Goal: Transaction & Acquisition: Purchase product/service

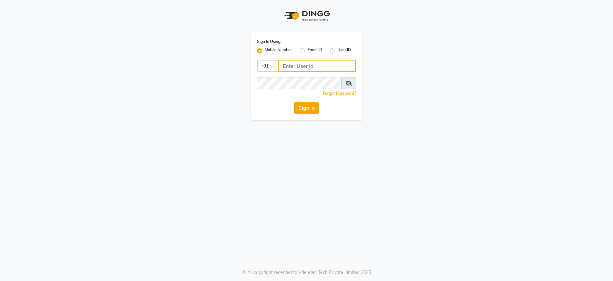
type input "8806650650"
click at [313, 111] on button "Sign In" at bounding box center [307, 108] width 24 height 12
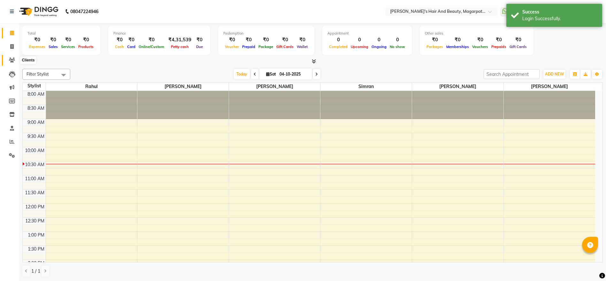
click at [12, 59] on icon at bounding box center [12, 60] width 6 height 5
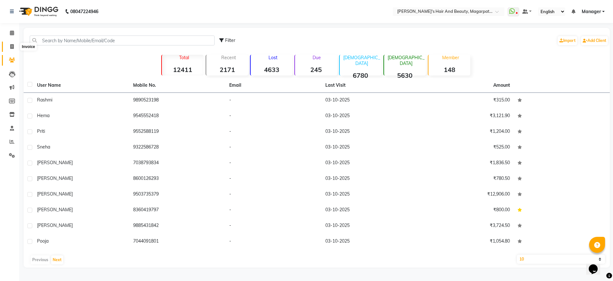
click at [9, 44] on span at bounding box center [11, 46] width 11 height 7
select select "4517"
select select "service"
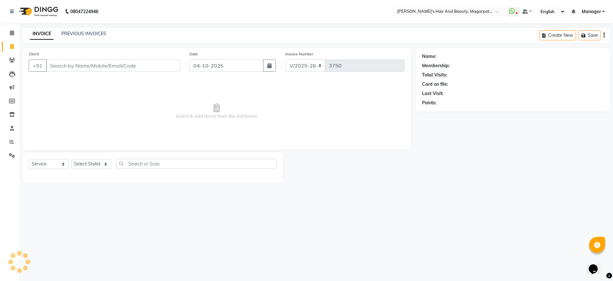
click at [62, 65] on input "Client" at bounding box center [113, 65] width 134 height 12
type input "9112767116"
click at [168, 69] on button "Add Client" at bounding box center [163, 65] width 33 height 12
select select "22"
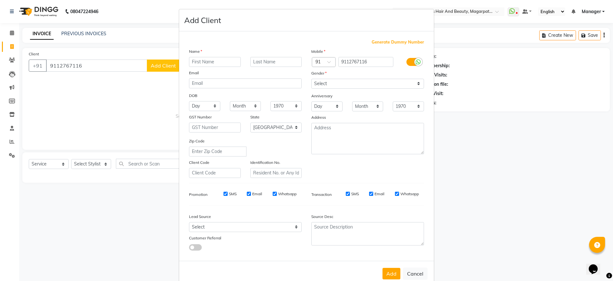
click at [209, 61] on input "text" at bounding box center [215, 62] width 52 height 10
type input "Yuvradni"
click at [332, 79] on select "Select [DEMOGRAPHIC_DATA] [DEMOGRAPHIC_DATA] Other Prefer Not To Say" at bounding box center [368, 84] width 113 height 10
select select "[DEMOGRAPHIC_DATA]"
click at [312, 79] on select "Select [DEMOGRAPHIC_DATA] [DEMOGRAPHIC_DATA] Other Prefer Not To Say" at bounding box center [368, 84] width 113 height 10
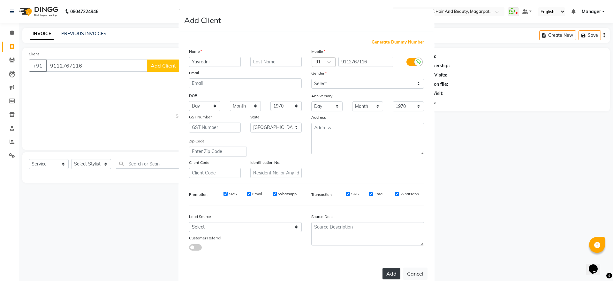
click at [391, 274] on button "Add" at bounding box center [392, 273] width 18 height 12
select select
select select "null"
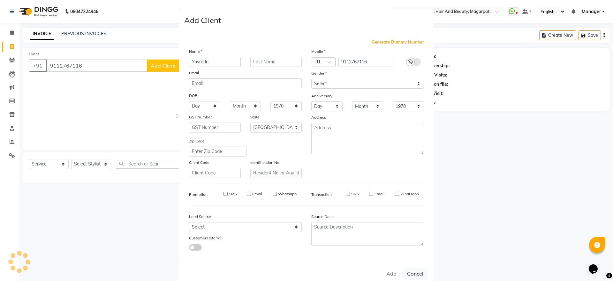
select select
checkbox input "false"
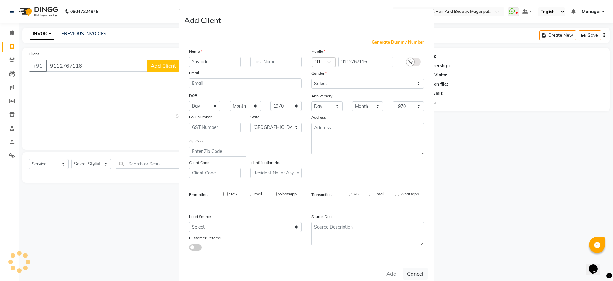
checkbox input "false"
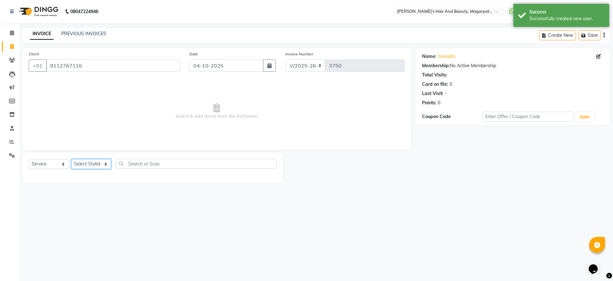
click at [89, 162] on select "Select Stylist [PERSON_NAME] [PERSON_NAME] Manager [PERSON_NAME] [PERSON_NAME] …" at bounding box center [91, 164] width 40 height 10
select select "67463"
click at [71, 159] on select "Select Stylist [PERSON_NAME] [PERSON_NAME] Manager [PERSON_NAME] [PERSON_NAME] …" at bounding box center [91, 164] width 40 height 10
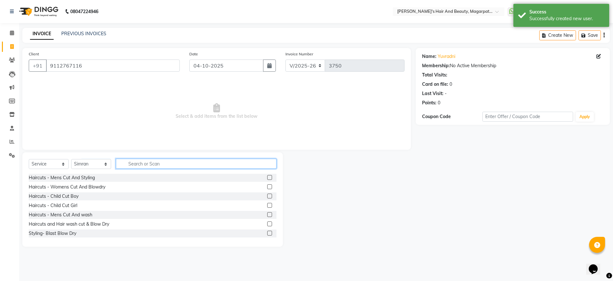
click at [142, 162] on input "text" at bounding box center [196, 163] width 161 height 10
type input "thre"
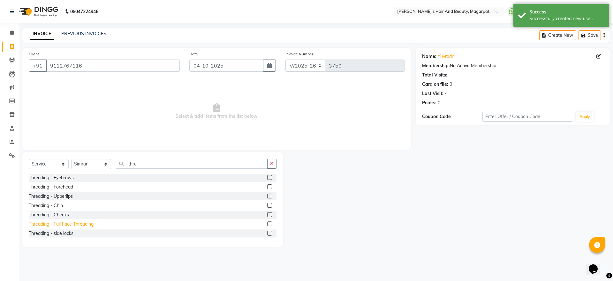
click at [90, 224] on div "Threading - Full Face Threading" at bounding box center [61, 223] width 65 height 7
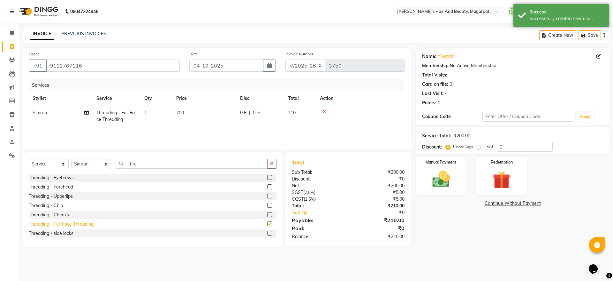
checkbox input "false"
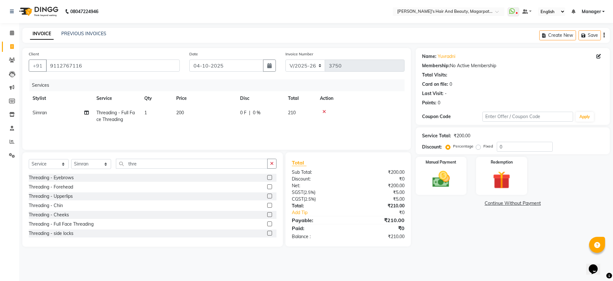
click at [182, 113] on span "200" at bounding box center [180, 113] width 8 height 6
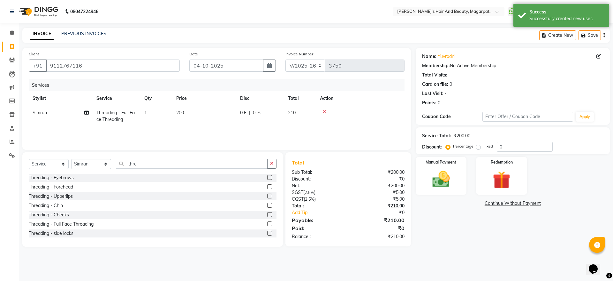
select select "67463"
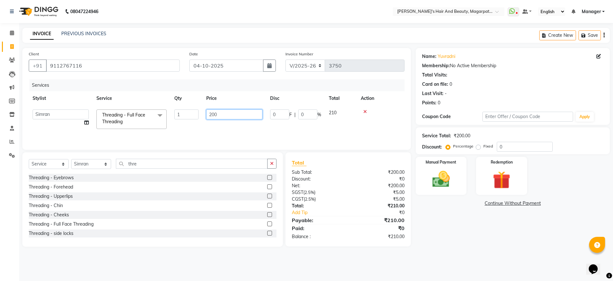
click at [223, 114] on input "200" at bounding box center [234, 114] width 56 height 10
type input "2"
type input "360"
click at [222, 127] on div "Services Stylist Service Qty Price Disc Total Action [PERSON_NAME] Threading - …" at bounding box center [217, 111] width 376 height 64
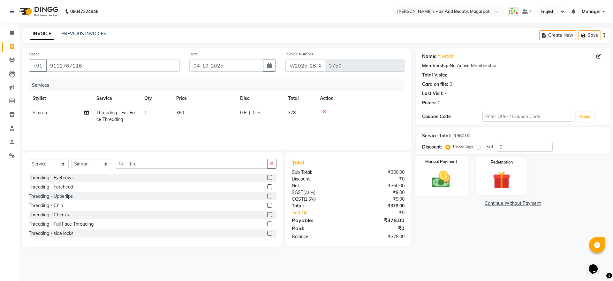
click at [443, 184] on img at bounding box center [442, 178] width 30 height 21
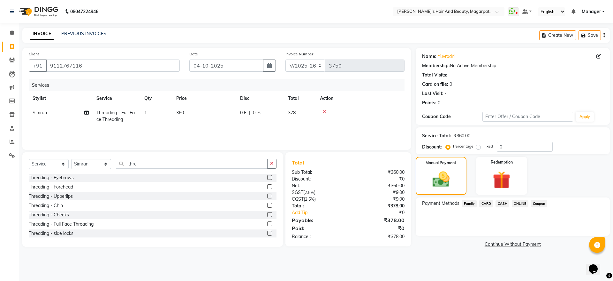
click at [506, 202] on span "CASH" at bounding box center [503, 203] width 14 height 7
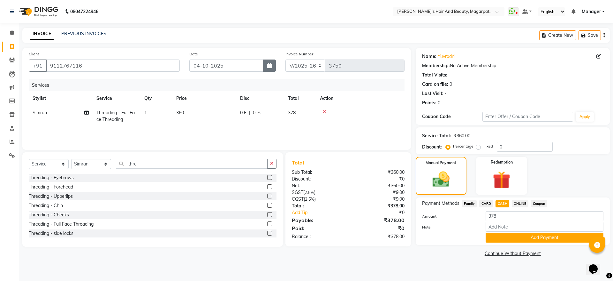
click at [273, 65] on button "button" at bounding box center [269, 65] width 13 height 12
select select "10"
select select "2025"
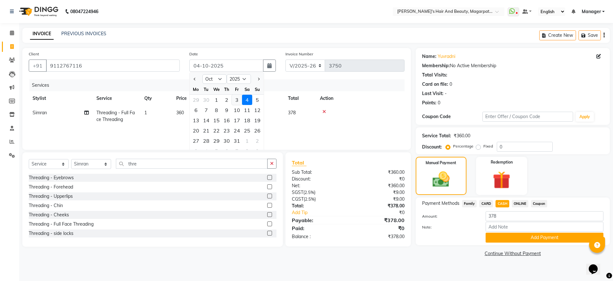
click at [238, 100] on div "3" at bounding box center [237, 100] width 10 height 10
type input "03-10-2025"
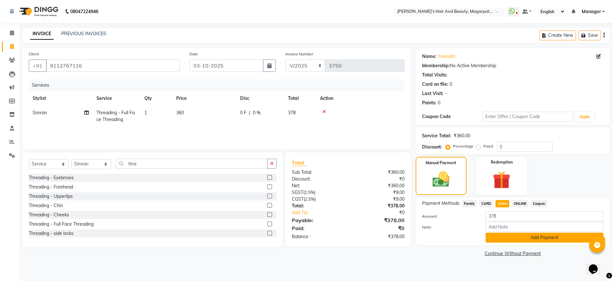
click at [521, 233] on button "Add Payment" at bounding box center [545, 237] width 118 height 10
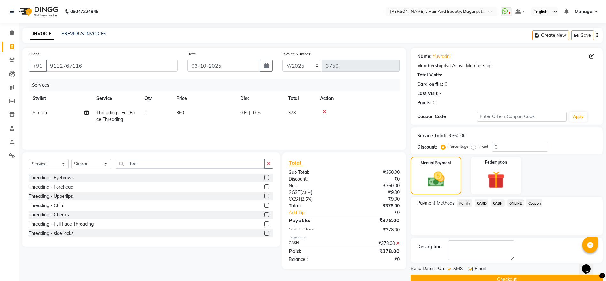
scroll to position [13, 0]
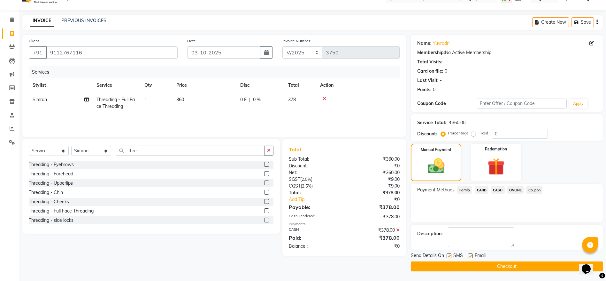
click at [494, 264] on button "Checkout" at bounding box center [507, 266] width 192 height 10
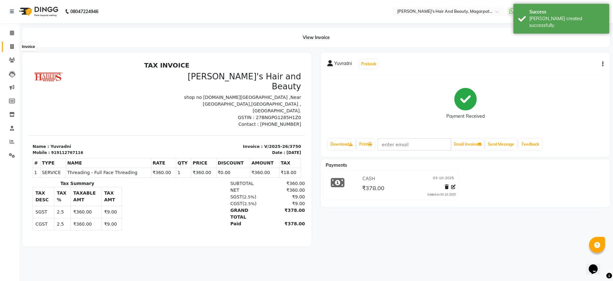
click at [13, 48] on icon at bounding box center [12, 46] width 4 height 5
select select "service"
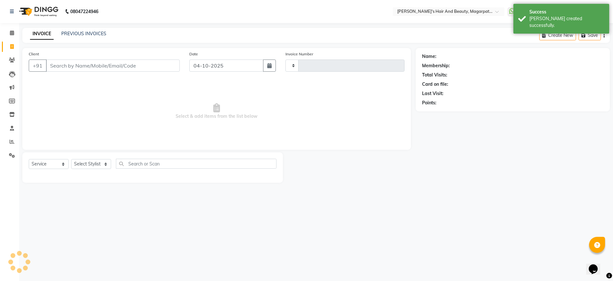
type input "3751"
select select "4517"
click at [55, 66] on input "Client" at bounding box center [113, 65] width 134 height 12
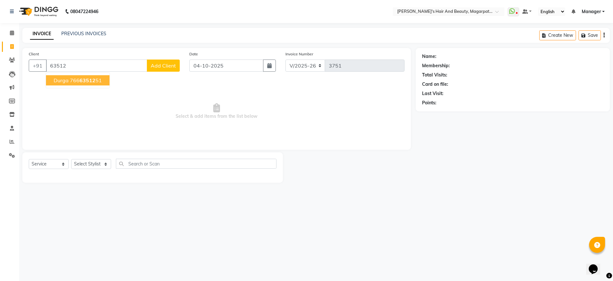
click at [59, 80] on span "durga" at bounding box center [61, 80] width 15 height 6
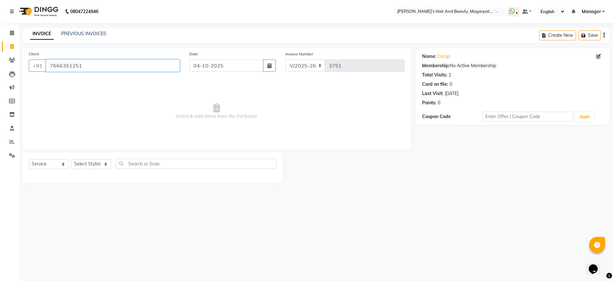
click at [83, 66] on input "7666351251" at bounding box center [113, 65] width 134 height 12
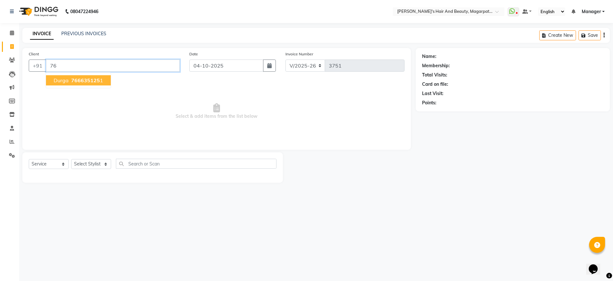
type input "7"
type input "6351252341"
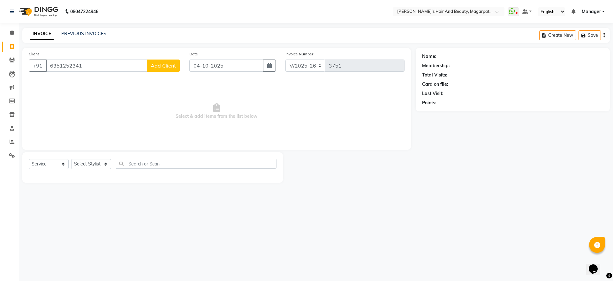
click at [155, 64] on span "Add Client" at bounding box center [163, 65] width 25 height 6
select select "22"
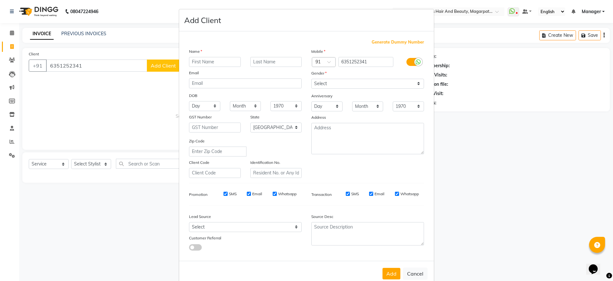
click at [211, 62] on input "text" at bounding box center [215, 62] width 52 height 10
type input "Madhuri"
click at [312, 83] on select "Select [DEMOGRAPHIC_DATA] [DEMOGRAPHIC_DATA] Other Prefer Not To Say" at bounding box center [368, 84] width 113 height 10
select select "[DEMOGRAPHIC_DATA]"
click at [312, 79] on select "Select [DEMOGRAPHIC_DATA] [DEMOGRAPHIC_DATA] Other Prefer Not To Say" at bounding box center [368, 84] width 113 height 10
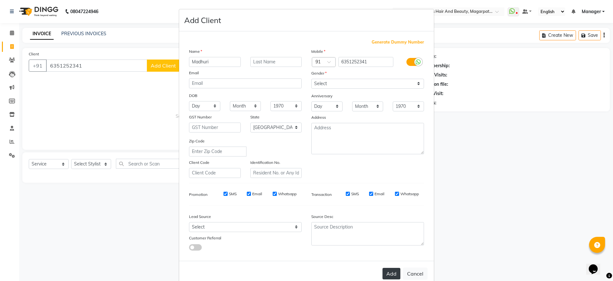
click at [388, 271] on button "Add" at bounding box center [392, 273] width 18 height 12
select select
select select "null"
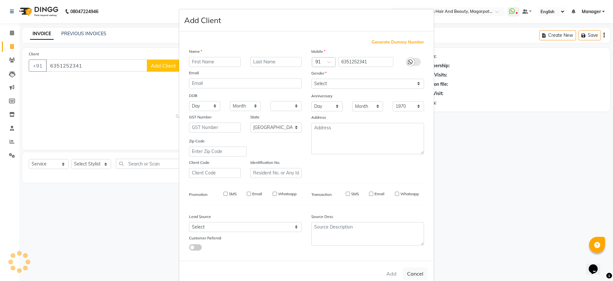
select select
checkbox input "false"
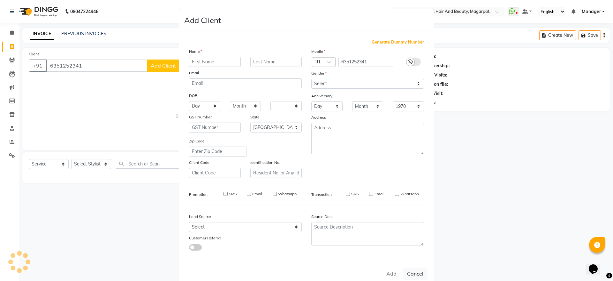
checkbox input "false"
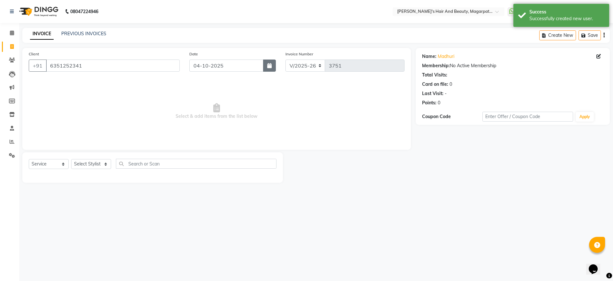
click at [268, 68] on button "button" at bounding box center [269, 65] width 13 height 12
select select "10"
select select "2025"
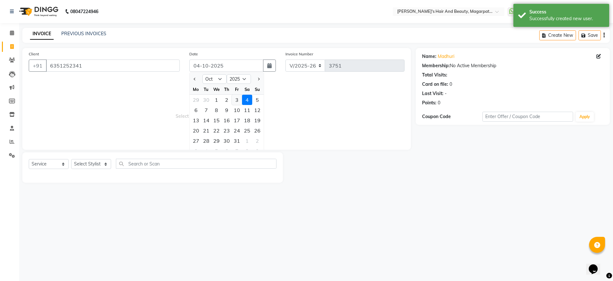
click at [237, 100] on div "3" at bounding box center [237, 100] width 10 height 10
type input "03-10-2025"
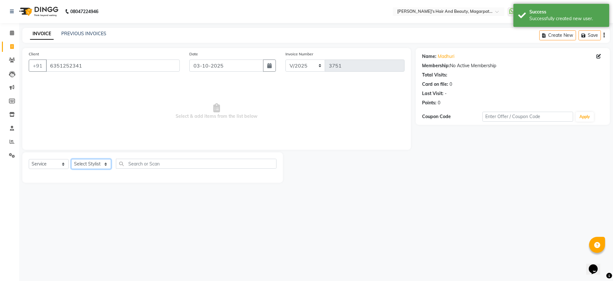
click at [95, 163] on select "Select Stylist [PERSON_NAME] [PERSON_NAME] Manager [PERSON_NAME] [PERSON_NAME] …" at bounding box center [91, 164] width 40 height 10
select select "67463"
click at [71, 159] on select "Select Stylist [PERSON_NAME] [PERSON_NAME] Manager [PERSON_NAME] [PERSON_NAME] …" at bounding box center [91, 164] width 40 height 10
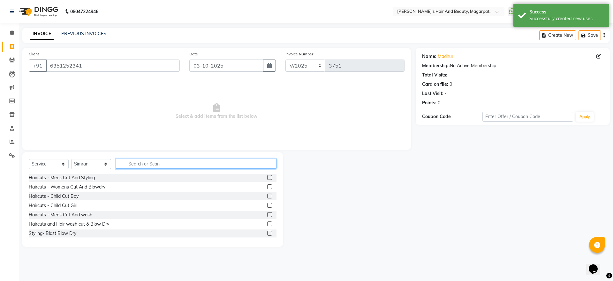
click at [145, 162] on input "text" at bounding box center [196, 163] width 161 height 10
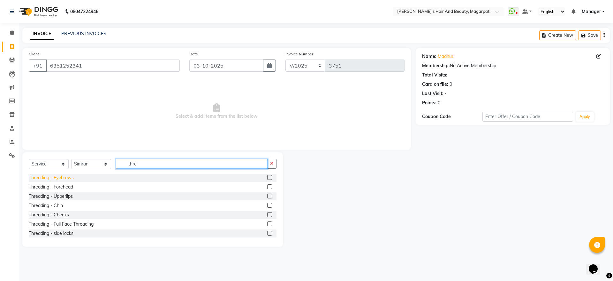
type input "thre"
click at [71, 177] on div "Threading - Eyebrows" at bounding box center [51, 177] width 45 height 7
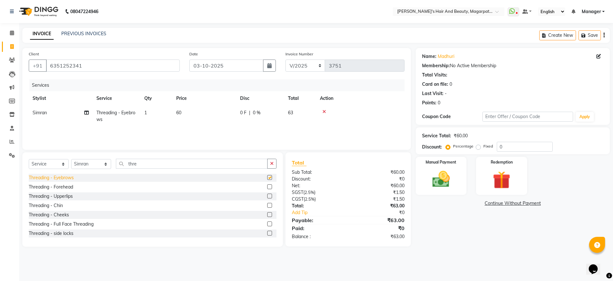
checkbox input "false"
click at [71, 185] on div "Threading - Forehead" at bounding box center [51, 186] width 44 height 7
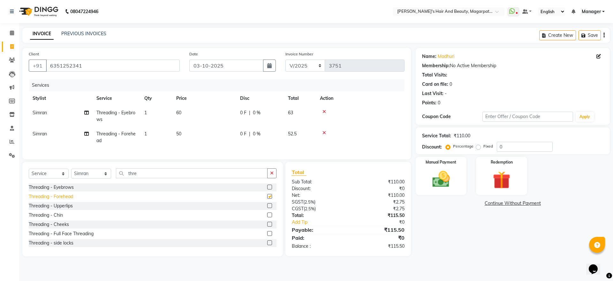
checkbox input "false"
click at [184, 110] on td "60" at bounding box center [205, 115] width 64 height 21
select select "67463"
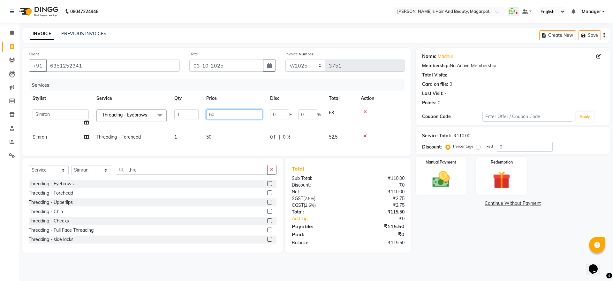
click at [216, 113] on input "60" at bounding box center [234, 114] width 56 height 10
type input "6"
type input "70"
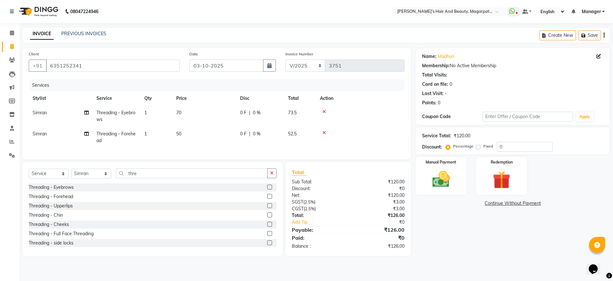
click at [212, 138] on td "50" at bounding box center [205, 137] width 64 height 21
select select "67463"
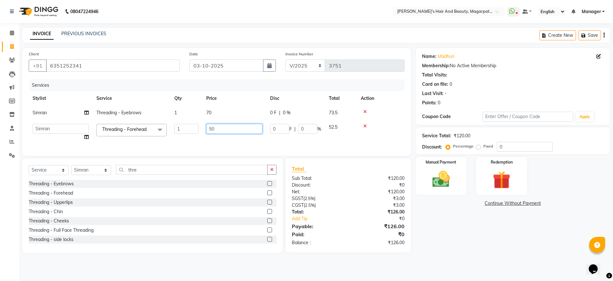
click at [222, 127] on input "50" at bounding box center [234, 129] width 56 height 10
type input "5"
type input "6"
type input "60"
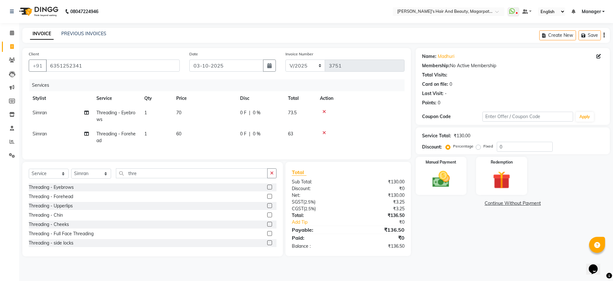
click at [223, 140] on td "60" at bounding box center [205, 137] width 64 height 21
select select "67463"
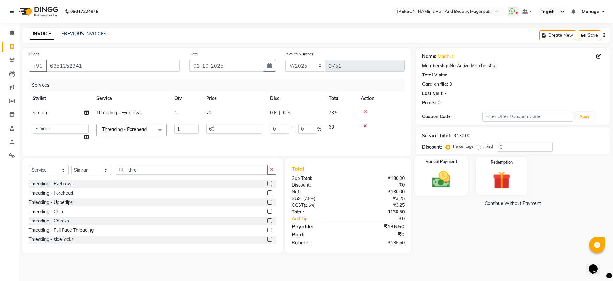
click at [429, 180] on img at bounding box center [442, 178] width 30 height 21
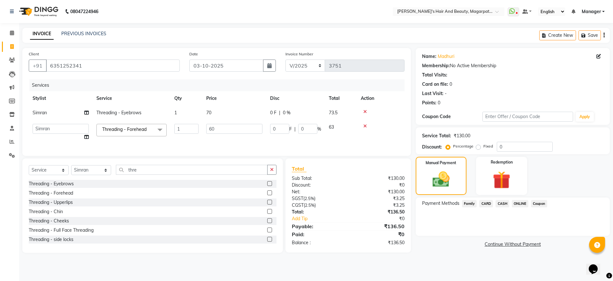
click at [523, 203] on span "ONLINE" at bounding box center [520, 203] width 17 height 7
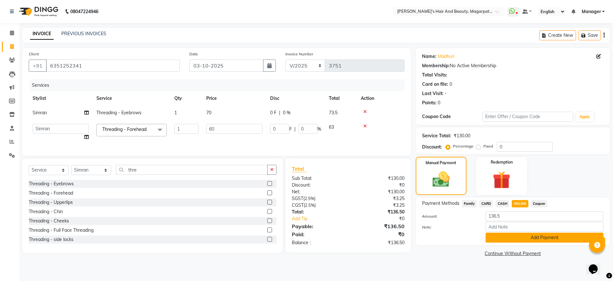
click at [522, 235] on button "Add Payment" at bounding box center [545, 237] width 118 height 10
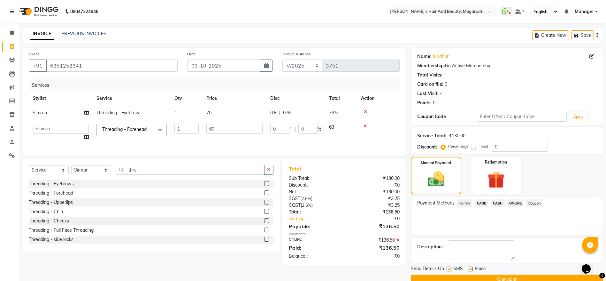
scroll to position [13, 0]
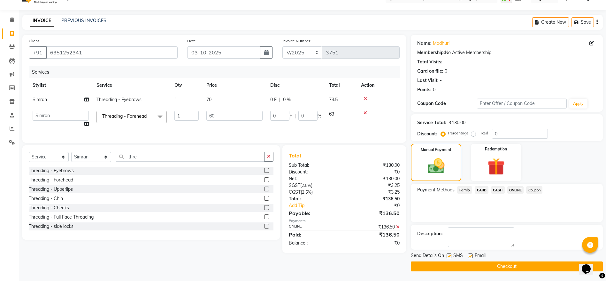
click at [507, 265] on button "Checkout" at bounding box center [507, 266] width 192 height 10
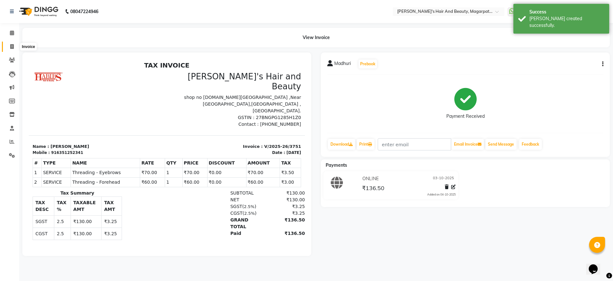
click at [10, 47] on icon at bounding box center [12, 46] width 4 height 5
select select "4517"
select select "service"
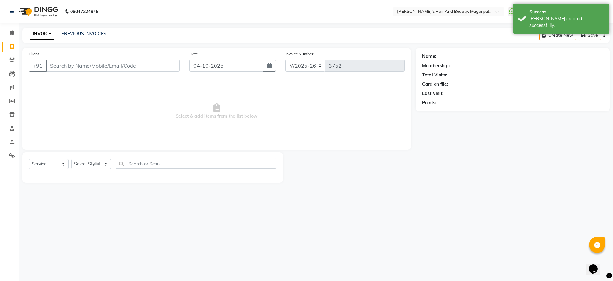
click at [65, 67] on input "Client" at bounding box center [113, 65] width 134 height 12
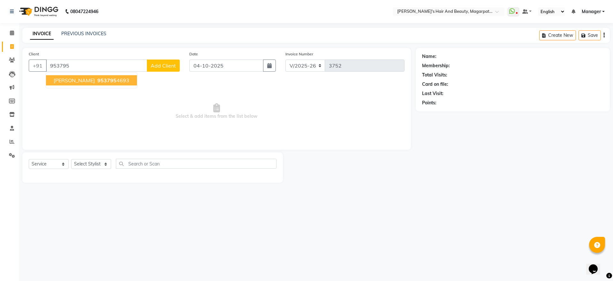
click at [66, 80] on span "[PERSON_NAME]" at bounding box center [74, 80] width 41 height 6
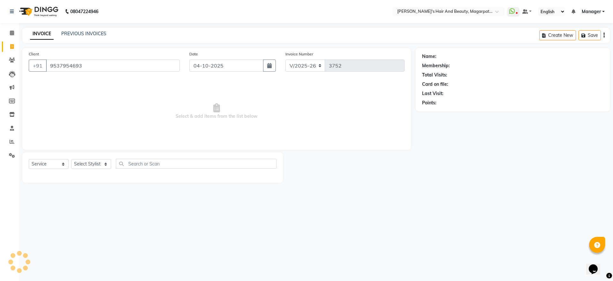
type input "9537954693"
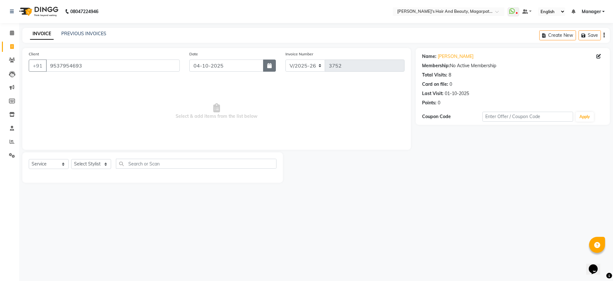
click at [269, 62] on button "button" at bounding box center [269, 65] width 13 height 12
select select "10"
select select "2025"
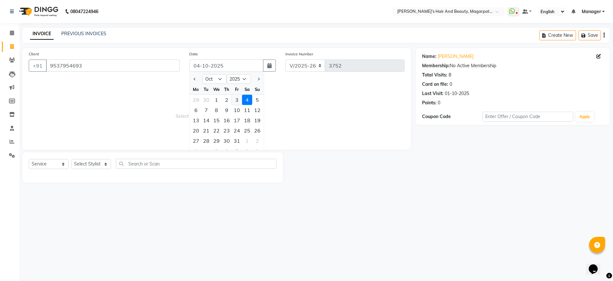
click at [236, 97] on div "3" at bounding box center [237, 100] width 10 height 10
type input "03-10-2025"
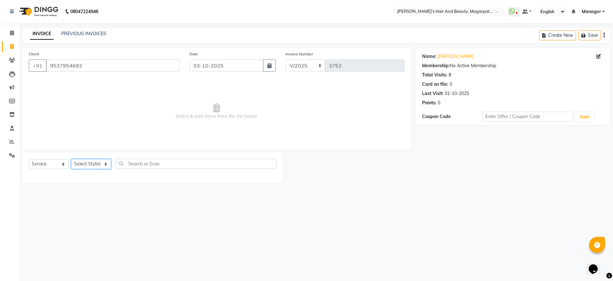
click at [92, 164] on select "Select Stylist [PERSON_NAME] [PERSON_NAME] Manager [PERSON_NAME] [PERSON_NAME] …" at bounding box center [91, 164] width 40 height 10
select select "67454"
click at [71, 159] on select "Select Stylist [PERSON_NAME] [PERSON_NAME] Manager [PERSON_NAME] [PERSON_NAME] …" at bounding box center [91, 164] width 40 height 10
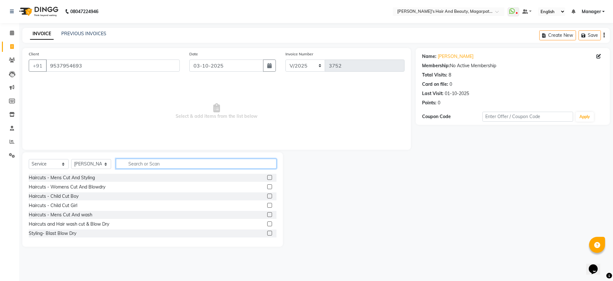
click at [153, 165] on input "text" at bounding box center [196, 163] width 161 height 10
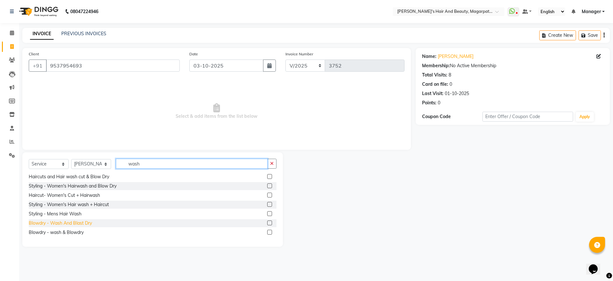
scroll to position [10, 0]
type input "wash"
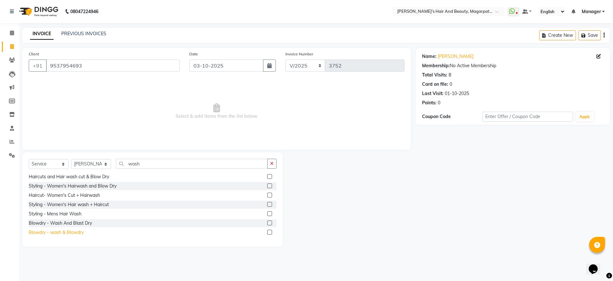
click at [80, 232] on div "Blowdry - wash & Blowdry" at bounding box center [56, 232] width 55 height 7
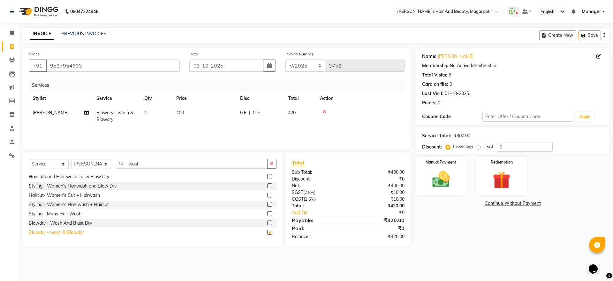
checkbox input "false"
click at [255, 109] on span "0 %" at bounding box center [257, 112] width 8 height 7
select select "67454"
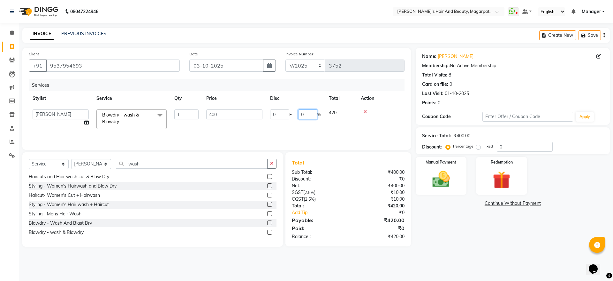
click at [308, 110] on input "0" at bounding box center [307, 114] width 19 height 10
type input "20"
click at [305, 130] on div "Services Stylist Service Qty Price Disc Total Action [PERSON_NAME] Blowdry - wa…" at bounding box center [217, 111] width 376 height 64
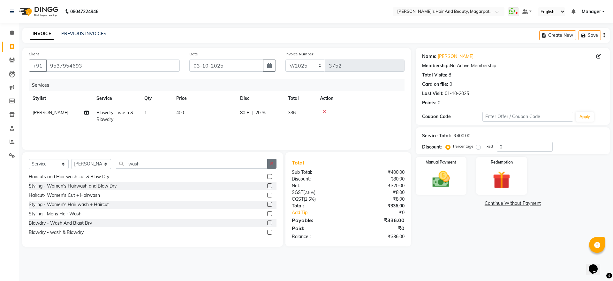
click at [270, 165] on button "button" at bounding box center [271, 163] width 9 height 10
click at [89, 163] on select "Select Stylist [PERSON_NAME] [PERSON_NAME] Manager [PERSON_NAME] [PERSON_NAME] …" at bounding box center [91, 164] width 40 height 10
select select "67463"
click at [71, 159] on select "Select Stylist [PERSON_NAME] [PERSON_NAME] Manager [PERSON_NAME] [PERSON_NAME] …" at bounding box center [91, 164] width 40 height 10
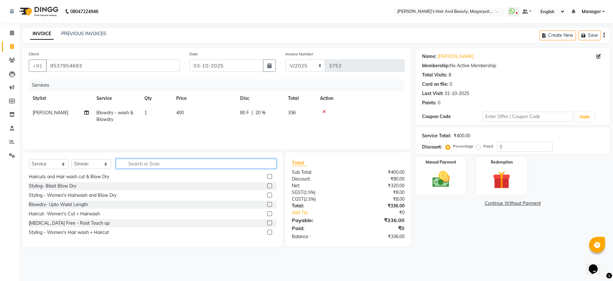
click at [135, 165] on input "text" at bounding box center [196, 163] width 161 height 10
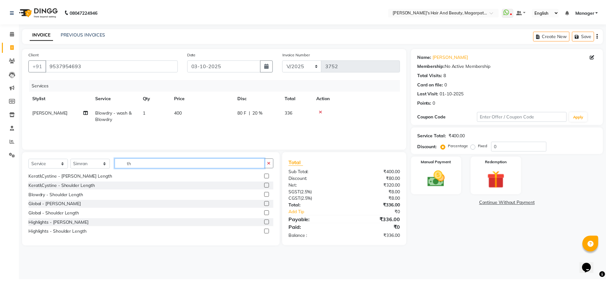
scroll to position [0, 0]
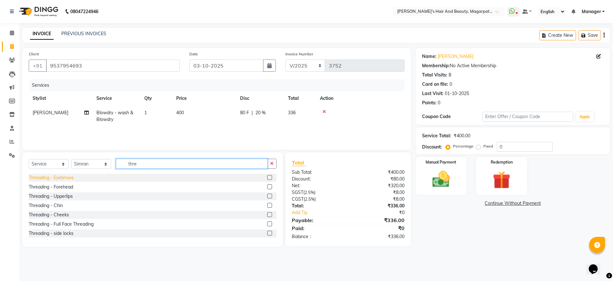
type input "thre"
click at [73, 176] on div "Threading - Eyebrows" at bounding box center [51, 177] width 45 height 7
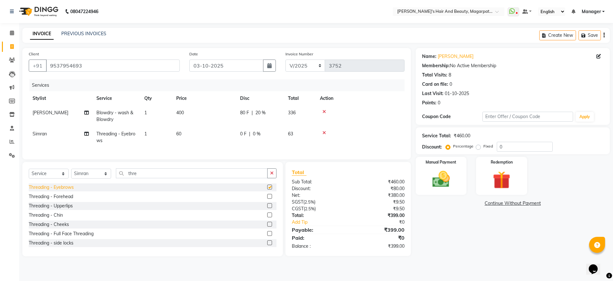
checkbox input "false"
click at [67, 200] on div "Threading - Forehead" at bounding box center [51, 196] width 44 height 7
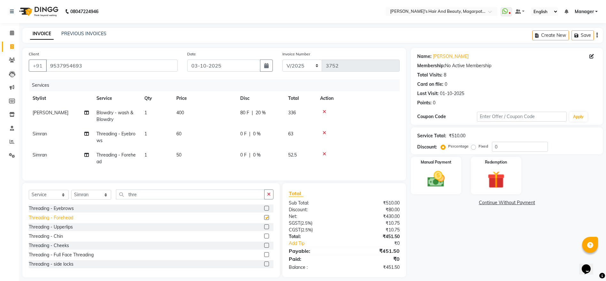
checkbox input "false"
click at [183, 133] on td "60" at bounding box center [205, 137] width 64 height 21
select select "67463"
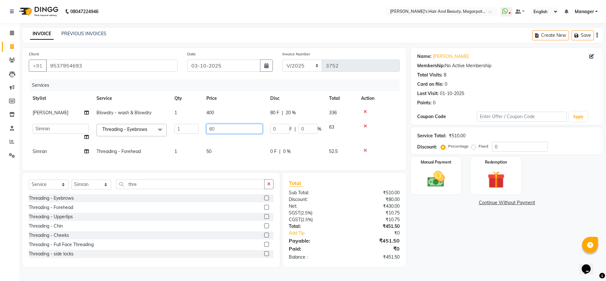
click at [219, 131] on input "60" at bounding box center [234, 129] width 56 height 10
type input "6"
type input "70"
click at [209, 150] on td "50" at bounding box center [235, 151] width 64 height 14
select select "67463"
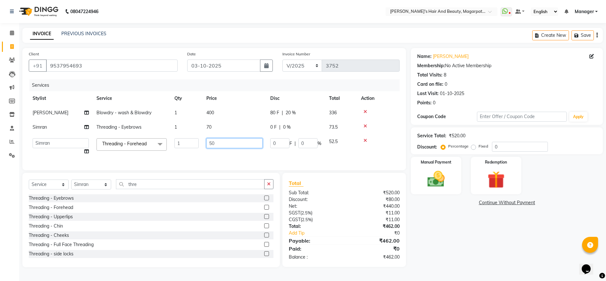
click at [220, 144] on input "50" at bounding box center [234, 143] width 56 height 10
type input "5"
type input "60"
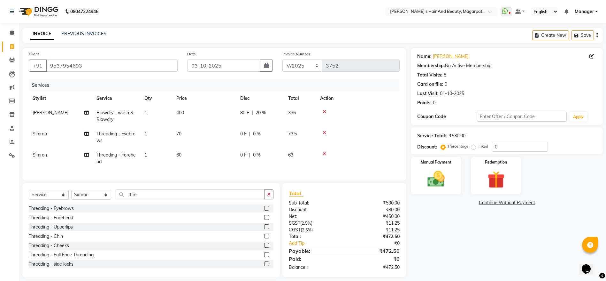
click at [220, 157] on td "60" at bounding box center [205, 158] width 64 height 21
select select "67463"
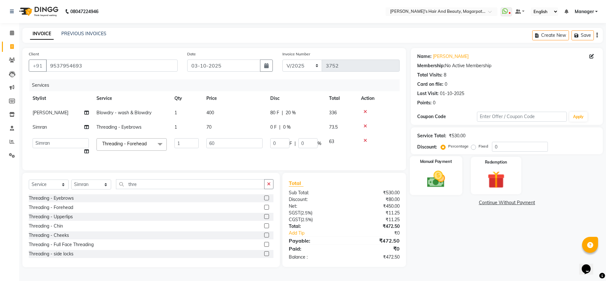
click at [435, 174] on img at bounding box center [435, 178] width 29 height 21
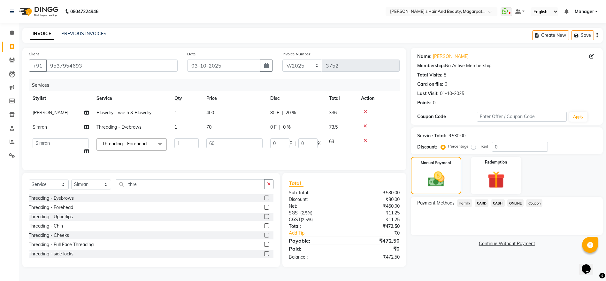
click at [519, 200] on span "ONLINE" at bounding box center [515, 202] width 17 height 7
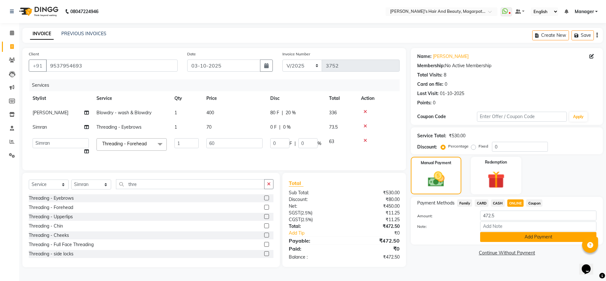
click at [516, 236] on button "Add Payment" at bounding box center [538, 237] width 116 height 10
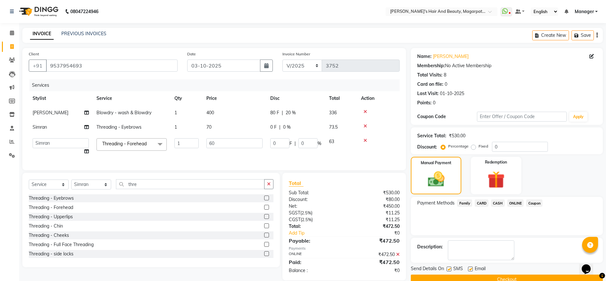
scroll to position [16, 0]
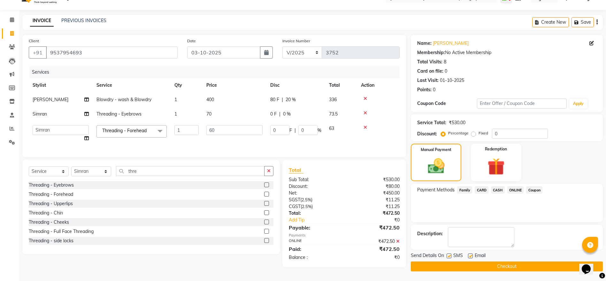
click at [497, 265] on button "Checkout" at bounding box center [507, 266] width 192 height 10
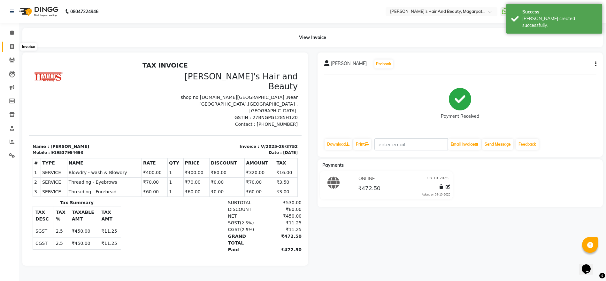
click at [11, 44] on icon at bounding box center [12, 46] width 4 height 5
select select "service"
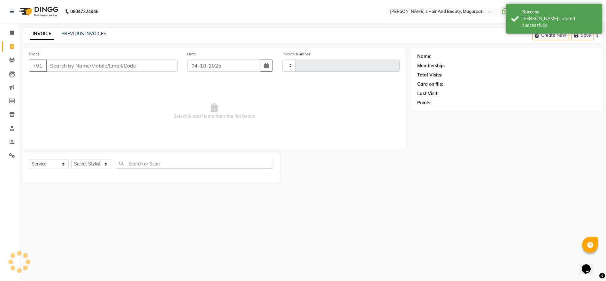
type input "3753"
select select "4517"
click at [73, 60] on input "Client" at bounding box center [113, 65] width 134 height 12
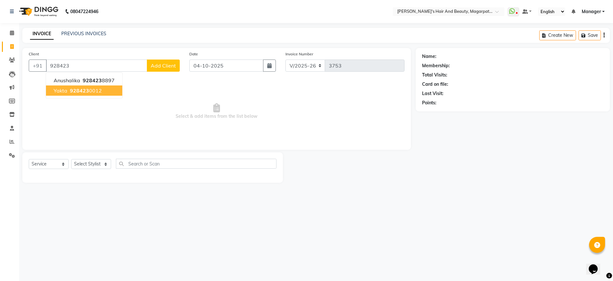
click at [75, 91] on span "928423" at bounding box center [79, 90] width 19 height 6
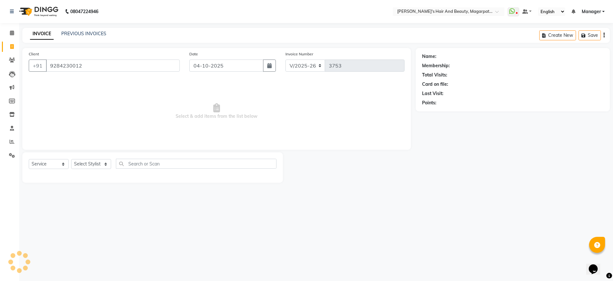
type input "9284230012"
click at [271, 68] on button "button" at bounding box center [269, 65] width 13 height 12
select select "10"
select select "2025"
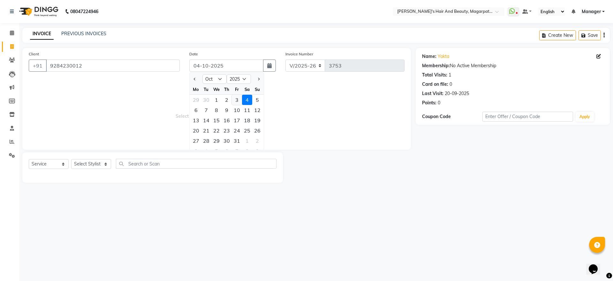
click at [237, 103] on div "3" at bounding box center [237, 100] width 10 height 10
type input "03-10-2025"
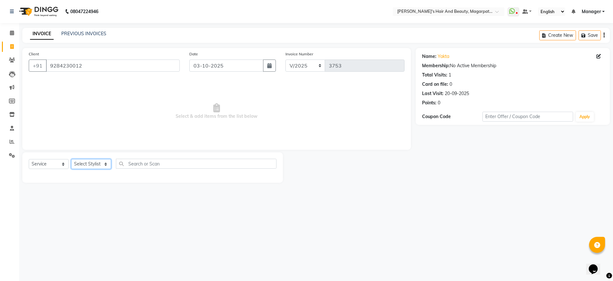
click at [97, 160] on select "Select Stylist [PERSON_NAME] [PERSON_NAME] Manager [PERSON_NAME] [PERSON_NAME] …" at bounding box center [91, 164] width 40 height 10
select select "67464"
click at [71, 159] on select "Select Stylist [PERSON_NAME] [PERSON_NAME] Manager [PERSON_NAME] [PERSON_NAME] …" at bounding box center [91, 164] width 40 height 10
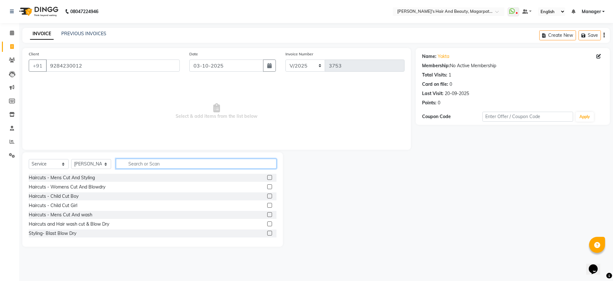
click at [148, 164] on input "text" at bounding box center [196, 163] width 161 height 10
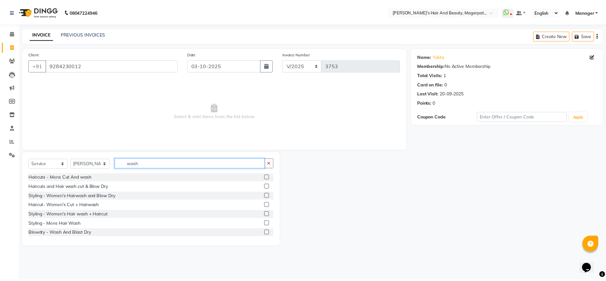
scroll to position [10, 0]
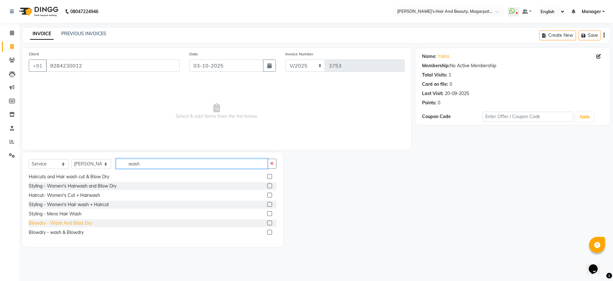
type input "wash"
click at [78, 221] on div "Blowdry - Wash And Blast Dry" at bounding box center [60, 223] width 63 height 7
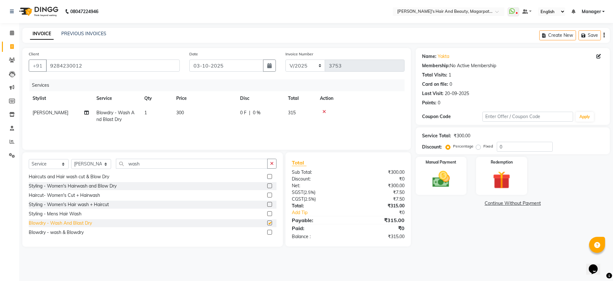
checkbox input "false"
click at [204, 107] on td "300" at bounding box center [205, 115] width 64 height 21
select select "67464"
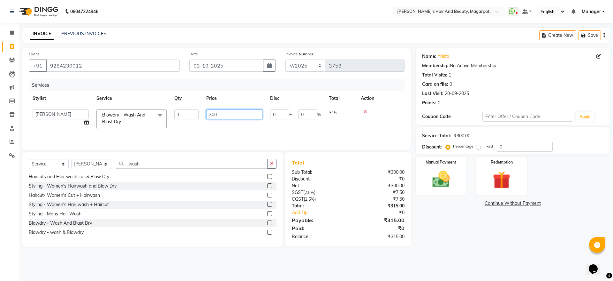
click at [226, 112] on input "300" at bounding box center [234, 114] width 56 height 10
type input "320"
click at [224, 129] on div "Services Stylist Service Qty Price Disc Total Action [PERSON_NAME] [PERSON_NAME…" at bounding box center [217, 111] width 376 height 64
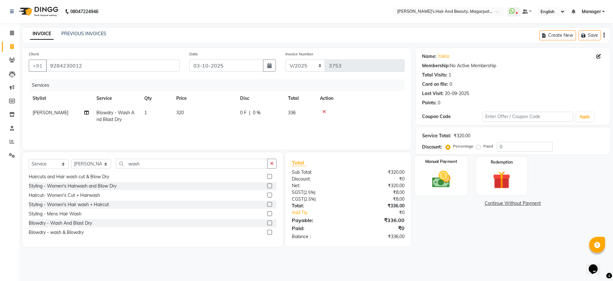
click at [442, 176] on img at bounding box center [442, 178] width 30 height 21
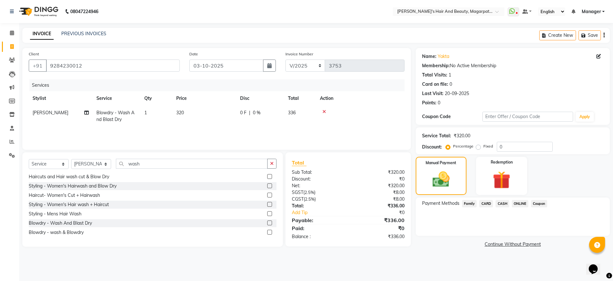
click at [517, 203] on span "ONLINE" at bounding box center [520, 203] width 17 height 7
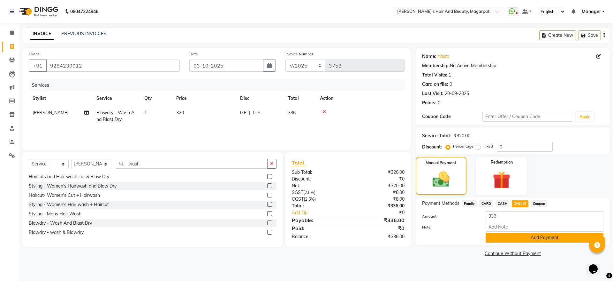
click at [516, 237] on button "Add Payment" at bounding box center [545, 237] width 118 height 10
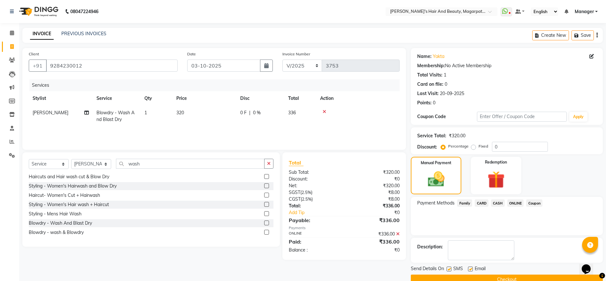
scroll to position [13, 0]
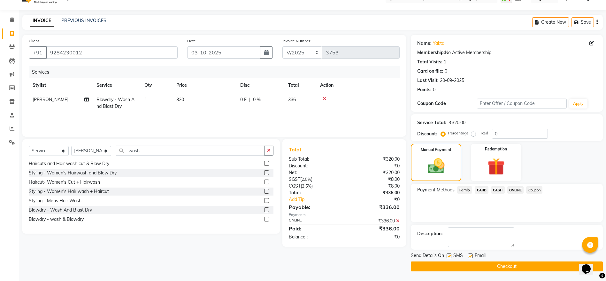
click at [495, 266] on button "Checkout" at bounding box center [507, 266] width 192 height 10
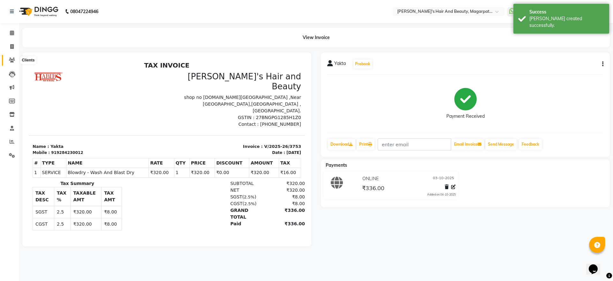
click at [14, 60] on icon at bounding box center [12, 60] width 6 height 5
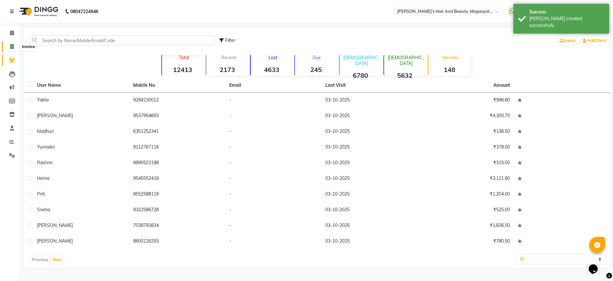
click at [12, 43] on span at bounding box center [11, 46] width 11 height 7
select select "4517"
select select "service"
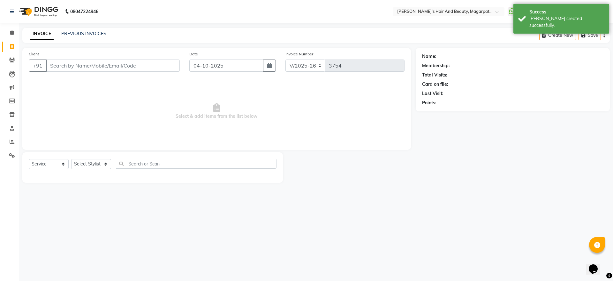
click at [80, 67] on input "Client" at bounding box center [113, 65] width 134 height 12
type input "t"
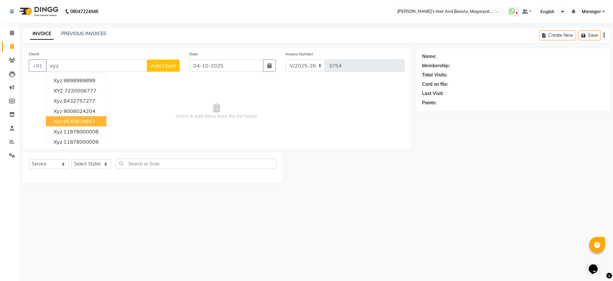
click at [73, 118] on ngb-highlight "9545624917" at bounding box center [80, 121] width 32 height 6
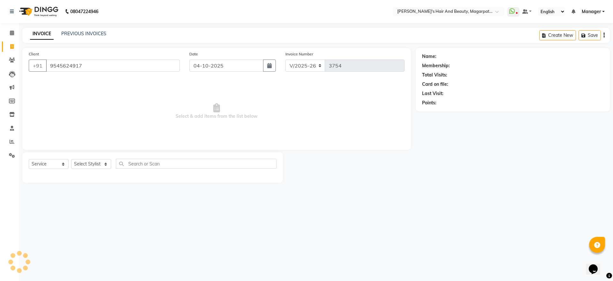
type input "9545624917"
click at [269, 69] on button "button" at bounding box center [269, 65] width 13 height 12
select select "10"
select select "2025"
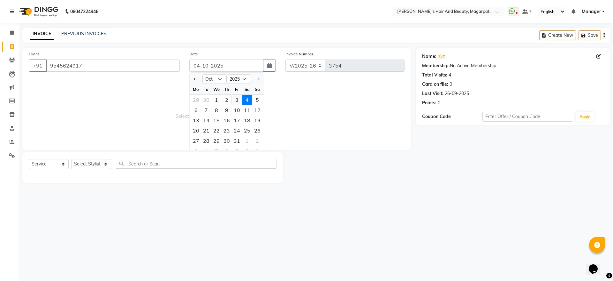
click at [237, 100] on div "3" at bounding box center [237, 100] width 10 height 10
type input "03-10-2025"
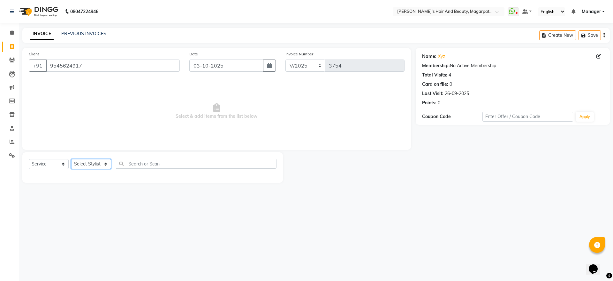
click at [86, 159] on select "Select Stylist [PERSON_NAME] [PERSON_NAME] Manager [PERSON_NAME] [PERSON_NAME] …" at bounding box center [91, 164] width 40 height 10
select select "67463"
click at [71, 159] on select "Select Stylist [PERSON_NAME] [PERSON_NAME] Manager [PERSON_NAME] [PERSON_NAME] …" at bounding box center [91, 164] width 40 height 10
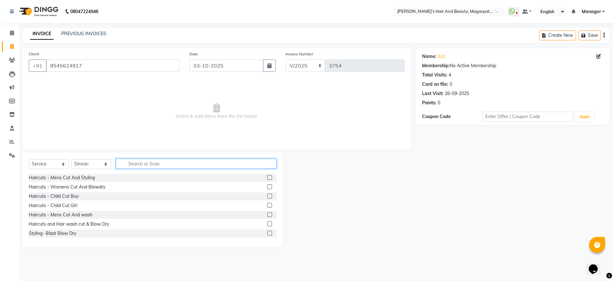
click at [152, 161] on input "text" at bounding box center [196, 163] width 161 height 10
type input "thre"
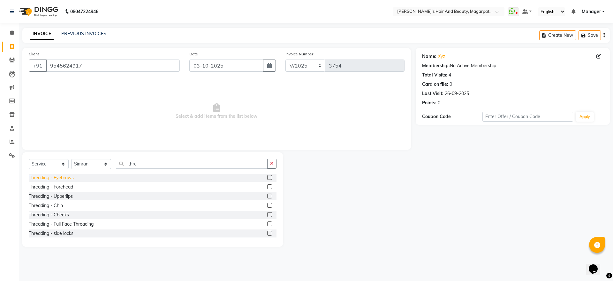
click at [57, 177] on div "Threading - Eyebrows" at bounding box center [51, 177] width 45 height 7
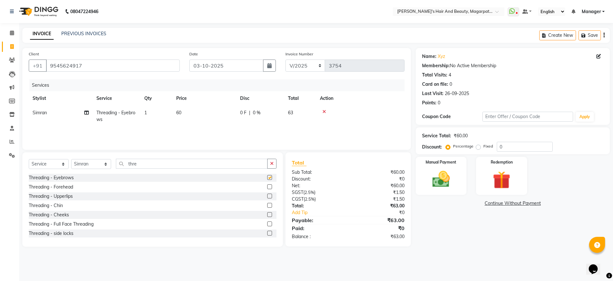
checkbox input "false"
click at [182, 110] on td "60" at bounding box center [205, 115] width 64 height 21
select select "67463"
click at [220, 114] on input "60" at bounding box center [234, 114] width 56 height 10
type input "6"
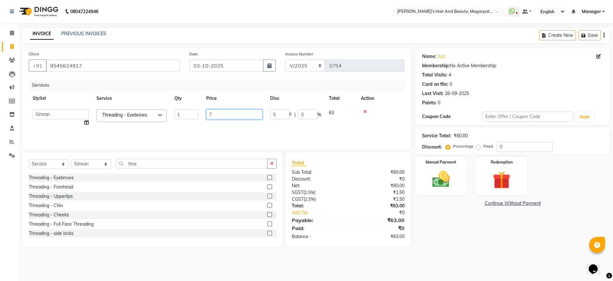
type input "70"
click at [223, 133] on div "Services Stylist Service Qty Price Disc Total Action [PERSON_NAME] [PERSON_NAME…" at bounding box center [217, 111] width 376 height 64
click at [443, 172] on img at bounding box center [442, 178] width 30 height 21
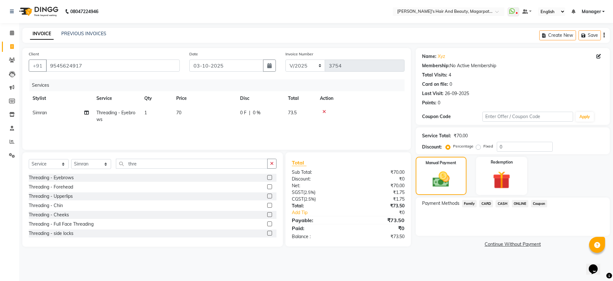
click at [522, 202] on span "ONLINE" at bounding box center [520, 203] width 17 height 7
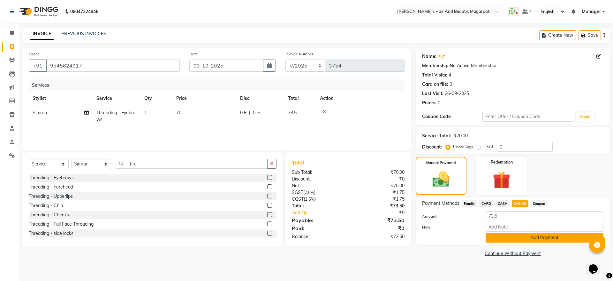
click at [524, 241] on button "Add Payment" at bounding box center [545, 237] width 118 height 10
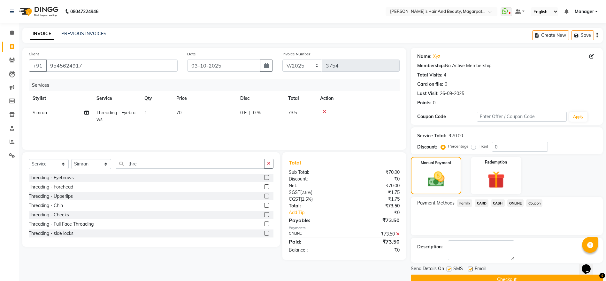
scroll to position [13, 0]
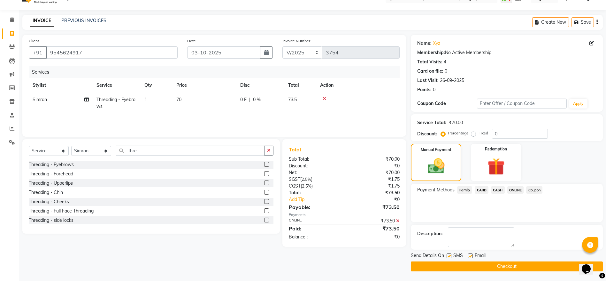
click at [507, 266] on button "Checkout" at bounding box center [507, 266] width 192 height 10
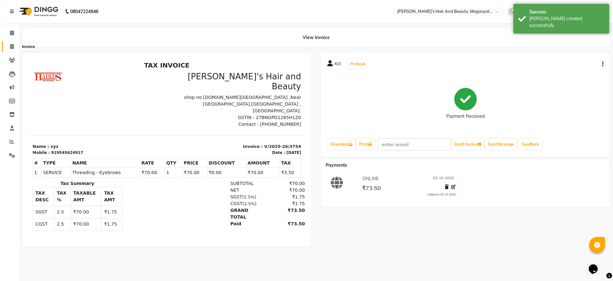
click at [12, 46] on icon at bounding box center [12, 46] width 4 height 5
select select "service"
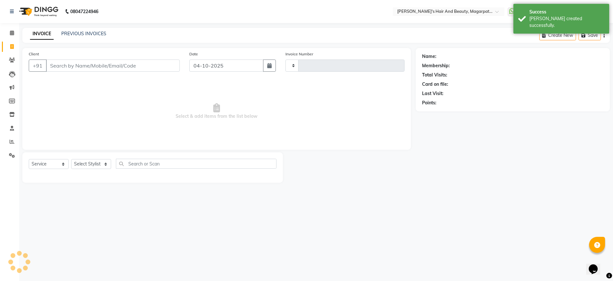
type input "3755"
select select "4517"
click at [82, 64] on input "Client" at bounding box center [113, 65] width 134 height 12
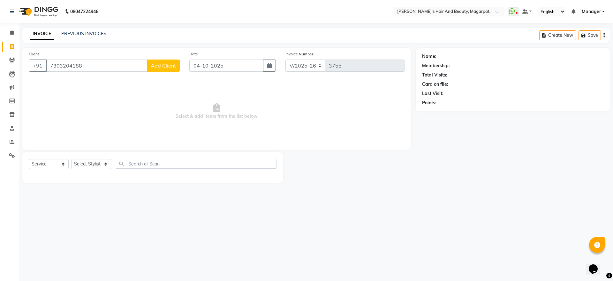
type input "7303204188"
click at [154, 64] on span "Add Client" at bounding box center [163, 65] width 25 height 6
select select "22"
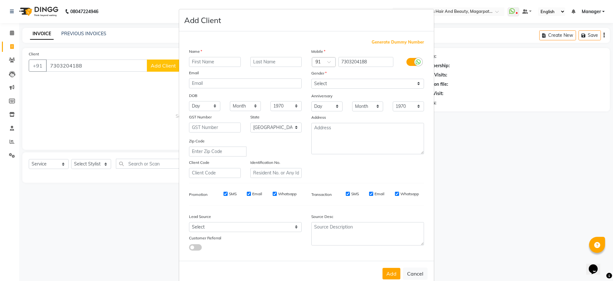
click at [195, 61] on input "text" at bounding box center [215, 62] width 52 height 10
type input "Rakesh"
click at [322, 82] on select "Select [DEMOGRAPHIC_DATA] [DEMOGRAPHIC_DATA] Other Prefer Not To Say" at bounding box center [368, 84] width 113 height 10
select select "[DEMOGRAPHIC_DATA]"
click at [312, 79] on select "Select [DEMOGRAPHIC_DATA] [DEMOGRAPHIC_DATA] Other Prefer Not To Say" at bounding box center [368, 84] width 113 height 10
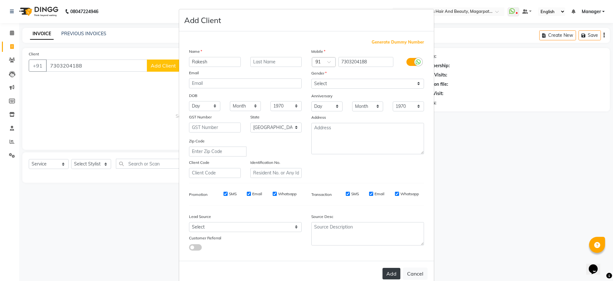
click at [387, 274] on button "Add" at bounding box center [392, 273] width 18 height 12
select select
select select "null"
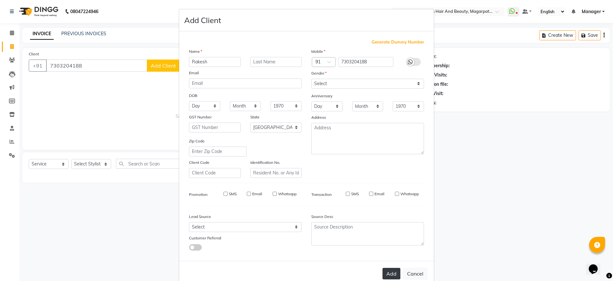
select select
checkbox input "false"
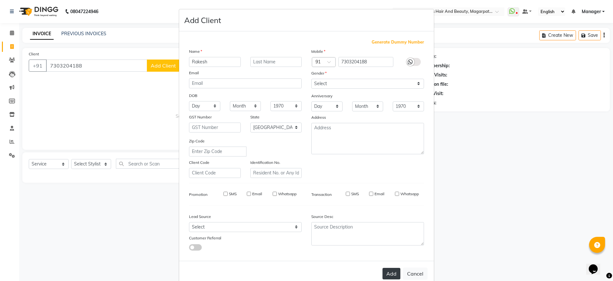
checkbox input "false"
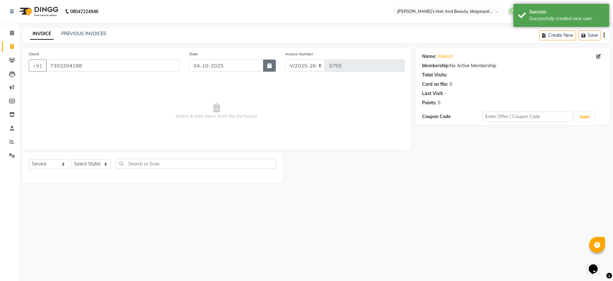
click at [271, 66] on icon "button" at bounding box center [269, 65] width 4 height 5
select select "10"
select select "2025"
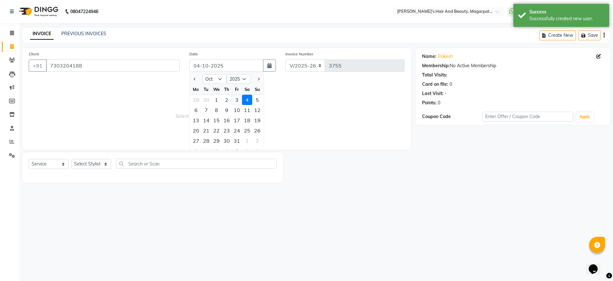
click at [235, 100] on div "3" at bounding box center [237, 100] width 10 height 10
type input "03-10-2025"
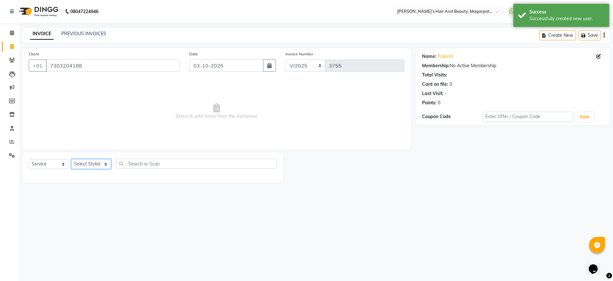
click at [81, 162] on select "Select Stylist [PERSON_NAME] [PERSON_NAME] Manager [PERSON_NAME] [PERSON_NAME] …" at bounding box center [91, 164] width 40 height 10
select select "92996"
click at [71, 159] on select "Select Stylist [PERSON_NAME] [PERSON_NAME] Manager [PERSON_NAME] [PERSON_NAME] …" at bounding box center [91, 164] width 40 height 10
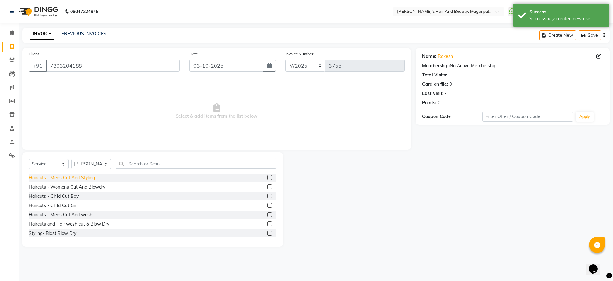
click at [92, 177] on div "Haircuts - Mens Cut And Styling" at bounding box center [62, 177] width 66 height 7
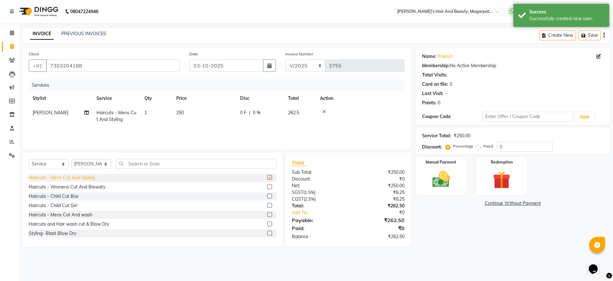
checkbox input "false"
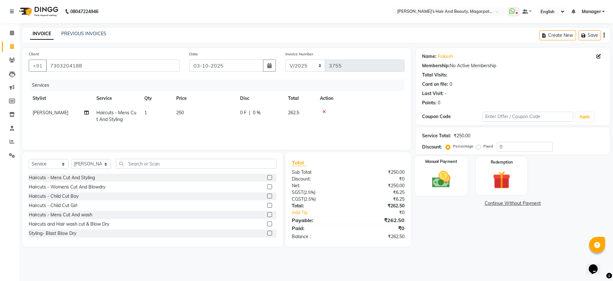
click at [441, 181] on img at bounding box center [442, 178] width 30 height 21
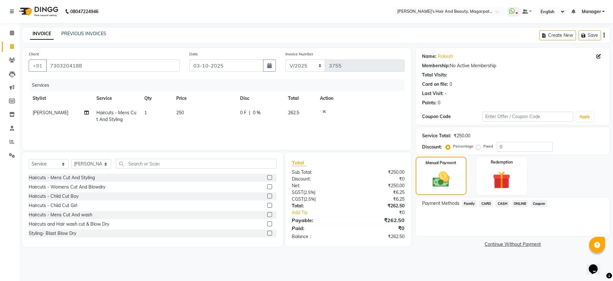
click at [523, 203] on span "ONLINE" at bounding box center [520, 203] width 17 height 7
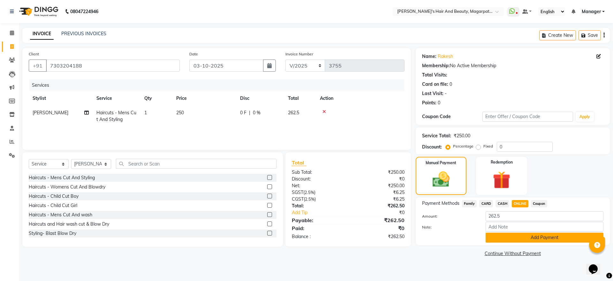
click at [515, 239] on button "Add Payment" at bounding box center [545, 237] width 118 height 10
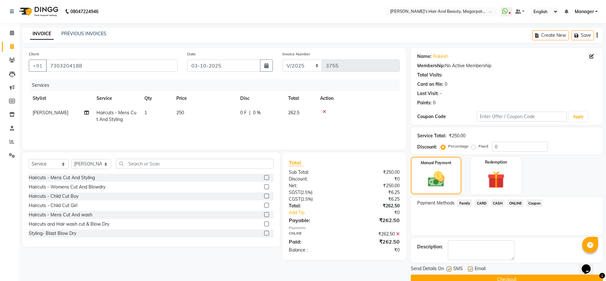
scroll to position [13, 0]
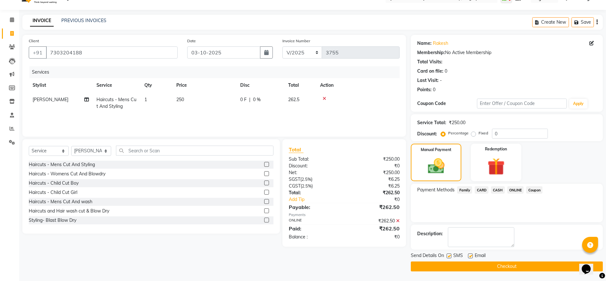
click at [506, 264] on button "Checkout" at bounding box center [507, 266] width 192 height 10
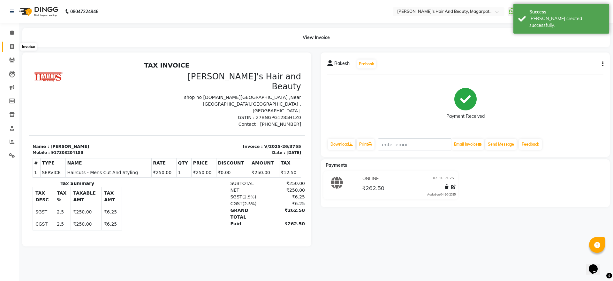
click at [10, 48] on icon at bounding box center [12, 46] width 4 height 5
select select "4517"
select select "service"
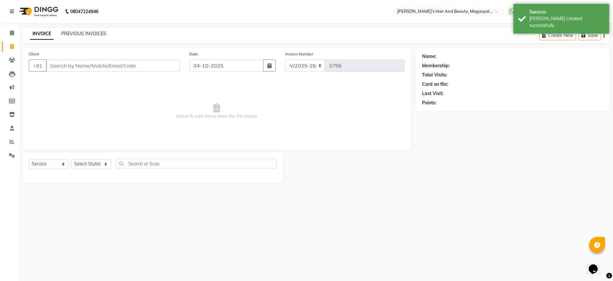
click at [59, 63] on input "Client" at bounding box center [113, 65] width 134 height 12
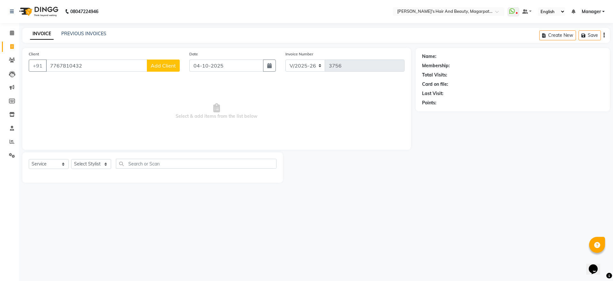
type input "7767810432"
click at [159, 66] on span "Add Client" at bounding box center [163, 65] width 25 height 6
select select "22"
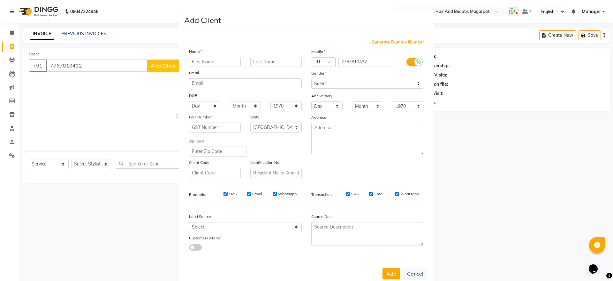
click at [191, 60] on input "text" at bounding box center [215, 62] width 52 height 10
type input "[PERSON_NAME]"
click at [342, 83] on select "Select [DEMOGRAPHIC_DATA] [DEMOGRAPHIC_DATA] Other Prefer Not To Say" at bounding box center [368, 84] width 113 height 10
select select "[DEMOGRAPHIC_DATA]"
click at [312, 79] on select "Select [DEMOGRAPHIC_DATA] [DEMOGRAPHIC_DATA] Other Prefer Not To Say" at bounding box center [368, 84] width 113 height 10
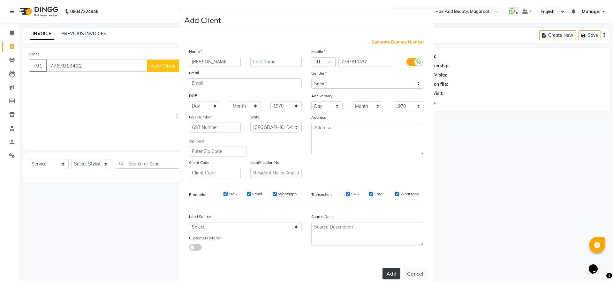
click at [385, 275] on button "Add" at bounding box center [392, 273] width 18 height 12
select select
select select "null"
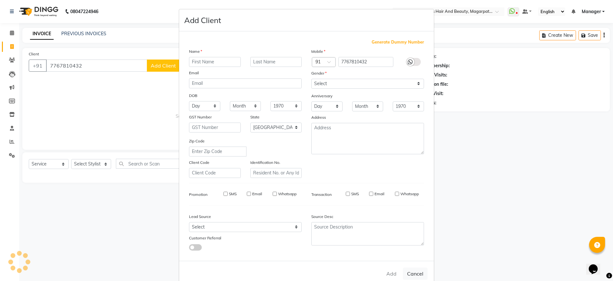
select select
checkbox input "false"
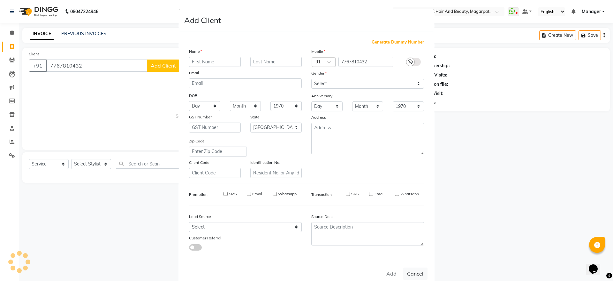
checkbox input "false"
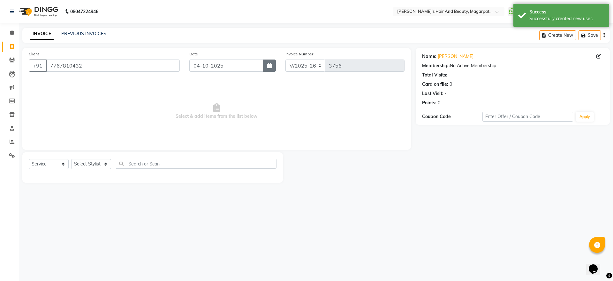
click at [269, 65] on icon "button" at bounding box center [269, 65] width 4 height 5
select select "10"
select select "2025"
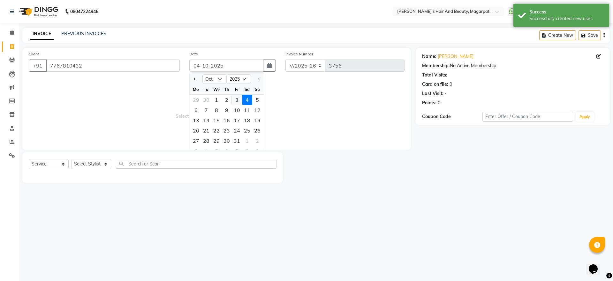
click at [237, 100] on div "3" at bounding box center [237, 100] width 10 height 10
type input "03-10-2025"
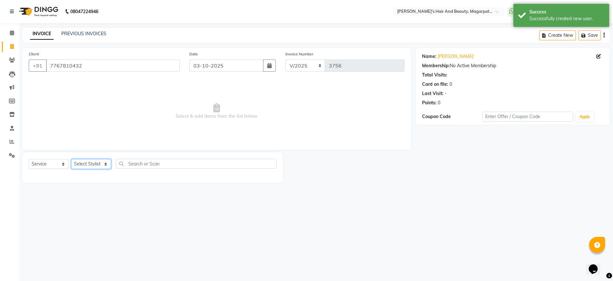
click at [81, 163] on select "Select Stylist [PERSON_NAME] [PERSON_NAME] Manager [PERSON_NAME] [PERSON_NAME] …" at bounding box center [91, 164] width 40 height 10
select select "25867"
click at [71, 159] on select "Select Stylist [PERSON_NAME] [PERSON_NAME] Manager [PERSON_NAME] [PERSON_NAME] …" at bounding box center [91, 164] width 40 height 10
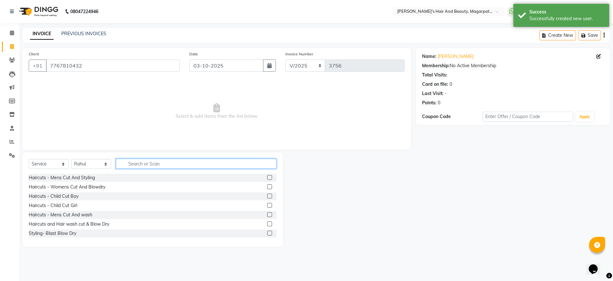
click at [159, 163] on input "text" at bounding box center [196, 163] width 161 height 10
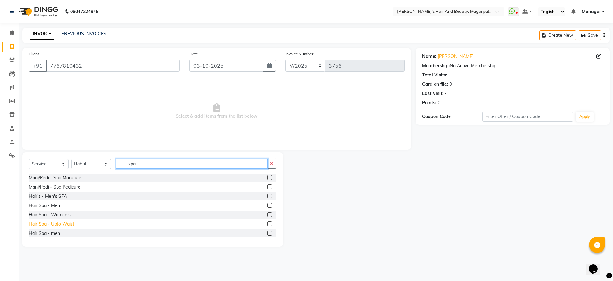
type input "spa"
click at [68, 225] on div "Hair Spa - Upto Waist" at bounding box center [52, 223] width 46 height 7
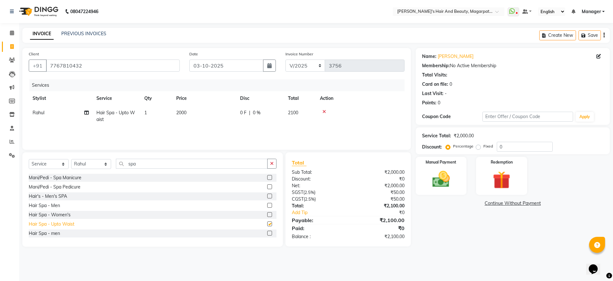
checkbox input "false"
click at [62, 212] on div "Hair Spa - Women's" at bounding box center [50, 214] width 42 height 7
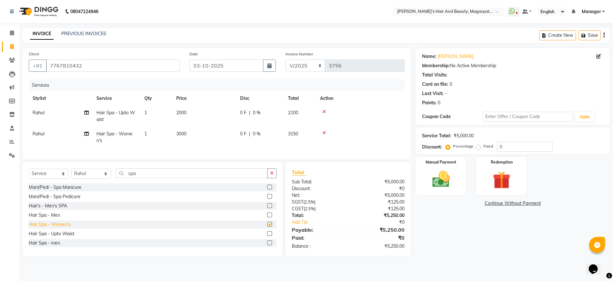
checkbox input "false"
click at [325, 112] on icon at bounding box center [325, 111] width 4 height 4
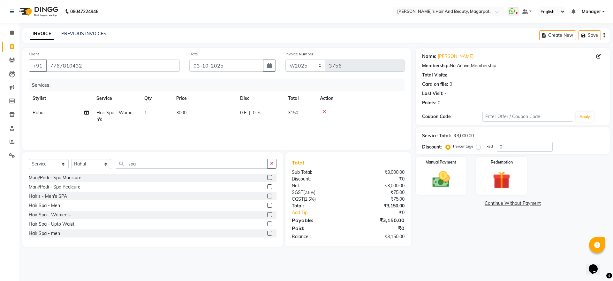
click at [181, 114] on span "3000" at bounding box center [181, 113] width 10 height 6
select select "25867"
click at [236, 111] on input "3000" at bounding box center [234, 114] width 56 height 10
type input "3"
type input "2800"
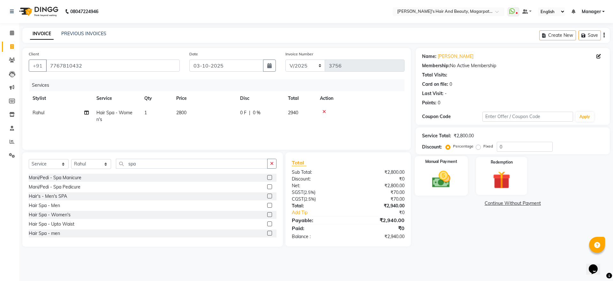
click at [440, 175] on img at bounding box center [442, 178] width 30 height 21
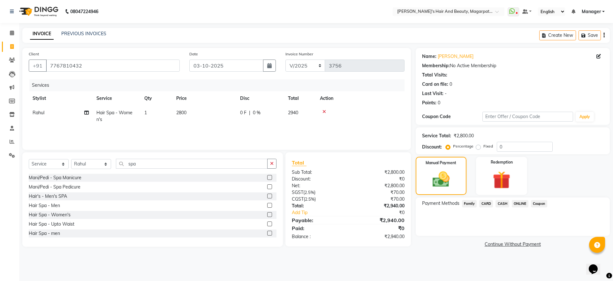
click at [520, 203] on span "ONLINE" at bounding box center [520, 203] width 17 height 7
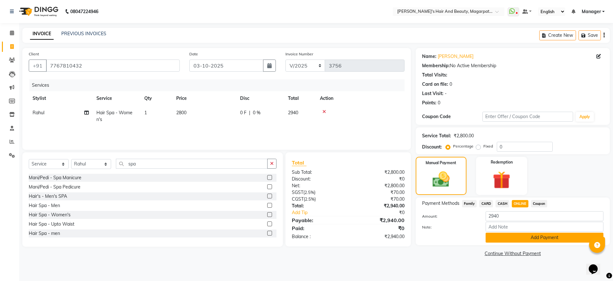
click at [533, 237] on button "Add Payment" at bounding box center [545, 237] width 118 height 10
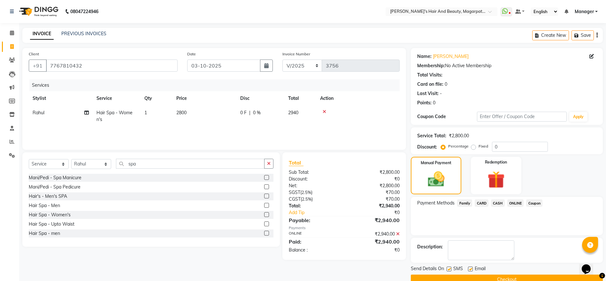
scroll to position [13, 0]
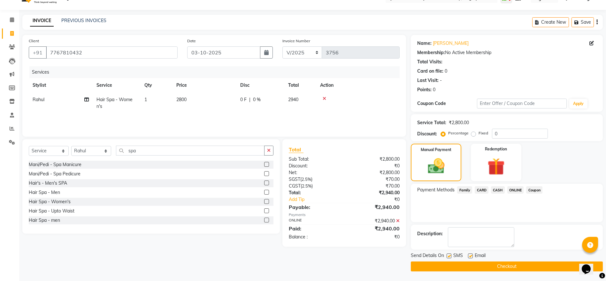
click at [511, 265] on button "Checkout" at bounding box center [507, 266] width 192 height 10
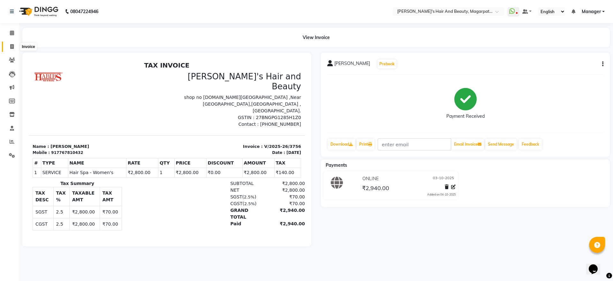
click at [13, 46] on icon at bounding box center [12, 46] width 4 height 5
select select "service"
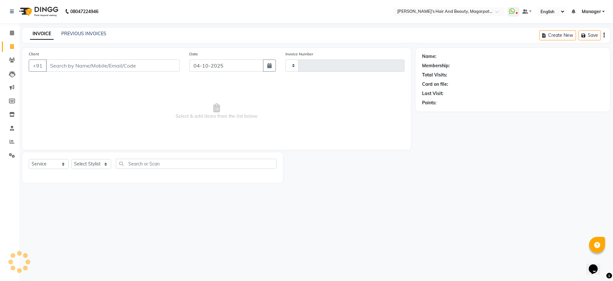
type input "3757"
select select "4517"
click at [76, 60] on input "Client" at bounding box center [113, 65] width 134 height 12
click at [10, 62] on icon at bounding box center [12, 60] width 6 height 5
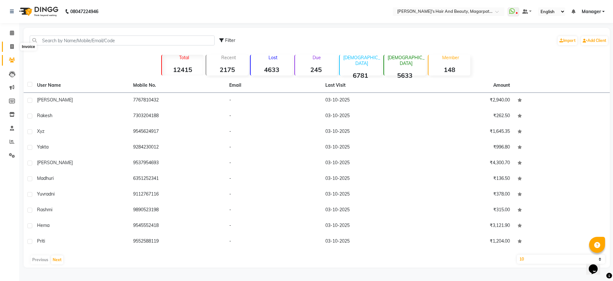
click at [11, 46] on icon at bounding box center [12, 46] width 4 height 5
select select "4517"
select select "service"
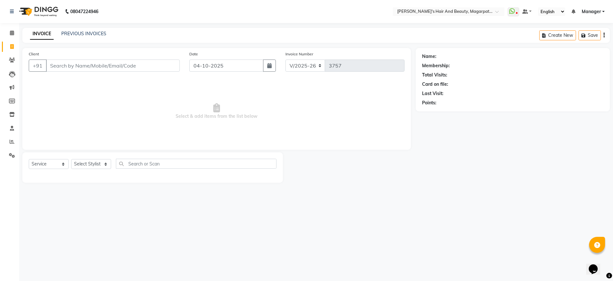
click at [61, 66] on input "Client" at bounding box center [113, 65] width 134 height 12
type input "8898538224"
click at [158, 68] on span "Add Client" at bounding box center [163, 65] width 25 height 6
select select "22"
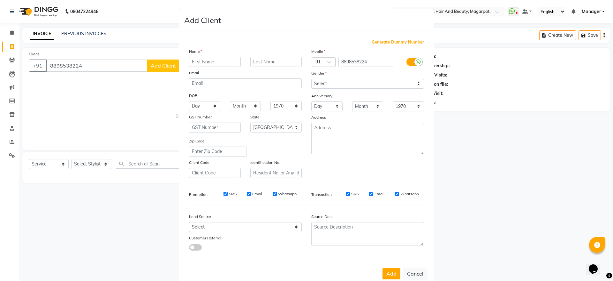
click at [197, 59] on input "text" at bounding box center [215, 62] width 52 height 10
type input "[PERSON_NAME]"
click at [335, 85] on select "Select [DEMOGRAPHIC_DATA] [DEMOGRAPHIC_DATA] Other Prefer Not To Say" at bounding box center [368, 84] width 113 height 10
select select "[DEMOGRAPHIC_DATA]"
click at [312, 79] on select "Select [DEMOGRAPHIC_DATA] [DEMOGRAPHIC_DATA] Other Prefer Not To Say" at bounding box center [368, 84] width 113 height 10
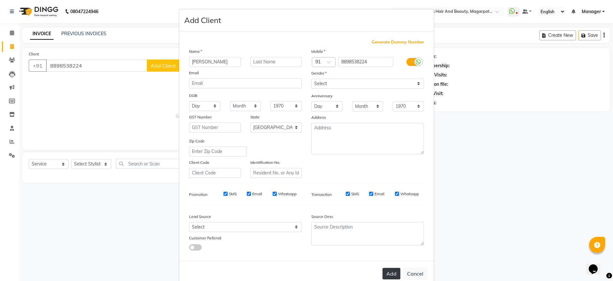
click at [388, 272] on button "Add" at bounding box center [392, 273] width 18 height 12
select select
select select "null"
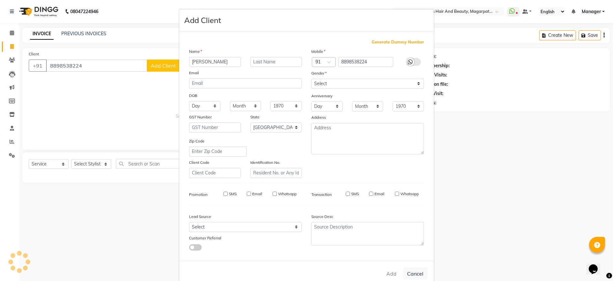
select select
checkbox input "false"
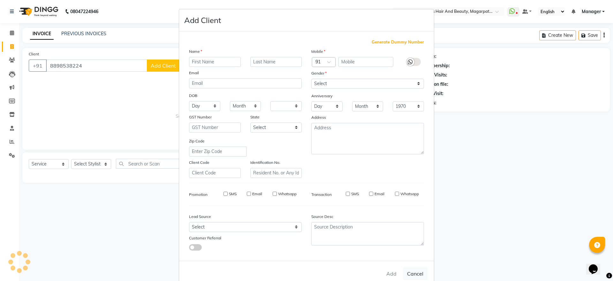
checkbox input "false"
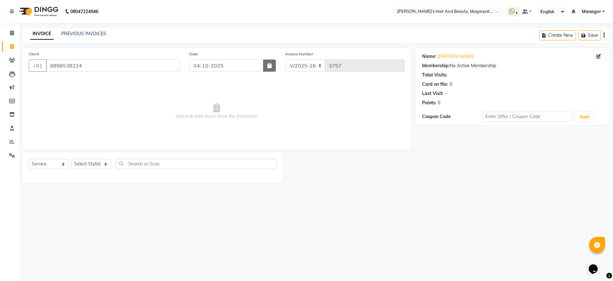
click at [269, 69] on button "button" at bounding box center [269, 65] width 13 height 12
select select "10"
select select "2025"
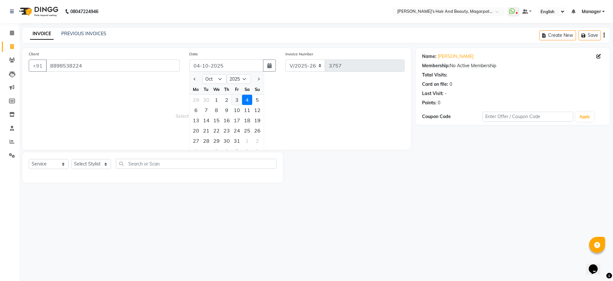
click at [238, 97] on div "3" at bounding box center [237, 100] width 10 height 10
type input "03-10-2025"
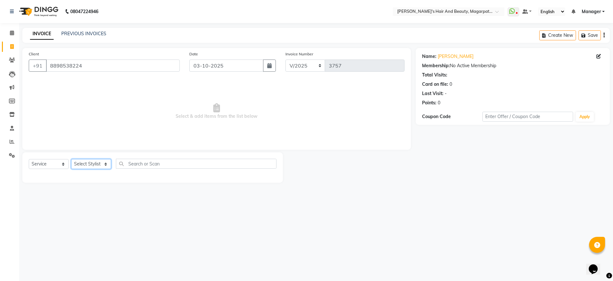
click at [89, 163] on select "Select Stylist [PERSON_NAME] [PERSON_NAME] Manager [PERSON_NAME] [PERSON_NAME] …" at bounding box center [91, 164] width 40 height 10
select select "67463"
click at [71, 159] on select "Select Stylist [PERSON_NAME] [PERSON_NAME] Manager [PERSON_NAME] [PERSON_NAME] …" at bounding box center [91, 164] width 40 height 10
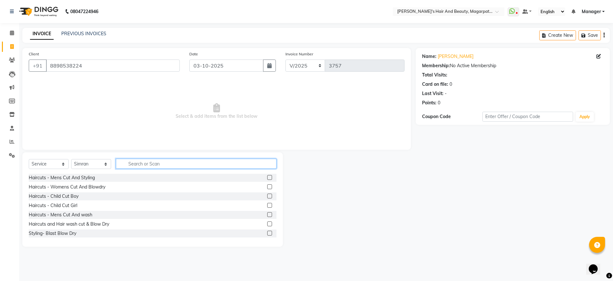
click at [165, 163] on input "text" at bounding box center [196, 163] width 161 height 10
type input "thre"
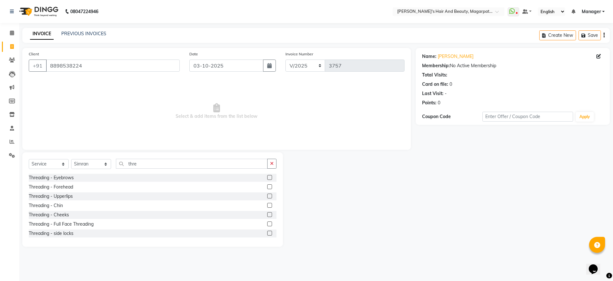
click at [52, 172] on div "Select Service Product Membership Package Voucher Prepaid Gift Card Select Styl…" at bounding box center [153, 165] width 248 height 15
click at [45, 179] on div "Threading - Eyebrows" at bounding box center [51, 177] width 45 height 7
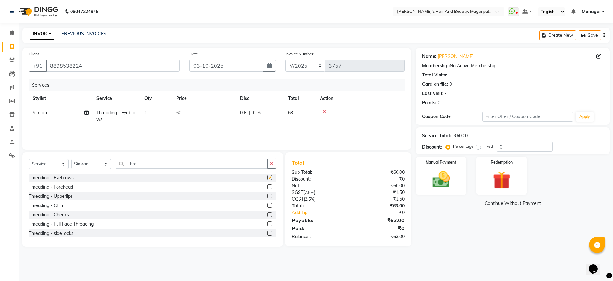
checkbox input "false"
click at [434, 170] on img at bounding box center [442, 178] width 30 height 21
click at [520, 204] on span "ONLINE" at bounding box center [520, 203] width 17 height 7
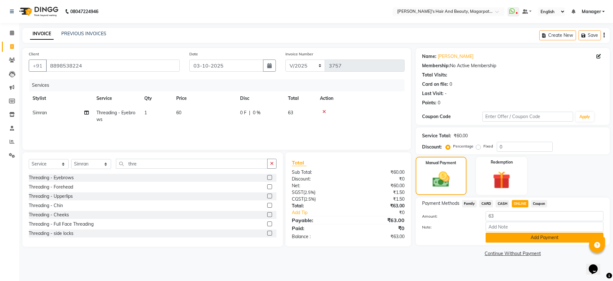
click at [523, 239] on button "Add Payment" at bounding box center [545, 237] width 118 height 10
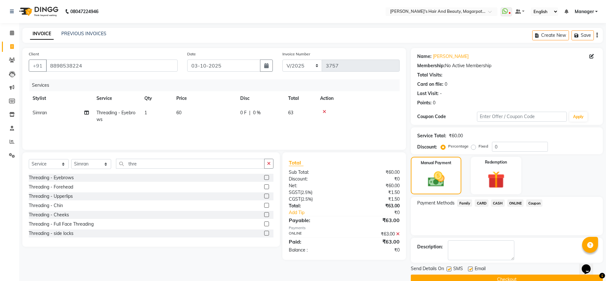
scroll to position [13, 0]
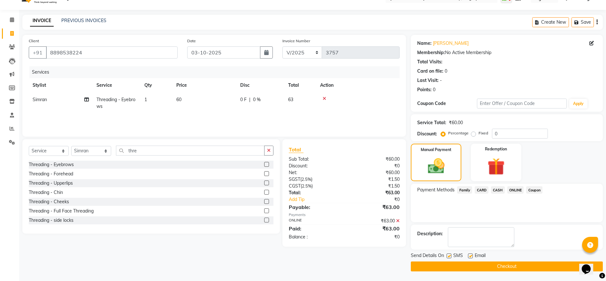
click at [510, 266] on button "Checkout" at bounding box center [507, 266] width 192 height 10
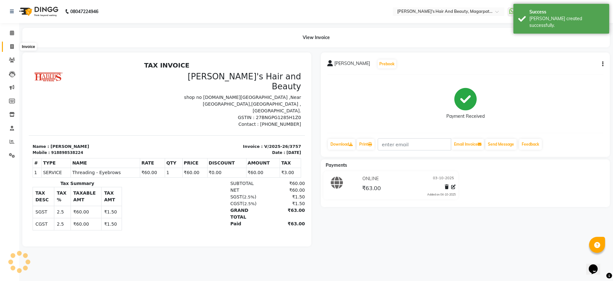
drag, startPoint x: 10, startPoint y: 46, endPoint x: 19, endPoint y: 49, distance: 9.4
click at [10, 46] on span at bounding box center [11, 46] width 11 height 7
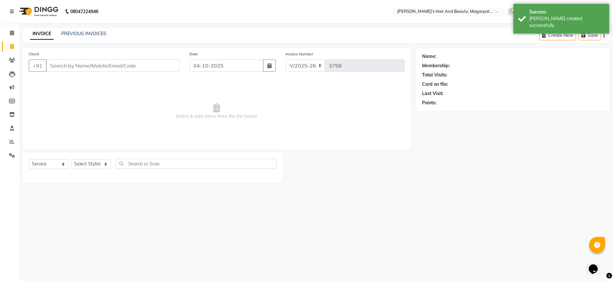
click at [70, 67] on input "Client" at bounding box center [113, 65] width 134 height 12
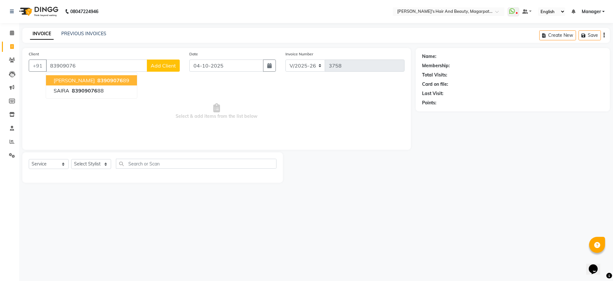
click at [73, 78] on span "[PERSON_NAME]" at bounding box center [74, 80] width 41 height 6
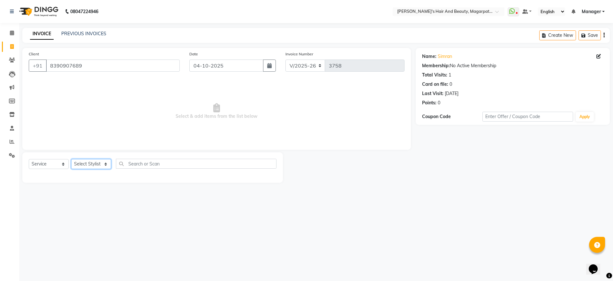
click at [84, 167] on select "Select Stylist [PERSON_NAME] [PERSON_NAME] Manager [PERSON_NAME] [PERSON_NAME] …" at bounding box center [91, 164] width 40 height 10
click at [71, 159] on select "Select Stylist [PERSON_NAME] [PERSON_NAME] Manager [PERSON_NAME] [PERSON_NAME] …" at bounding box center [91, 164] width 40 height 10
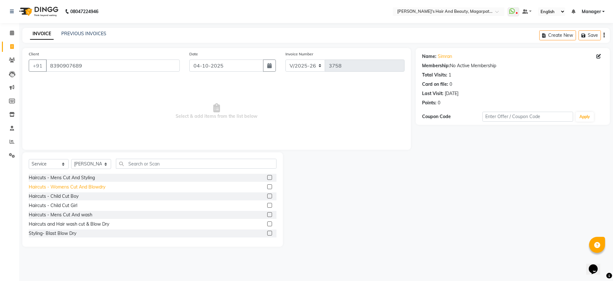
click at [94, 186] on div "Haircuts - Womens Cut And Blowdry" at bounding box center [67, 186] width 77 height 7
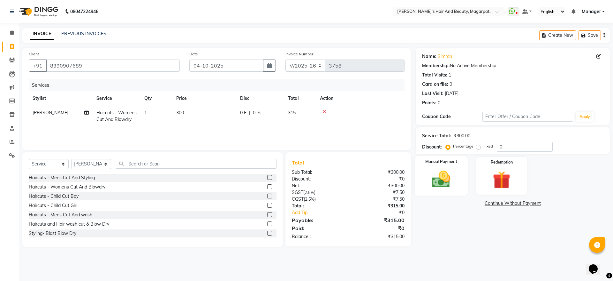
click at [441, 169] on img at bounding box center [442, 178] width 30 height 21
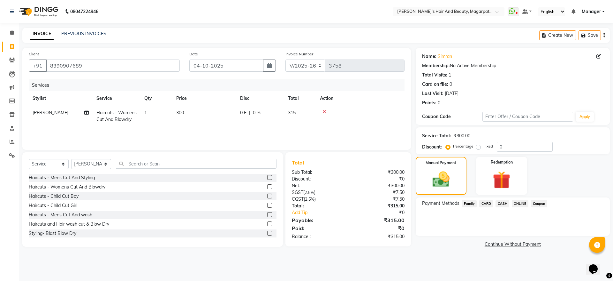
click at [519, 202] on span "ONLINE" at bounding box center [520, 203] width 17 height 7
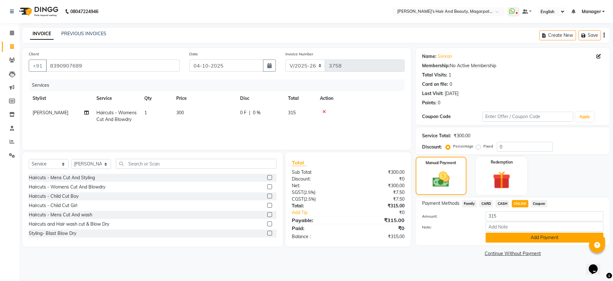
click at [521, 237] on button "Add Payment" at bounding box center [545, 237] width 118 height 10
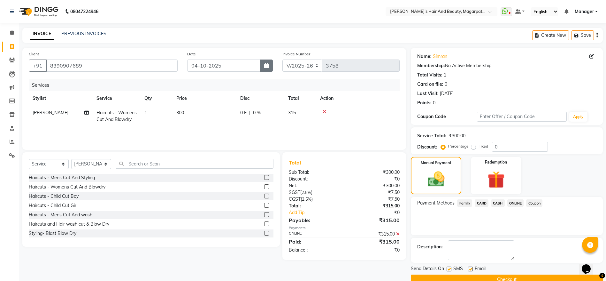
click at [266, 66] on icon "button" at bounding box center [266, 65] width 4 height 5
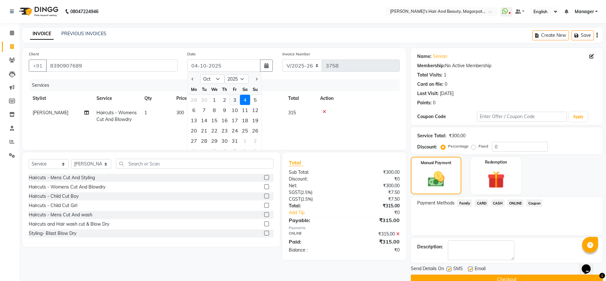
click at [234, 97] on div "3" at bounding box center [235, 100] width 10 height 10
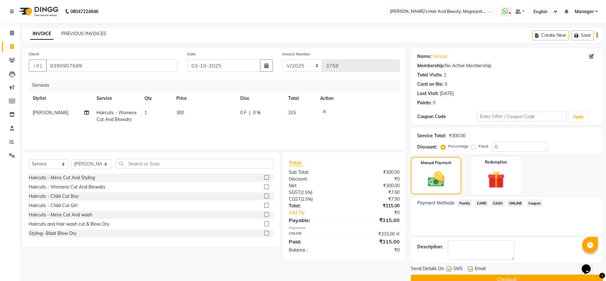
click at [473, 275] on button "Checkout" at bounding box center [507, 279] width 192 height 10
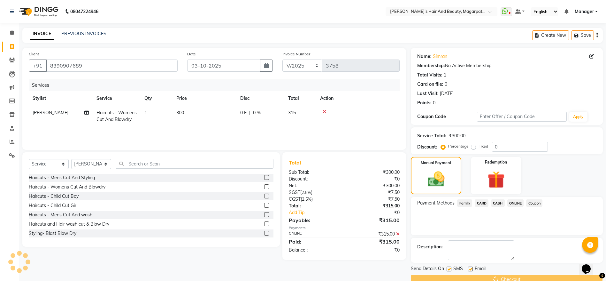
scroll to position [13, 0]
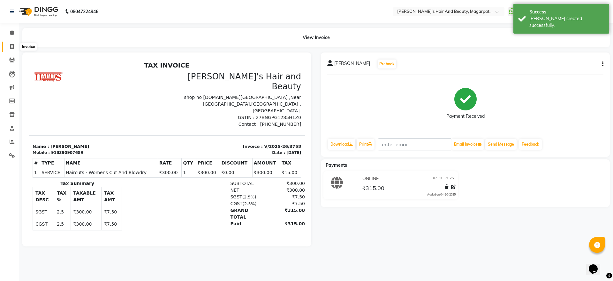
click at [9, 45] on span at bounding box center [11, 46] width 11 height 7
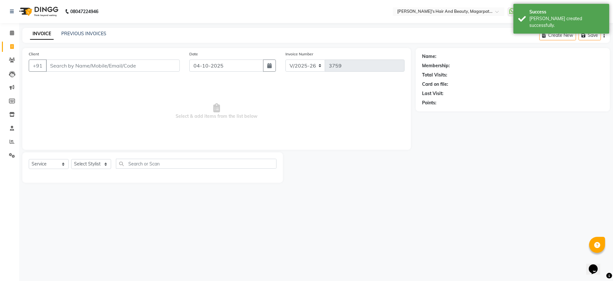
click at [60, 66] on input "Client" at bounding box center [113, 65] width 134 height 12
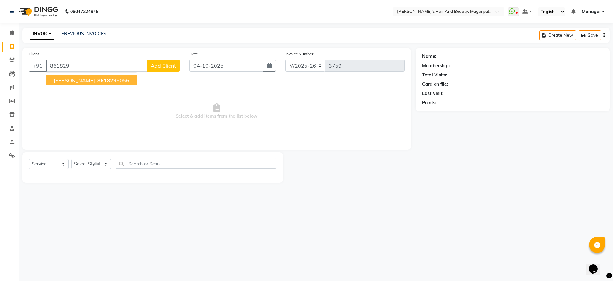
click at [61, 83] on span "[PERSON_NAME]" at bounding box center [74, 80] width 41 height 6
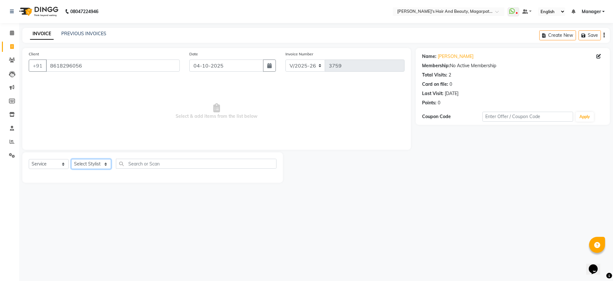
click at [96, 163] on select "Select Stylist [PERSON_NAME] [PERSON_NAME] Manager [PERSON_NAME] [PERSON_NAME] …" at bounding box center [91, 164] width 40 height 10
click at [71, 159] on select "Select Stylist [PERSON_NAME] [PERSON_NAME] Manager [PERSON_NAME] [PERSON_NAME] …" at bounding box center [91, 164] width 40 height 10
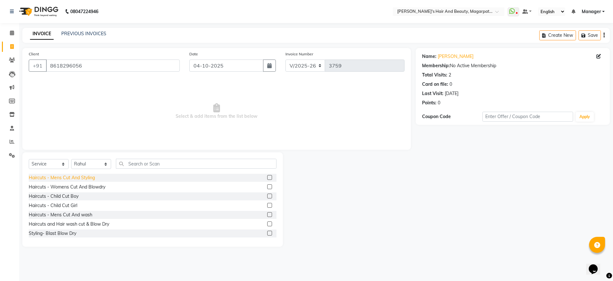
click at [86, 176] on div "Haircuts - Mens Cut And Styling" at bounding box center [62, 177] width 66 height 7
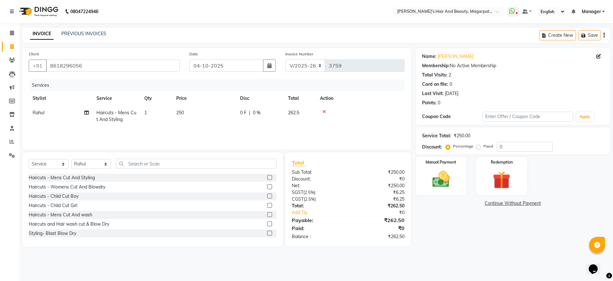
click at [325, 109] on icon at bounding box center [325, 111] width 4 height 4
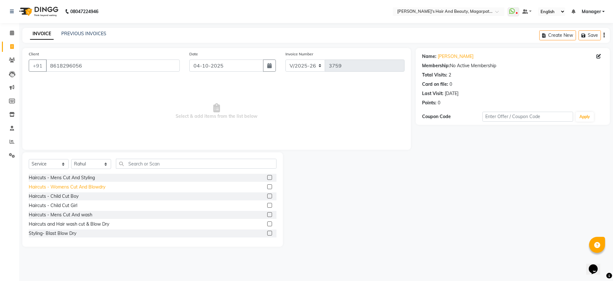
click at [95, 186] on div "Haircuts - Womens Cut And Blowdry" at bounding box center [67, 186] width 77 height 7
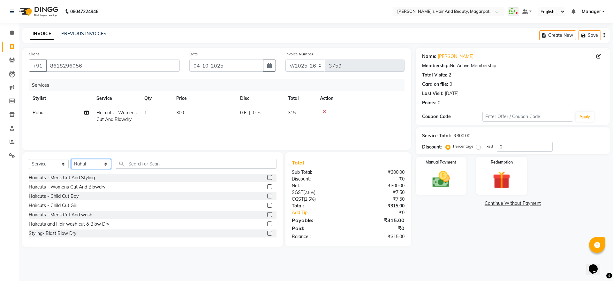
click at [103, 162] on select "Select Stylist [PERSON_NAME] [PERSON_NAME] Manager [PERSON_NAME] [PERSON_NAME] …" at bounding box center [91, 164] width 40 height 10
click at [71, 159] on select "Select Stylist [PERSON_NAME] [PERSON_NAME] Manager [PERSON_NAME] [PERSON_NAME] …" at bounding box center [91, 164] width 40 height 10
click at [325, 111] on icon at bounding box center [325, 111] width 4 height 4
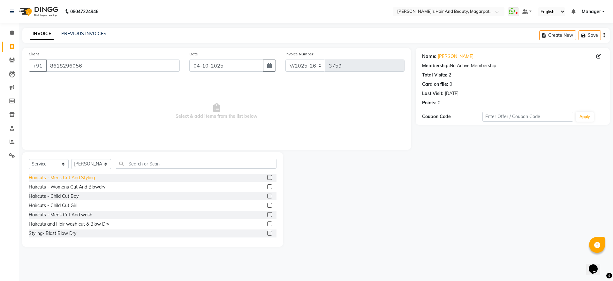
click at [87, 177] on div "Haircuts - Mens Cut And Styling" at bounding box center [62, 177] width 66 height 7
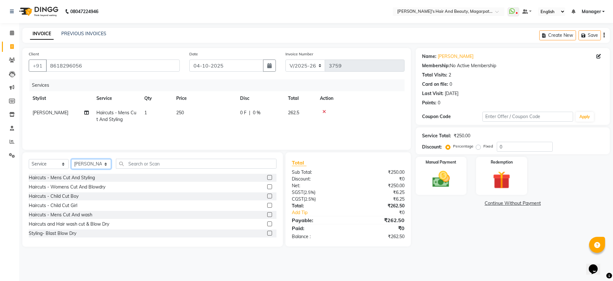
click at [98, 163] on select "Select Stylist [PERSON_NAME] [PERSON_NAME] Manager [PERSON_NAME] [PERSON_NAME] …" at bounding box center [91, 164] width 40 height 10
click at [71, 159] on select "Select Stylist [PERSON_NAME] [PERSON_NAME] Manager [PERSON_NAME] [PERSON_NAME] …" at bounding box center [91, 164] width 40 height 10
click at [88, 175] on div "Haircuts - Mens Cut And Styling" at bounding box center [62, 177] width 66 height 7
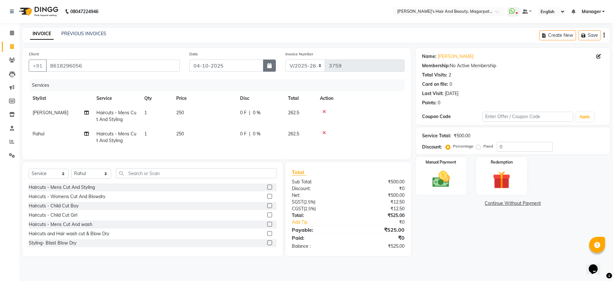
click at [268, 64] on icon "button" at bounding box center [269, 65] width 4 height 5
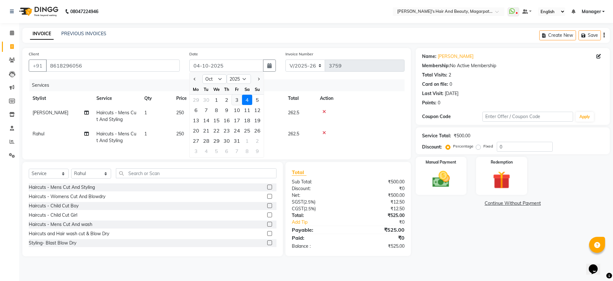
click at [235, 101] on div "3" at bounding box center [237, 100] width 10 height 10
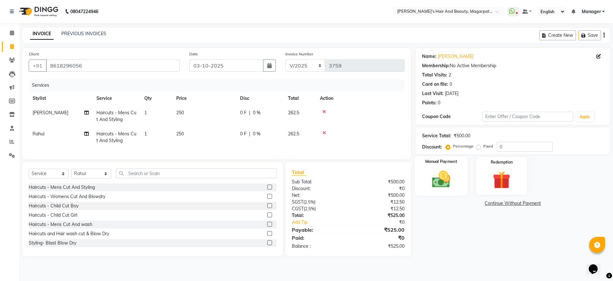
click at [441, 176] on img at bounding box center [442, 178] width 30 height 21
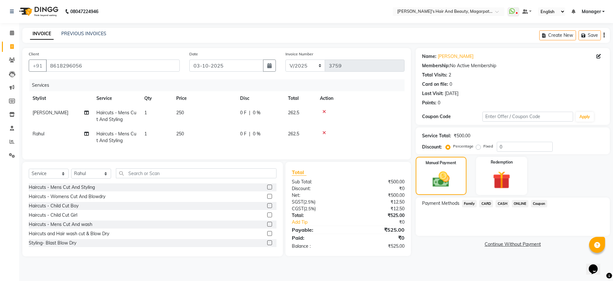
click at [522, 203] on span "ONLINE" at bounding box center [520, 203] width 17 height 7
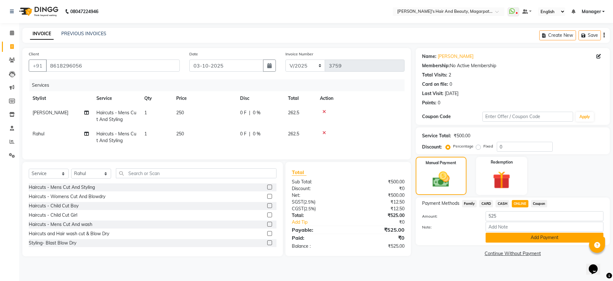
click at [521, 239] on button "Add Payment" at bounding box center [545, 237] width 118 height 10
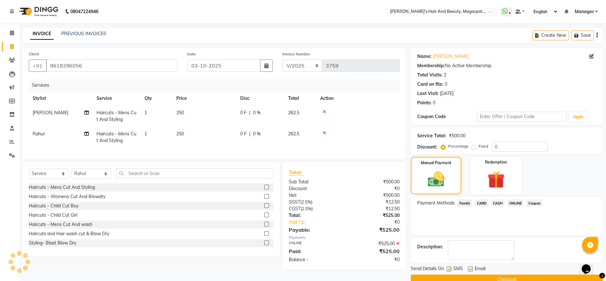
scroll to position [13, 0]
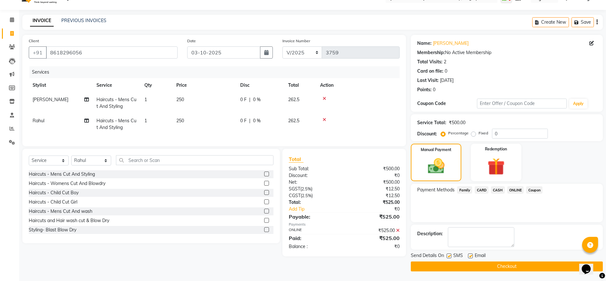
click at [511, 264] on button "Checkout" at bounding box center [507, 266] width 192 height 10
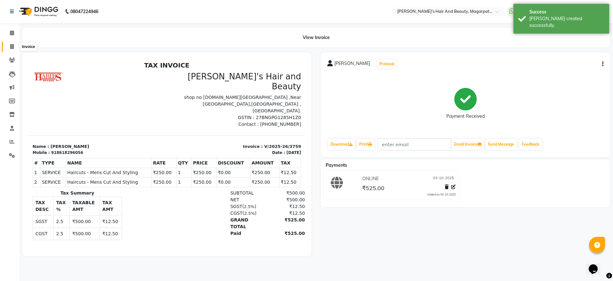
click at [11, 48] on icon at bounding box center [12, 46] width 4 height 5
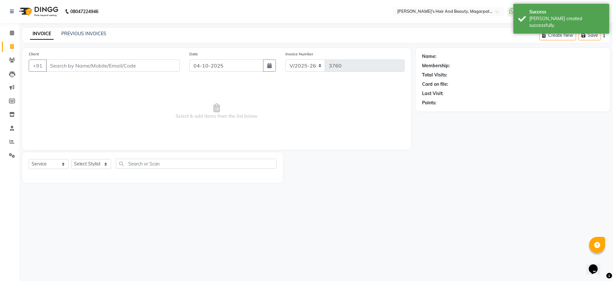
click at [77, 66] on input "Client" at bounding box center [113, 65] width 134 height 12
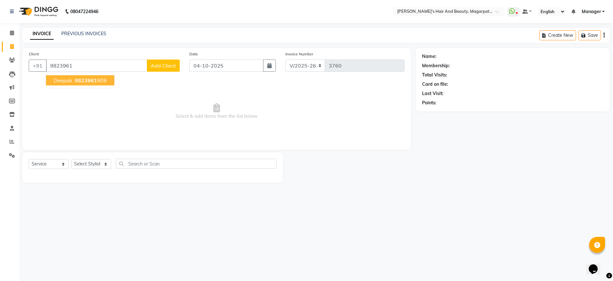
click at [75, 80] on span "9823961" at bounding box center [86, 80] width 22 height 6
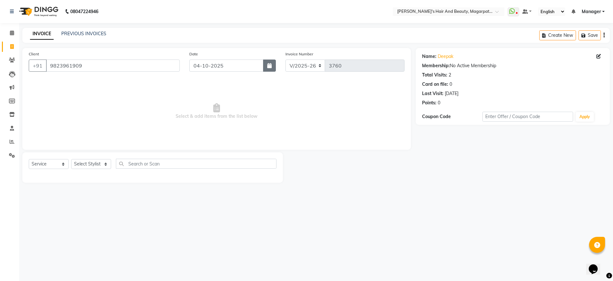
click at [269, 66] on icon "button" at bounding box center [269, 65] width 4 height 5
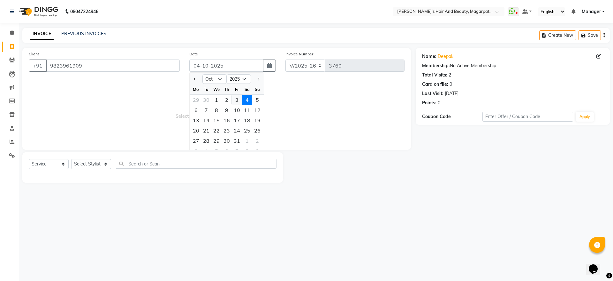
click at [237, 100] on div "3" at bounding box center [237, 100] width 10 height 10
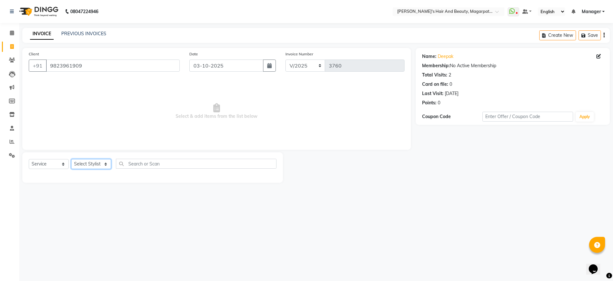
click at [99, 163] on select "Select Stylist [PERSON_NAME] [PERSON_NAME] Manager [PERSON_NAME] [PERSON_NAME] …" at bounding box center [91, 164] width 40 height 10
click at [71, 159] on select "Select Stylist [PERSON_NAME] [PERSON_NAME] Manager [PERSON_NAME] [PERSON_NAME] …" at bounding box center [91, 164] width 40 height 10
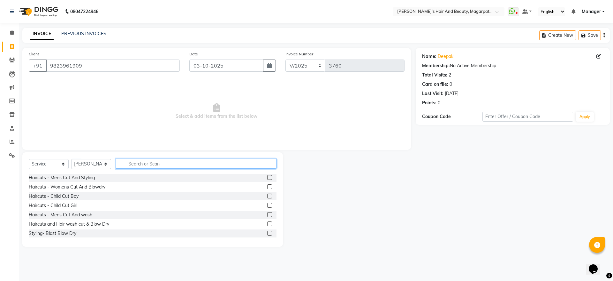
click at [155, 161] on input "text" at bounding box center [196, 163] width 161 height 10
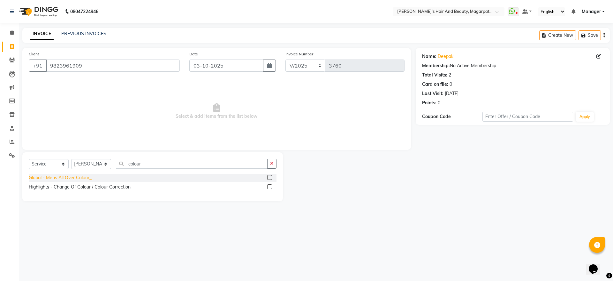
click at [79, 178] on div "Global - Mens All Over Colour_" at bounding box center [60, 177] width 63 height 7
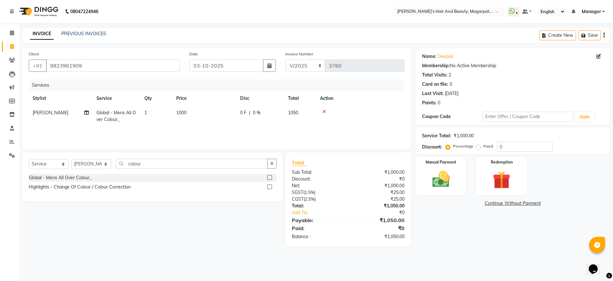
click at [189, 108] on td "1000" at bounding box center [205, 115] width 64 height 21
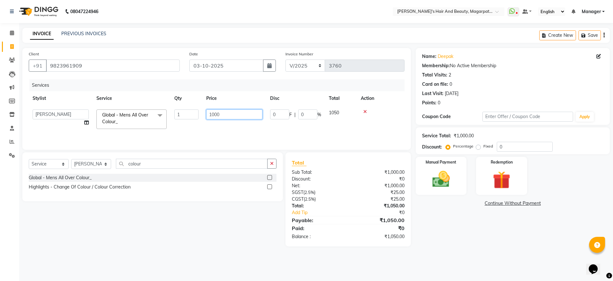
drag, startPoint x: 224, startPoint y: 112, endPoint x: 203, endPoint y: 114, distance: 21.2
click at [203, 114] on td "1000" at bounding box center [235, 118] width 64 height 27
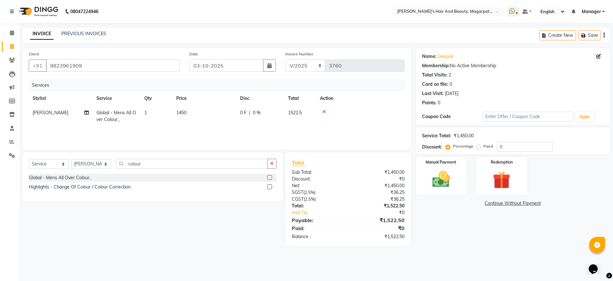
click at [204, 128] on div "Services Stylist Service Qty Price Disc Total Action [PERSON_NAME] Global - Men…" at bounding box center [217, 111] width 376 height 64
click at [95, 163] on select "Select Stylist [PERSON_NAME] [PERSON_NAME] Manager [PERSON_NAME] [PERSON_NAME] …" at bounding box center [91, 164] width 40 height 10
click at [71, 159] on select "Select Stylist [PERSON_NAME] [PERSON_NAME] Manager [PERSON_NAME] [PERSON_NAME] …" at bounding box center [91, 164] width 40 height 10
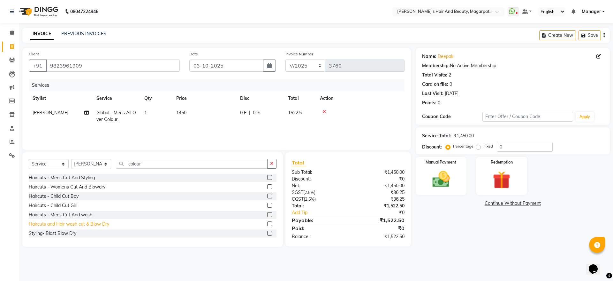
click at [90, 223] on div "Haircuts and Hair wash cut & Blow Dry" at bounding box center [69, 223] width 81 height 7
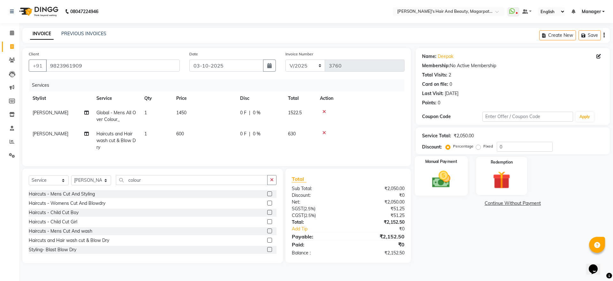
click at [441, 176] on img at bounding box center [442, 178] width 30 height 21
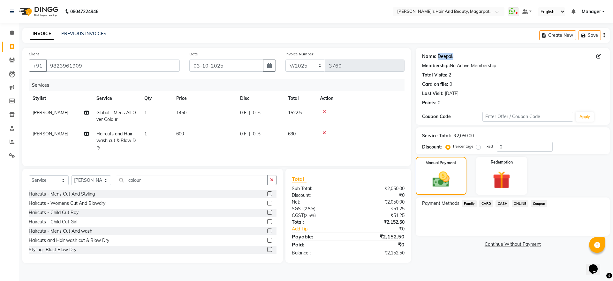
drag, startPoint x: 456, startPoint y: 57, endPoint x: 437, endPoint y: 56, distance: 18.6
click at [437, 56] on div "Name: [PERSON_NAME]" at bounding box center [512, 56] width 181 height 7
copy link "Deepak"
click at [42, 185] on select "Select Service Product Membership Package Voucher Prepaid Gift Card" at bounding box center [49, 180] width 40 height 10
click at [90, 185] on select "Select Stylist [PERSON_NAME] [PERSON_NAME] Manager [PERSON_NAME] [PERSON_NAME] …" at bounding box center [91, 180] width 40 height 10
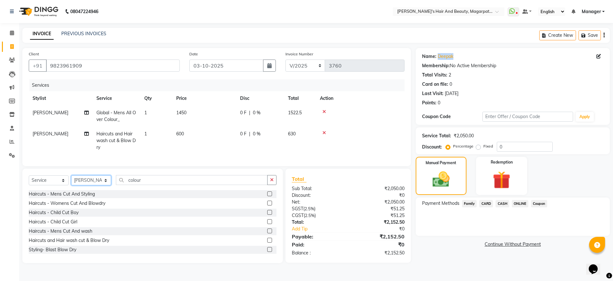
click at [71, 182] on select "Select Stylist [PERSON_NAME] [PERSON_NAME] Manager [PERSON_NAME] [PERSON_NAME] …" at bounding box center [91, 180] width 40 height 10
click at [51, 185] on select "Select Service Product Membership Package Voucher Prepaid Gift Card" at bounding box center [49, 180] width 40 height 10
click at [29, 182] on select "Select Service Product Membership Package Voucher Prepaid Gift Card" at bounding box center [49, 180] width 40 height 10
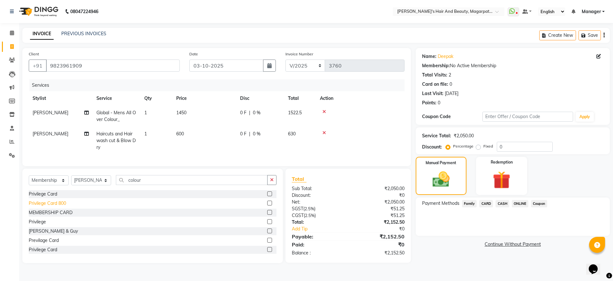
click at [64, 206] on div "Privilege Card 800" at bounding box center [47, 203] width 37 height 7
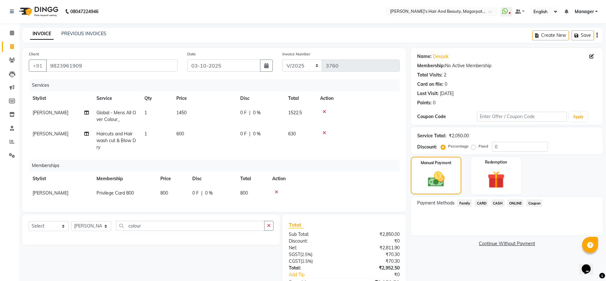
click at [518, 202] on span "ONLINE" at bounding box center [515, 202] width 17 height 7
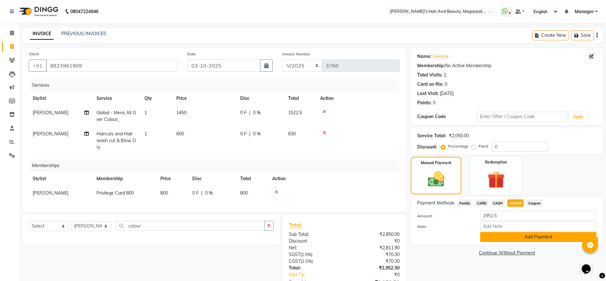
click at [519, 236] on button "Add Payment" at bounding box center [538, 237] width 116 height 10
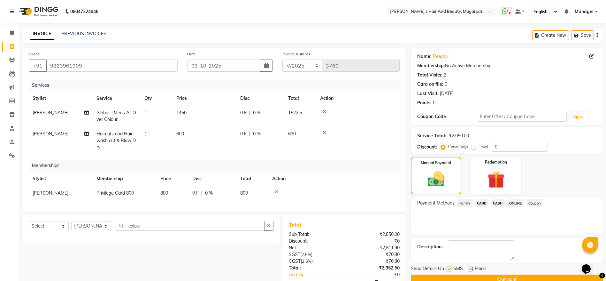
scroll to position [58, 0]
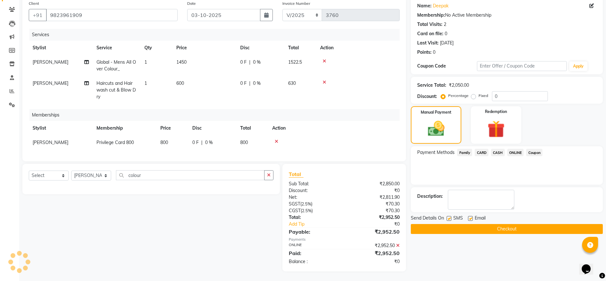
click at [501, 224] on button "Checkout" at bounding box center [507, 229] width 192 height 10
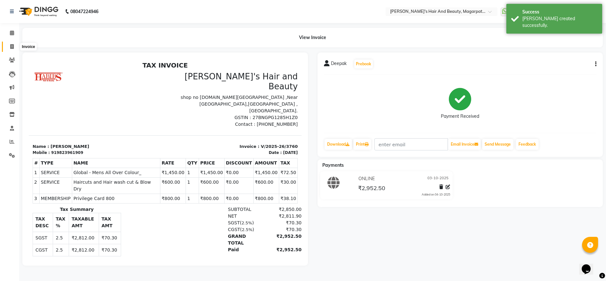
click at [10, 45] on icon at bounding box center [12, 46] width 4 height 5
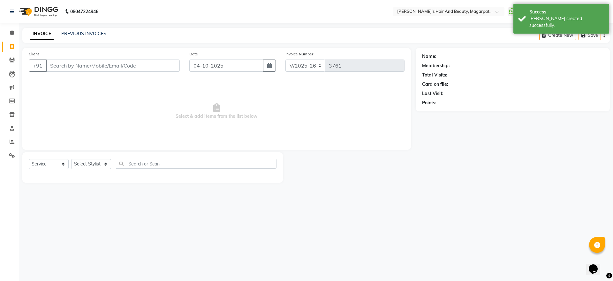
click at [73, 70] on input "Client" at bounding box center [113, 65] width 134 height 12
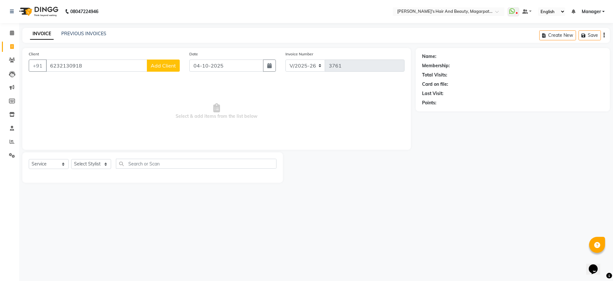
click at [167, 62] on button "Add Client" at bounding box center [163, 65] width 33 height 12
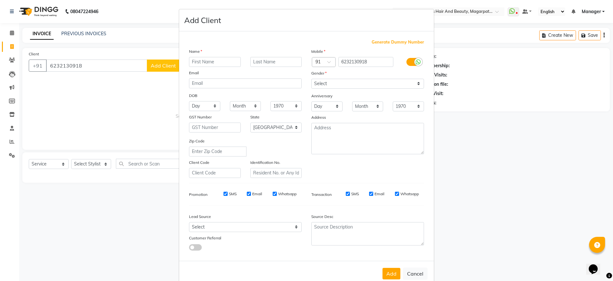
click at [199, 58] on input "text" at bounding box center [215, 62] width 52 height 10
click at [315, 86] on select "Select [DEMOGRAPHIC_DATA] [DEMOGRAPHIC_DATA] Other Prefer Not To Say" at bounding box center [368, 84] width 113 height 10
click at [312, 79] on select "Select [DEMOGRAPHIC_DATA] [DEMOGRAPHIC_DATA] Other Prefer Not To Say" at bounding box center [368, 84] width 113 height 10
click at [391, 275] on button "Add" at bounding box center [392, 273] width 18 height 12
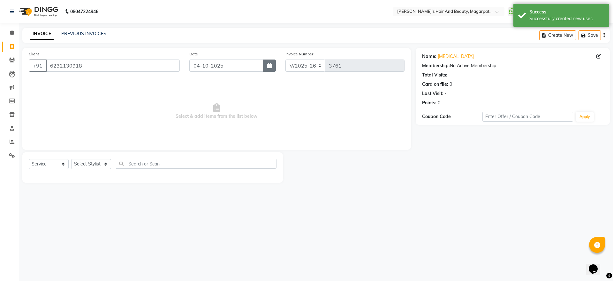
click at [269, 67] on icon "button" at bounding box center [269, 65] width 4 height 5
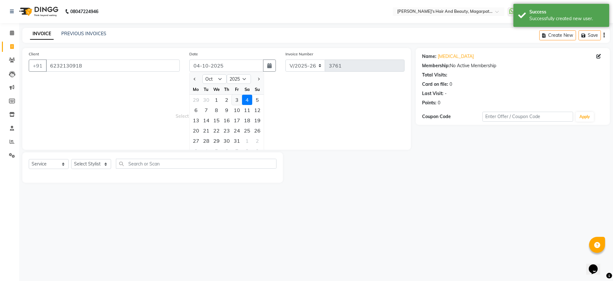
click at [237, 99] on div "3" at bounding box center [237, 100] width 10 height 10
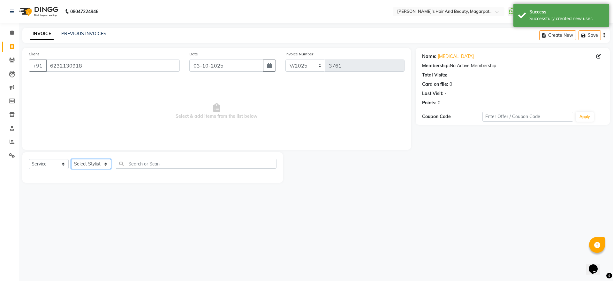
click at [98, 161] on select "Select Stylist [PERSON_NAME] [PERSON_NAME] Manager [PERSON_NAME] [PERSON_NAME] …" at bounding box center [91, 164] width 40 height 10
click at [71, 159] on select "Select Stylist [PERSON_NAME] [PERSON_NAME] Manager [PERSON_NAME] [PERSON_NAME] …" at bounding box center [91, 164] width 40 height 10
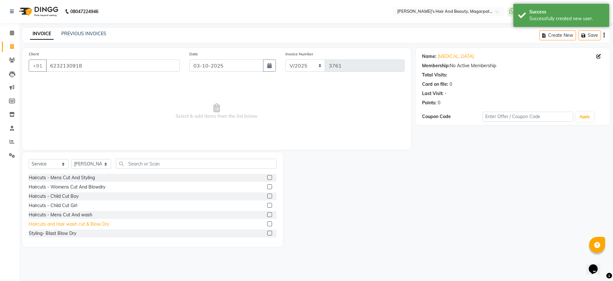
click at [89, 223] on div "Haircuts and Hair wash cut & Blow Dry" at bounding box center [69, 223] width 81 height 7
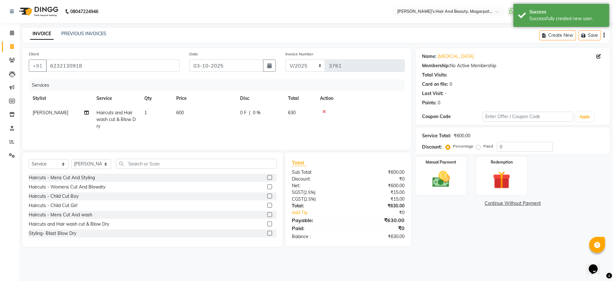
click at [181, 112] on span "600" at bounding box center [180, 113] width 8 height 6
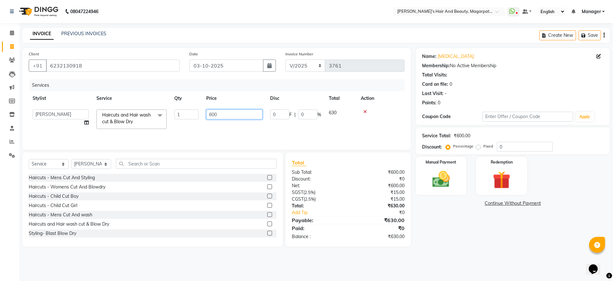
click at [201, 116] on tr "[PERSON_NAME] [PERSON_NAME] Manager [PERSON_NAME] [PERSON_NAME] [PERSON_NAME] H…" at bounding box center [217, 118] width 376 height 27
click at [207, 131] on td "700" at bounding box center [235, 118] width 64 height 27
click at [434, 172] on img at bounding box center [442, 178] width 30 height 21
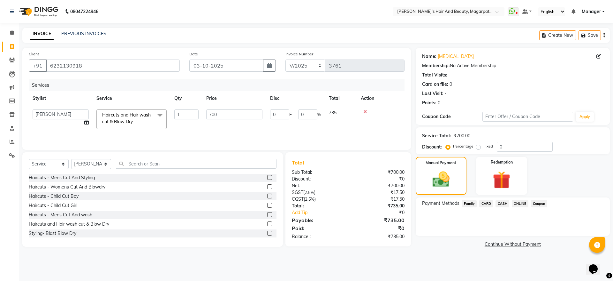
click at [515, 205] on span "ONLINE" at bounding box center [520, 203] width 17 height 7
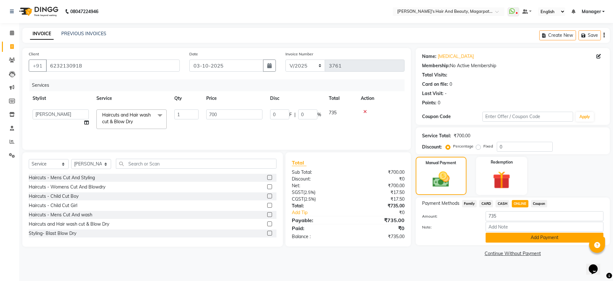
click at [519, 240] on button "Add Payment" at bounding box center [545, 237] width 118 height 10
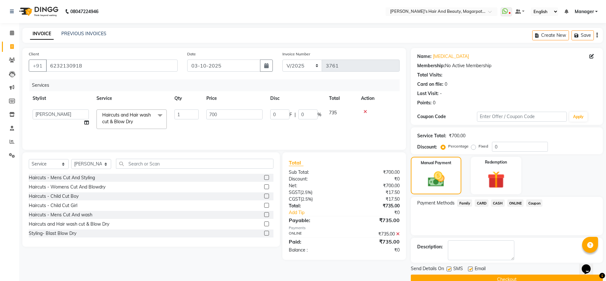
scroll to position [13, 0]
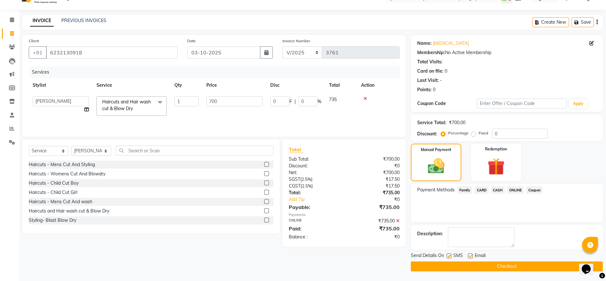
click at [510, 267] on button "Checkout" at bounding box center [507, 266] width 192 height 10
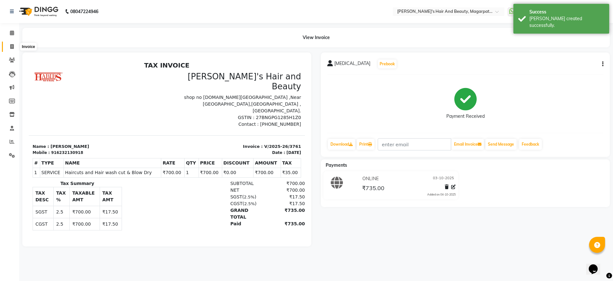
click at [9, 48] on span at bounding box center [11, 46] width 11 height 7
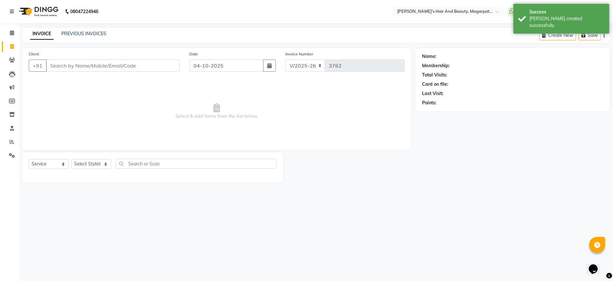
click at [67, 63] on input "Client" at bounding box center [113, 65] width 134 height 12
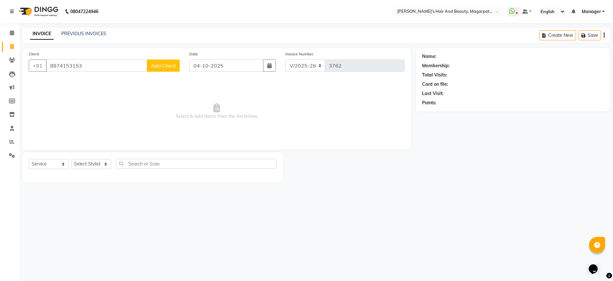
click at [169, 67] on span "Add Client" at bounding box center [163, 65] width 25 height 6
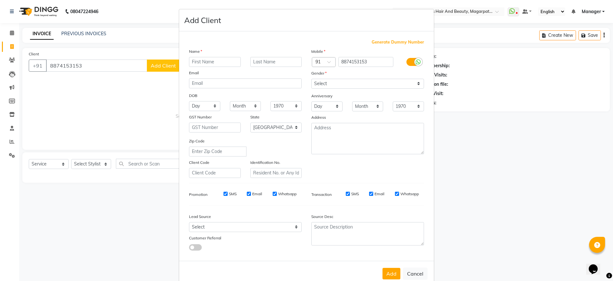
click at [202, 60] on input "text" at bounding box center [215, 62] width 52 height 10
click at [339, 81] on select "Select [DEMOGRAPHIC_DATA] [DEMOGRAPHIC_DATA] Other Prefer Not To Say" at bounding box center [368, 84] width 113 height 10
click at [312, 79] on select "Select [DEMOGRAPHIC_DATA] [DEMOGRAPHIC_DATA] Other Prefer Not To Say" at bounding box center [368, 84] width 113 height 10
click at [386, 273] on button "Add" at bounding box center [392, 273] width 18 height 12
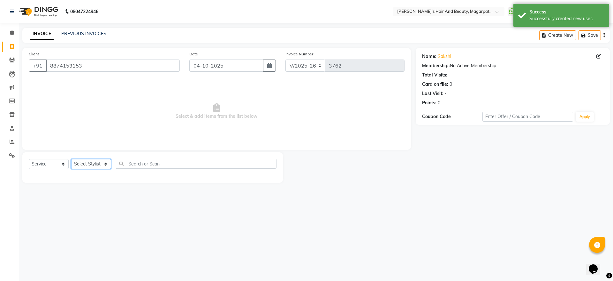
click at [97, 159] on select "Select Stylist [PERSON_NAME] [PERSON_NAME] Manager [PERSON_NAME] [PERSON_NAME] …" at bounding box center [91, 164] width 40 height 10
click at [71, 159] on select "Select Stylist [PERSON_NAME] [PERSON_NAME] Manager [PERSON_NAME] [PERSON_NAME] …" at bounding box center [91, 164] width 40 height 10
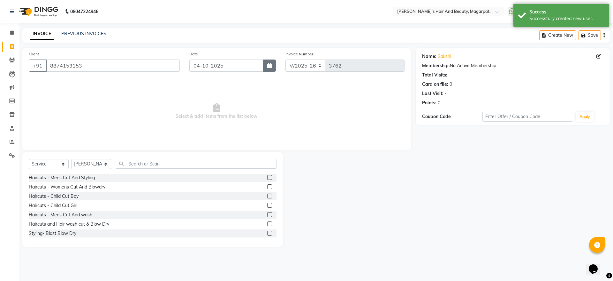
click at [271, 65] on icon "button" at bounding box center [269, 65] width 4 height 5
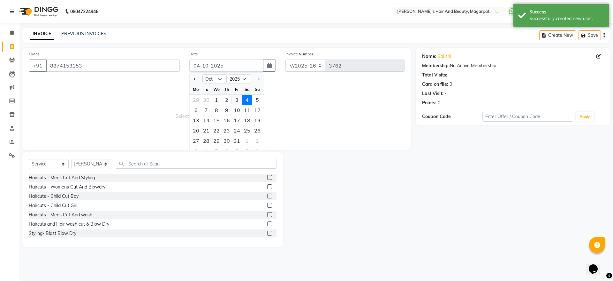
click at [238, 98] on div "3" at bounding box center [237, 100] width 10 height 10
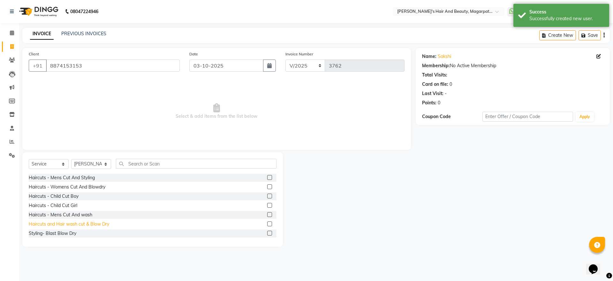
click at [93, 225] on div "Haircuts and Hair wash cut & Blow Dry" at bounding box center [69, 223] width 81 height 7
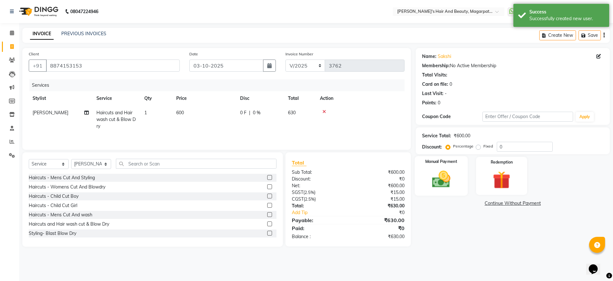
click at [438, 175] on img at bounding box center [442, 178] width 30 height 21
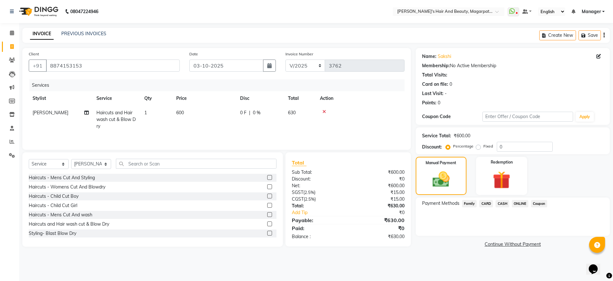
click at [525, 202] on span "ONLINE" at bounding box center [520, 203] width 17 height 7
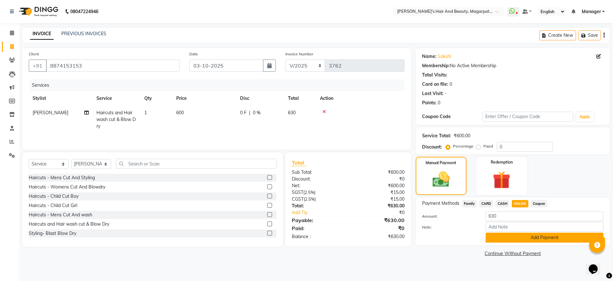
click at [523, 242] on button "Add Payment" at bounding box center [545, 237] width 118 height 10
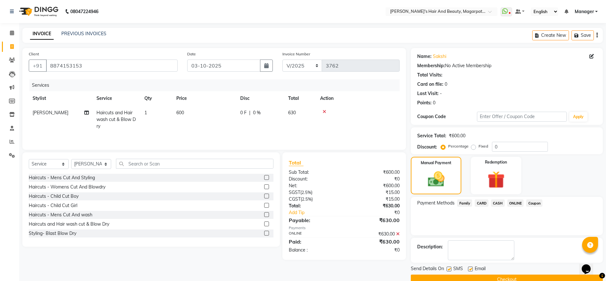
scroll to position [13, 0]
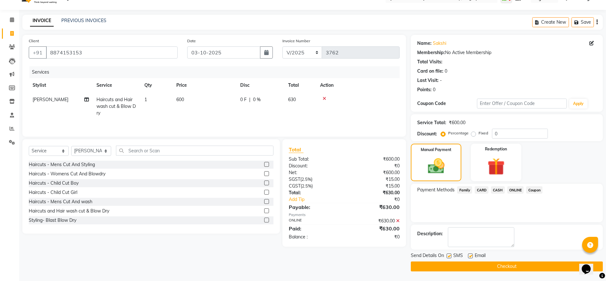
click at [507, 264] on button "Checkout" at bounding box center [507, 266] width 192 height 10
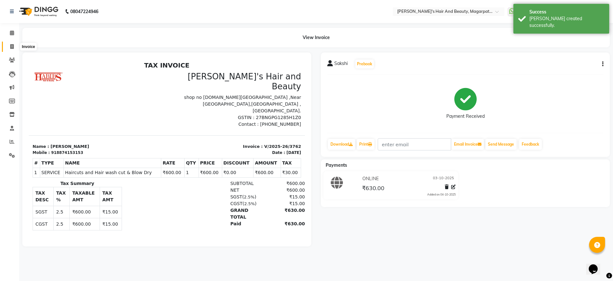
click at [11, 45] on icon at bounding box center [12, 46] width 4 height 5
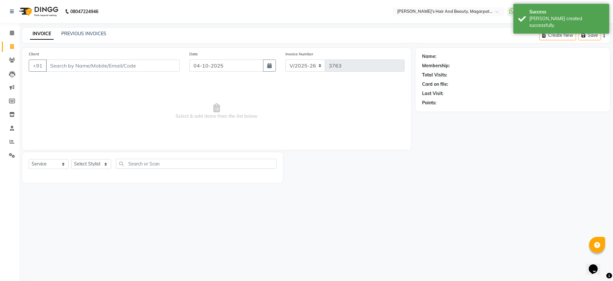
click at [97, 61] on input "Client" at bounding box center [113, 65] width 134 height 12
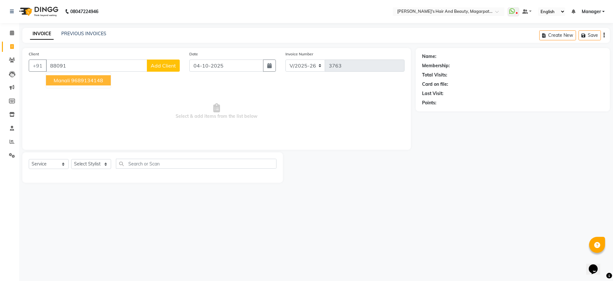
click at [94, 82] on ngb-highlight "9689134148" at bounding box center [87, 80] width 32 height 6
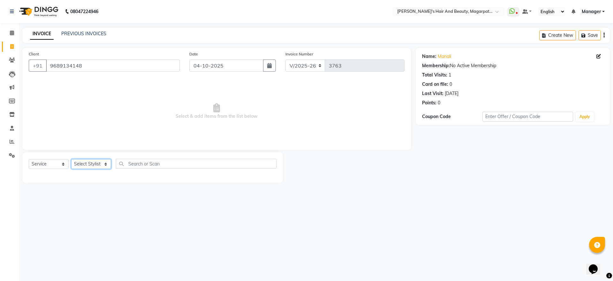
click at [104, 161] on select "Select Stylist [PERSON_NAME] [PERSON_NAME] Manager [PERSON_NAME] [PERSON_NAME] …" at bounding box center [91, 164] width 40 height 10
click at [71, 159] on select "Select Stylist [PERSON_NAME] [PERSON_NAME] Manager [PERSON_NAME] [PERSON_NAME] …" at bounding box center [91, 164] width 40 height 10
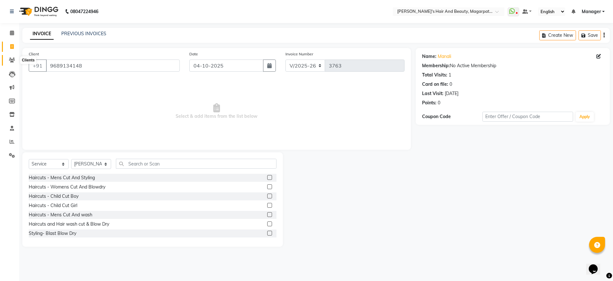
click at [15, 58] on icon at bounding box center [12, 60] width 6 height 5
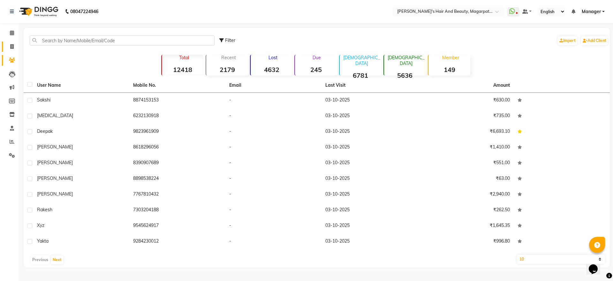
click at [8, 42] on link "Invoice" at bounding box center [9, 47] width 15 height 11
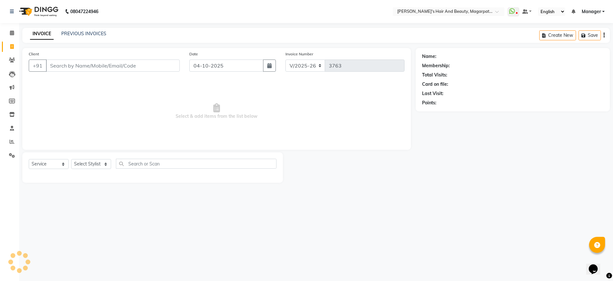
click at [87, 63] on input "Client" at bounding box center [113, 65] width 134 height 12
click at [164, 64] on span "Add Client" at bounding box center [163, 65] width 25 height 6
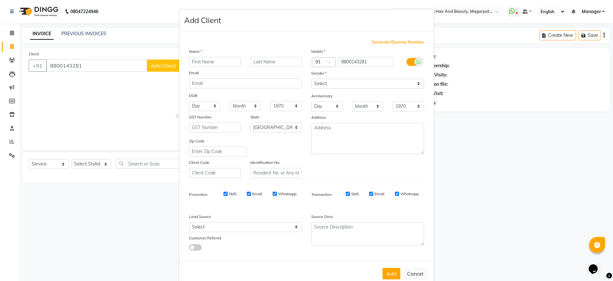
click at [211, 63] on input "text" at bounding box center [215, 62] width 52 height 10
click at [321, 79] on select "Select [DEMOGRAPHIC_DATA] [DEMOGRAPHIC_DATA] Other Prefer Not To Say" at bounding box center [368, 84] width 113 height 10
click at [312, 79] on select "Select [DEMOGRAPHIC_DATA] [DEMOGRAPHIC_DATA] Other Prefer Not To Say" at bounding box center [368, 84] width 113 height 10
click at [386, 272] on button "Add" at bounding box center [392, 273] width 18 height 12
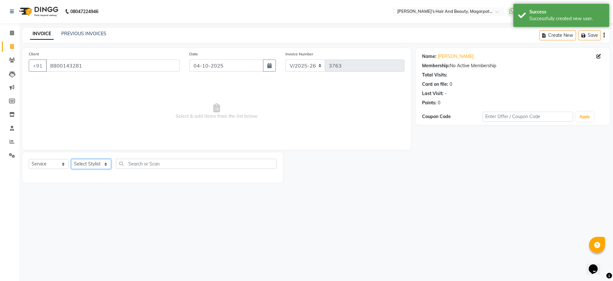
click at [93, 164] on select "Select Stylist [PERSON_NAME] [PERSON_NAME] Manager [PERSON_NAME] [PERSON_NAME] …" at bounding box center [91, 164] width 40 height 10
click at [71, 159] on select "Select Stylist [PERSON_NAME] [PERSON_NAME] Manager [PERSON_NAME] [PERSON_NAME] …" at bounding box center [91, 164] width 40 height 10
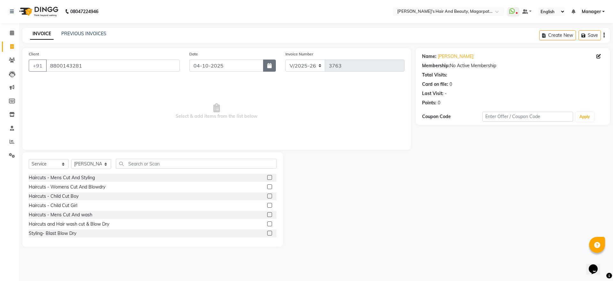
click at [267, 66] on button "button" at bounding box center [269, 65] width 13 height 12
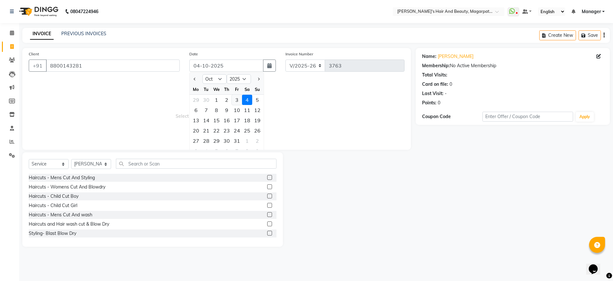
click at [237, 97] on div "3" at bounding box center [237, 100] width 10 height 10
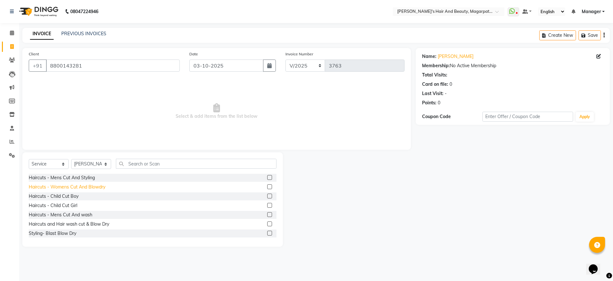
click at [101, 187] on div "Haircuts - Womens Cut And Blowdry" at bounding box center [67, 186] width 77 height 7
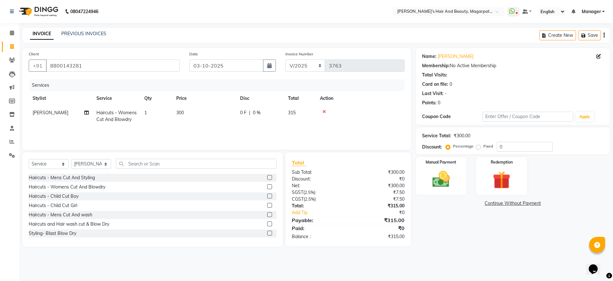
click at [324, 111] on icon at bounding box center [325, 111] width 4 height 4
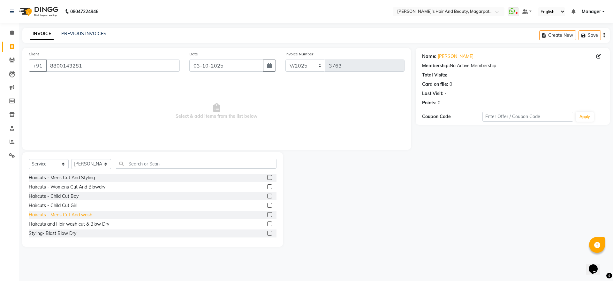
click at [90, 215] on div "Haircuts - Mens Cut And wash" at bounding box center [61, 214] width 64 height 7
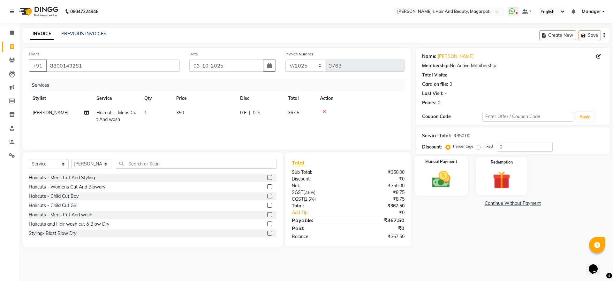
click at [449, 179] on img at bounding box center [442, 178] width 30 height 21
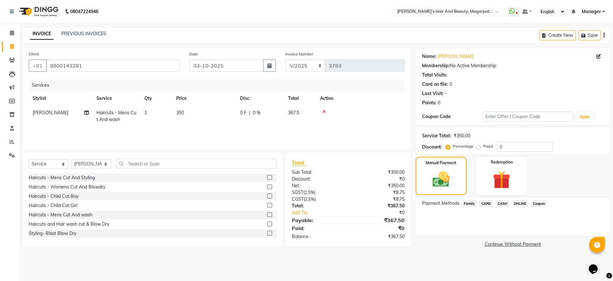
click at [520, 203] on span "ONLINE" at bounding box center [520, 203] width 17 height 7
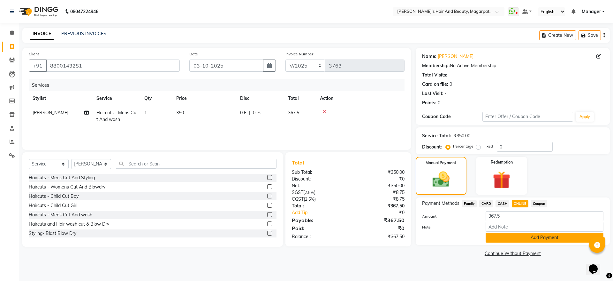
click at [516, 236] on button "Add Payment" at bounding box center [545, 237] width 118 height 10
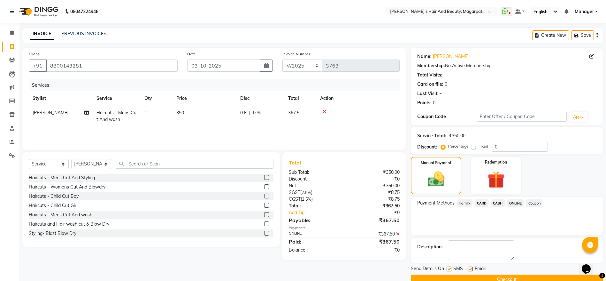
scroll to position [13, 0]
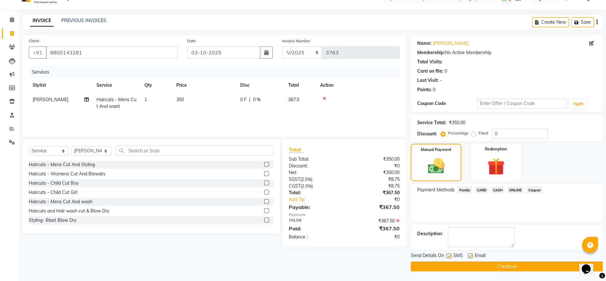
click at [496, 267] on button "Checkout" at bounding box center [507, 266] width 192 height 10
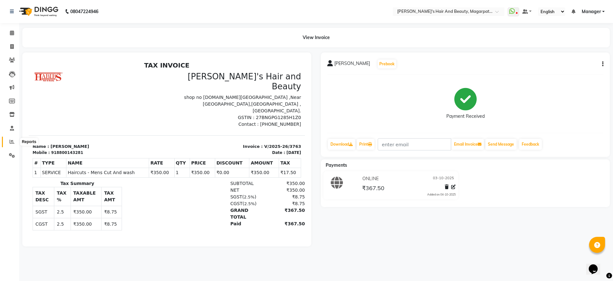
click at [11, 143] on icon at bounding box center [12, 141] width 5 height 5
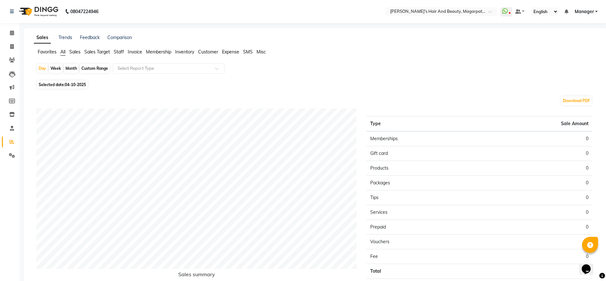
click at [120, 51] on span "Staff" at bounding box center [119, 52] width 10 height 6
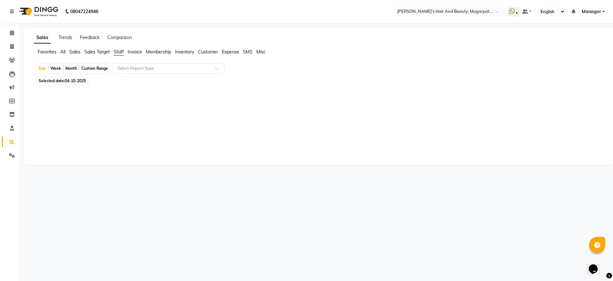
click at [79, 81] on span "04-10-2025" at bounding box center [75, 80] width 21 height 5
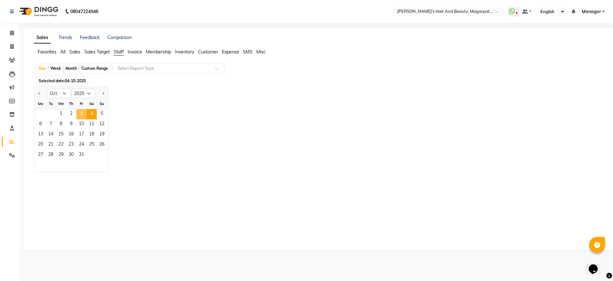
click at [81, 113] on span "3" at bounding box center [81, 114] width 10 height 10
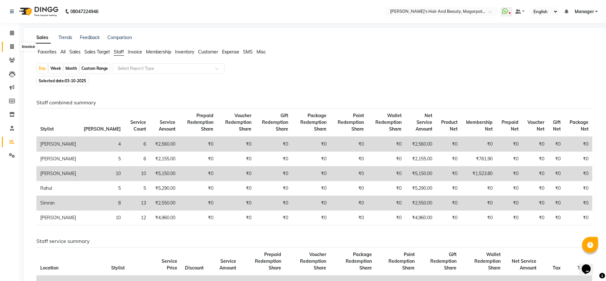
click at [12, 48] on icon at bounding box center [12, 46] width 4 height 5
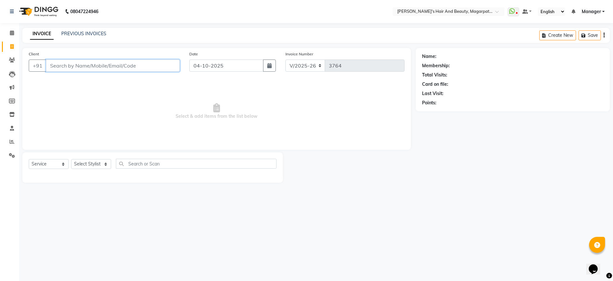
click at [67, 65] on input "Client" at bounding box center [113, 65] width 134 height 12
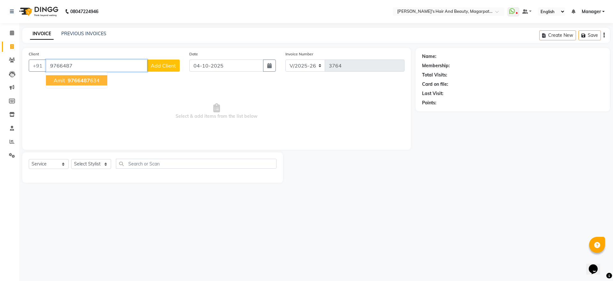
click at [67, 81] on ngb-highlight "9766487 634" at bounding box center [82, 80] width 33 height 6
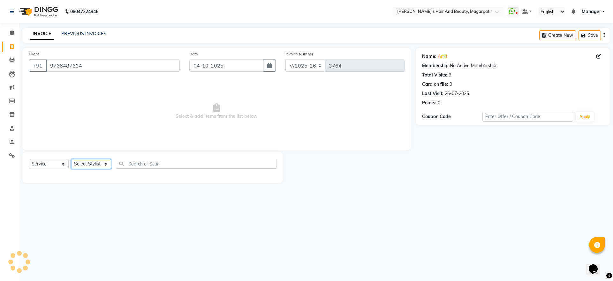
click at [87, 162] on select "Select Stylist [PERSON_NAME] [PERSON_NAME] Manager [PERSON_NAME] [PERSON_NAME] …" at bounding box center [91, 164] width 40 height 10
click at [71, 159] on select "Select Stylist [PERSON_NAME] [PERSON_NAME] Manager [PERSON_NAME] [PERSON_NAME] …" at bounding box center [91, 164] width 40 height 10
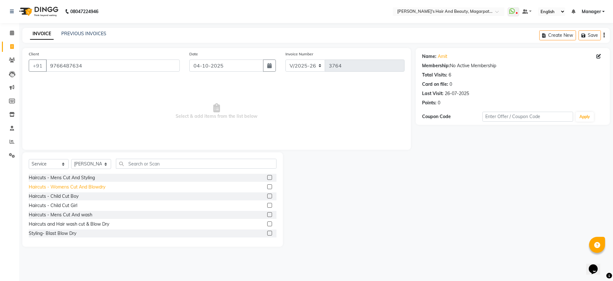
click at [94, 189] on div "Haircuts - Womens Cut And Blowdry" at bounding box center [67, 186] width 77 height 7
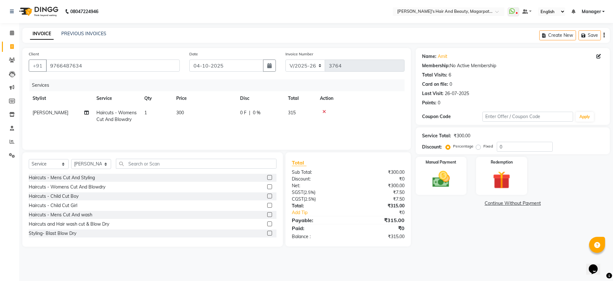
click at [324, 110] on icon at bounding box center [325, 111] width 4 height 4
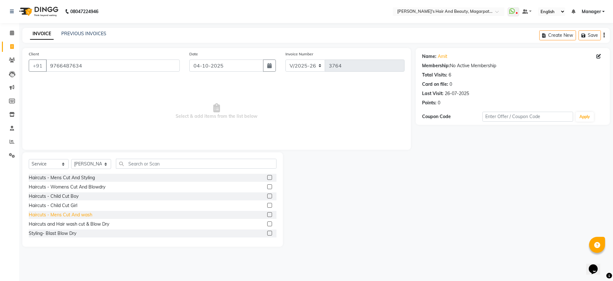
click at [86, 214] on div "Haircuts - Mens Cut And wash" at bounding box center [61, 214] width 64 height 7
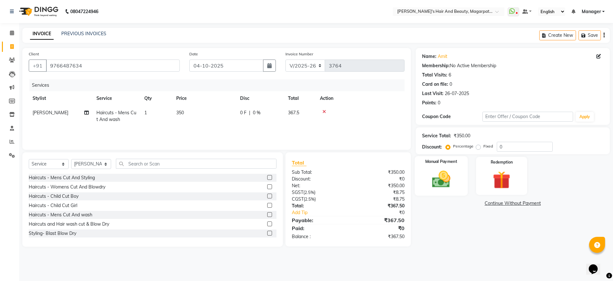
click at [442, 174] on img at bounding box center [442, 178] width 30 height 21
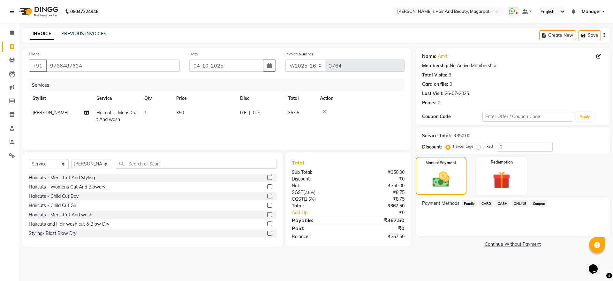
click at [522, 202] on span "ONLINE" at bounding box center [520, 203] width 17 height 7
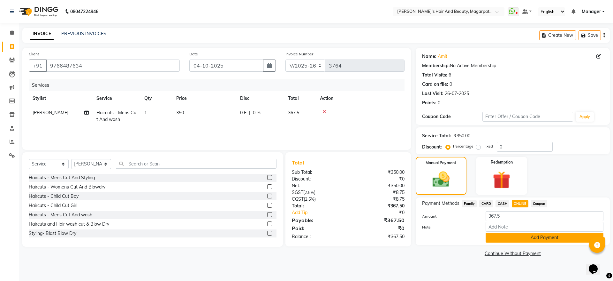
click at [523, 237] on button "Add Payment" at bounding box center [545, 237] width 118 height 10
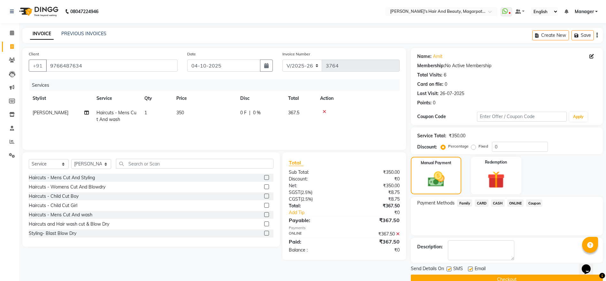
scroll to position [13, 0]
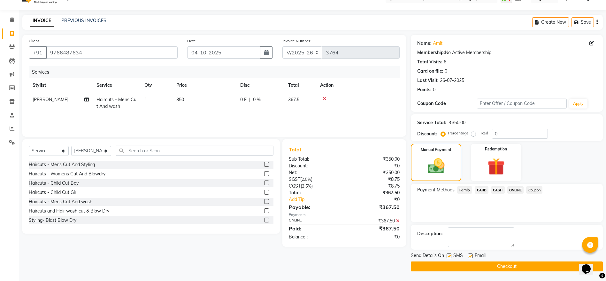
click at [508, 267] on button "Checkout" at bounding box center [507, 266] width 192 height 10
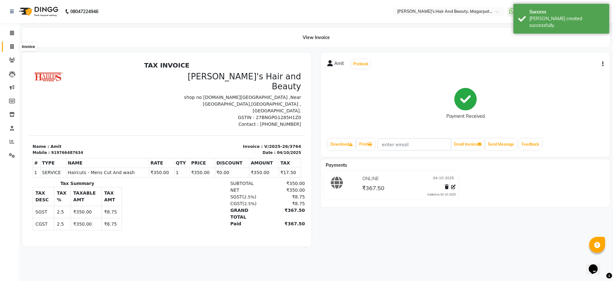
click at [12, 45] on icon at bounding box center [12, 46] width 4 height 5
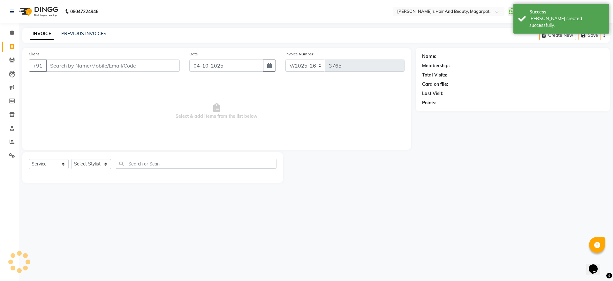
click at [70, 66] on input "Client" at bounding box center [113, 65] width 134 height 12
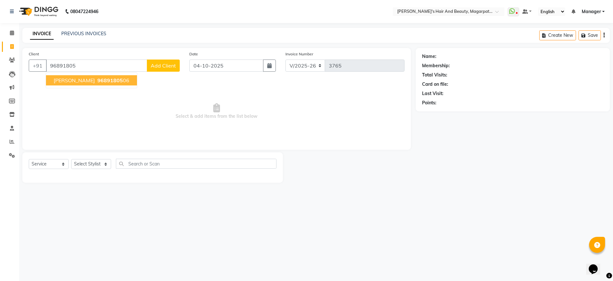
click at [97, 80] on span "96891805" at bounding box center [110, 80] width 26 height 6
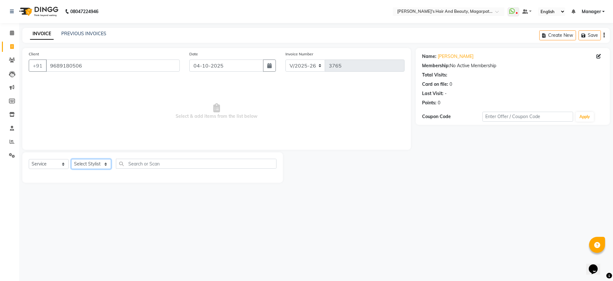
click at [95, 165] on select "Select Stylist [PERSON_NAME] [PERSON_NAME] Manager [PERSON_NAME] [PERSON_NAME] …" at bounding box center [91, 164] width 40 height 10
click at [71, 159] on select "Select Stylist [PERSON_NAME] [PERSON_NAME] Manager [PERSON_NAME] [PERSON_NAME] …" at bounding box center [91, 164] width 40 height 10
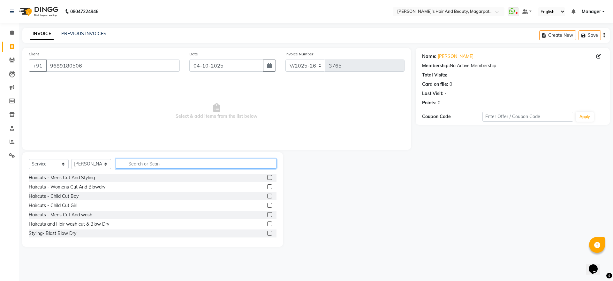
click at [140, 162] on input "text" at bounding box center [196, 163] width 161 height 10
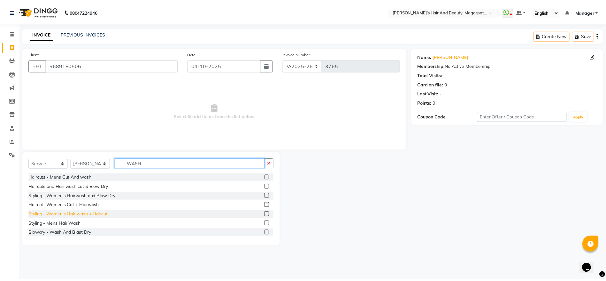
scroll to position [10, 0]
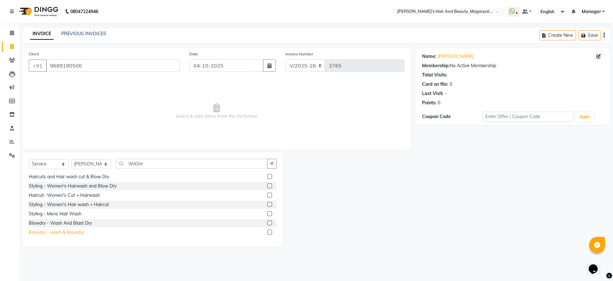
click at [79, 232] on div "Blowdry - wash & Blowdry" at bounding box center [56, 232] width 55 height 7
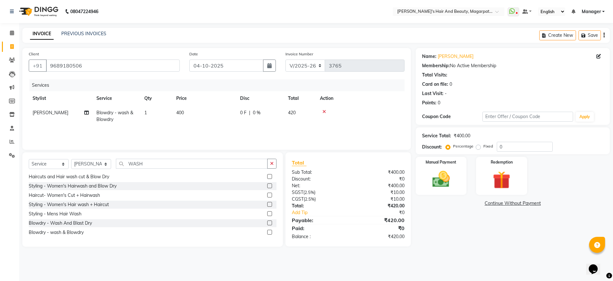
click at [324, 110] on icon at bounding box center [325, 111] width 4 height 4
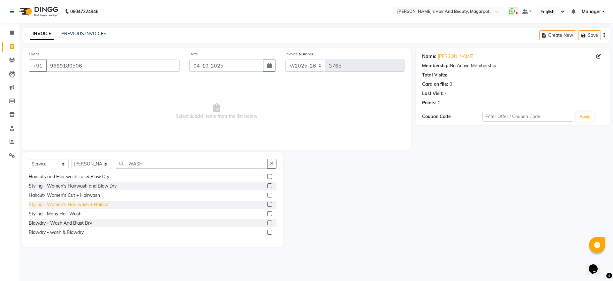
click at [103, 204] on div "Styling - Women's Hair wash + Haircut" at bounding box center [69, 204] width 80 height 7
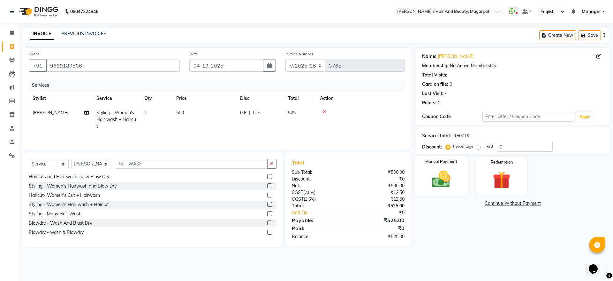
click at [432, 175] on img at bounding box center [442, 178] width 30 height 21
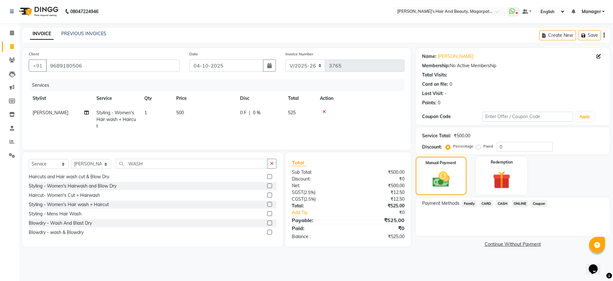
click at [518, 198] on div "Payment Methods Family CARD CASH ONLINE Coupon" at bounding box center [513, 216] width 194 height 38
click at [520, 202] on span "ONLINE" at bounding box center [520, 203] width 17 height 7
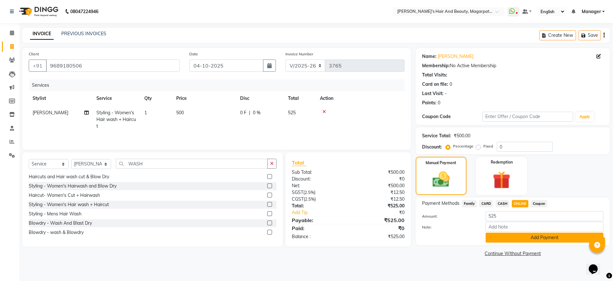
click at [526, 237] on button "Add Payment" at bounding box center [545, 237] width 118 height 10
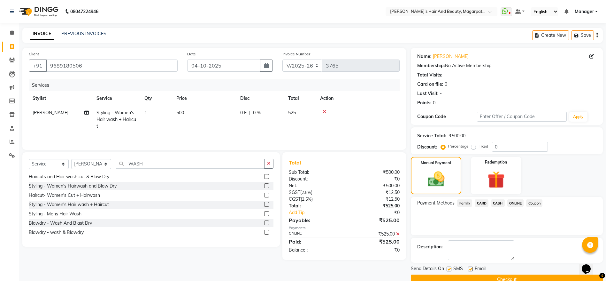
scroll to position [13, 0]
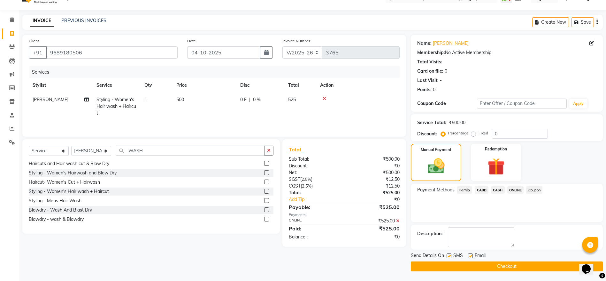
click at [502, 264] on button "Checkout" at bounding box center [507, 266] width 192 height 10
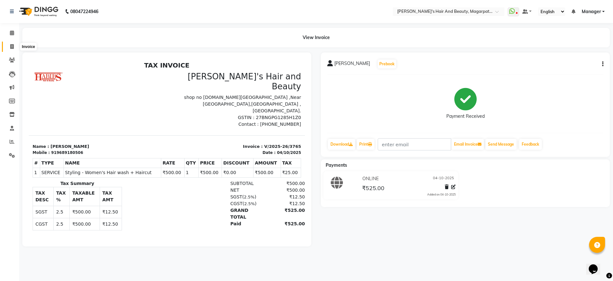
click at [13, 46] on icon at bounding box center [12, 46] width 4 height 5
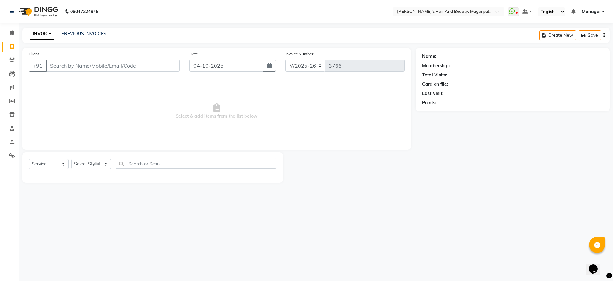
click at [84, 65] on input "Client" at bounding box center [113, 65] width 134 height 12
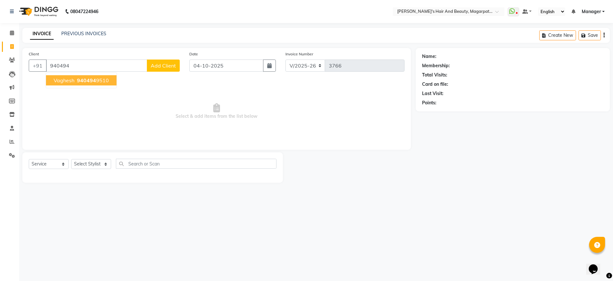
click at [83, 82] on span "940494" at bounding box center [86, 80] width 19 height 6
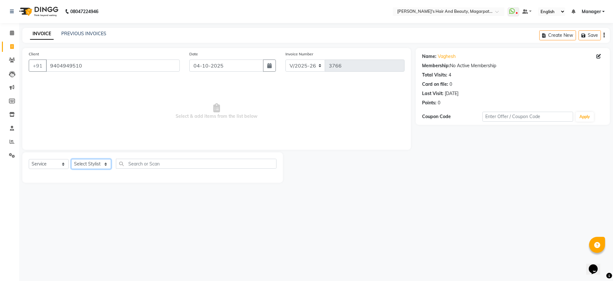
click at [97, 165] on select "Select Stylist [PERSON_NAME] [PERSON_NAME] Manager [PERSON_NAME] [PERSON_NAME] …" at bounding box center [91, 164] width 40 height 10
click at [71, 159] on select "Select Stylist [PERSON_NAME] [PERSON_NAME] Manager [PERSON_NAME] [PERSON_NAME] …" at bounding box center [91, 164] width 40 height 10
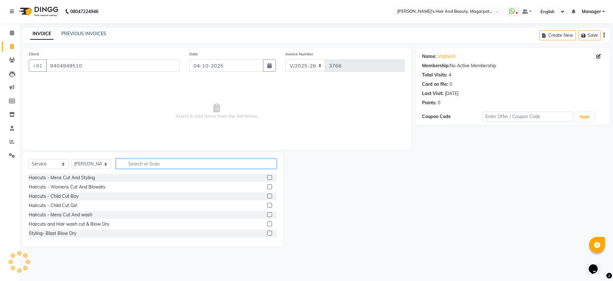
click at [137, 164] on input "text" at bounding box center [196, 163] width 161 height 10
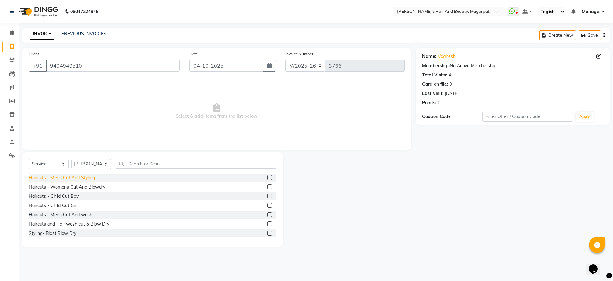
click at [80, 178] on div "Haircuts - Mens Cut And Styling" at bounding box center [62, 177] width 66 height 7
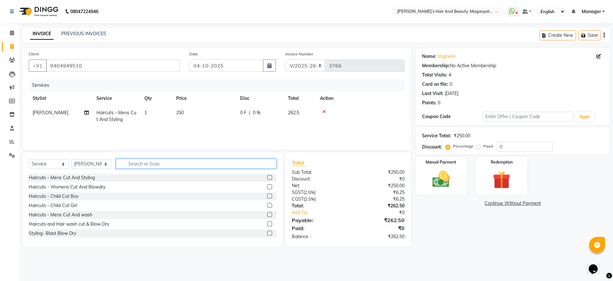
click at [134, 164] on input "text" at bounding box center [196, 163] width 161 height 10
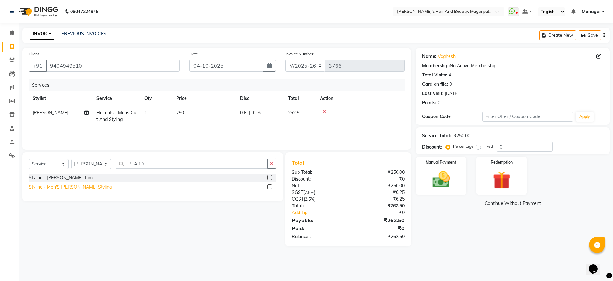
click at [82, 187] on div "Styling - Men'S [PERSON_NAME] Styling" at bounding box center [70, 186] width 83 height 7
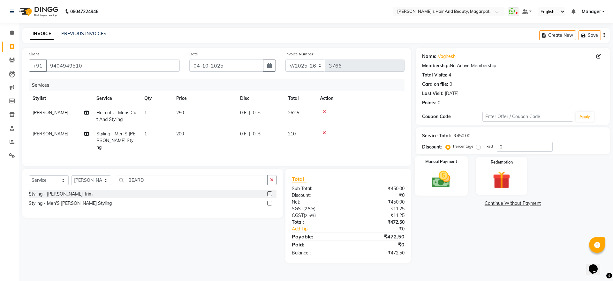
click at [441, 166] on div "Manual Payment" at bounding box center [441, 175] width 53 height 39
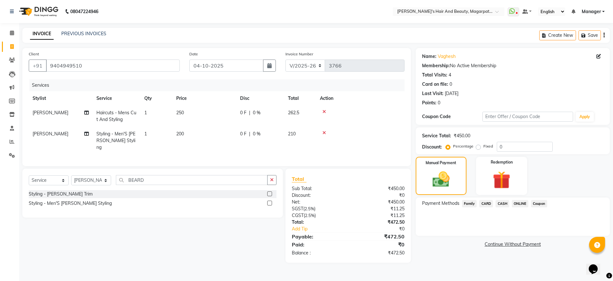
click at [524, 203] on span "ONLINE" at bounding box center [520, 203] width 17 height 7
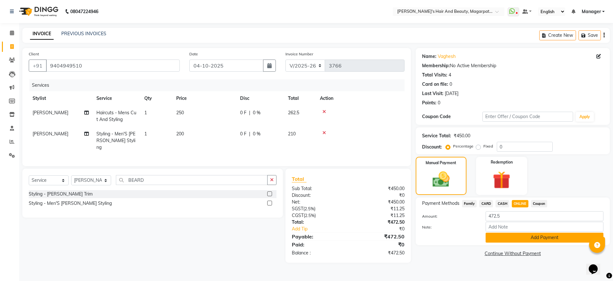
click at [530, 235] on button "Add Payment" at bounding box center [545, 237] width 118 height 10
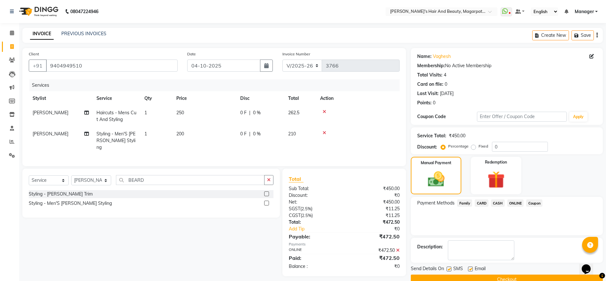
scroll to position [13, 0]
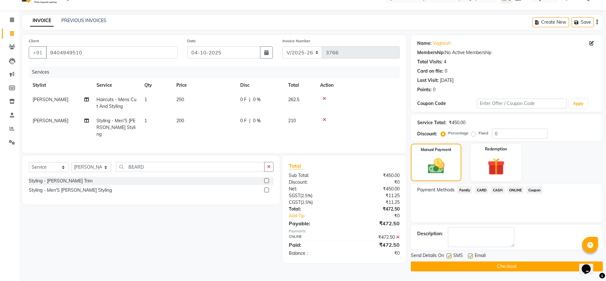
click at [514, 265] on button "Checkout" at bounding box center [507, 266] width 192 height 10
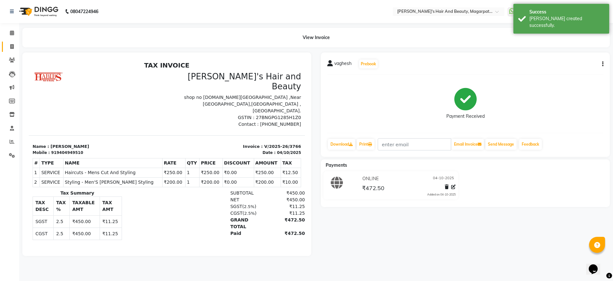
click at [7, 42] on link "Invoice" at bounding box center [9, 47] width 15 height 11
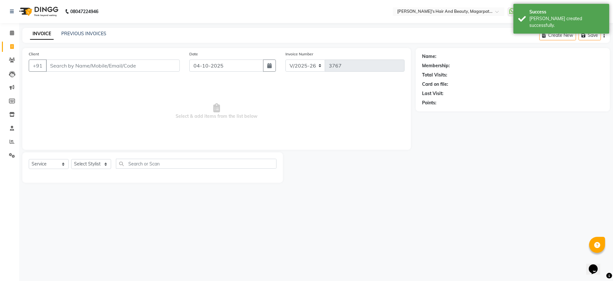
click at [69, 64] on input "Client" at bounding box center [113, 65] width 134 height 12
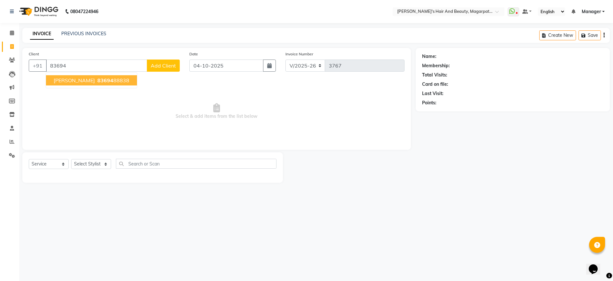
click at [96, 78] on ngb-highlight "83694 88838" at bounding box center [112, 80] width 33 height 6
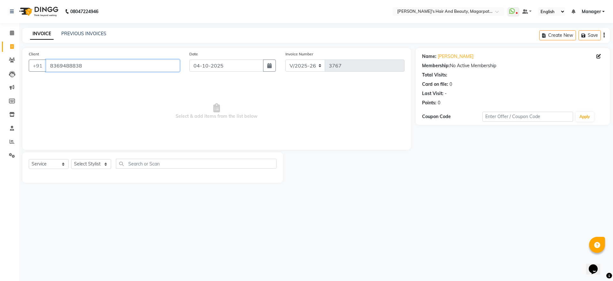
drag, startPoint x: 92, startPoint y: 61, endPoint x: 61, endPoint y: 67, distance: 32.1
click at [61, 67] on input "8369488838" at bounding box center [113, 65] width 134 height 12
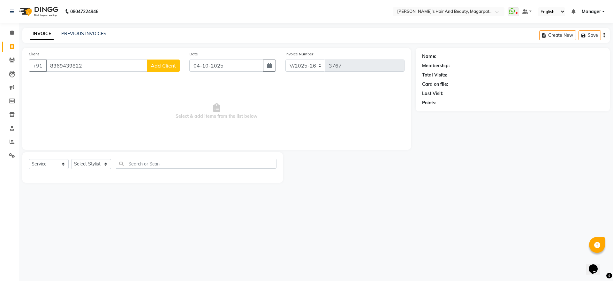
click at [157, 68] on button "Add Client" at bounding box center [163, 65] width 33 height 12
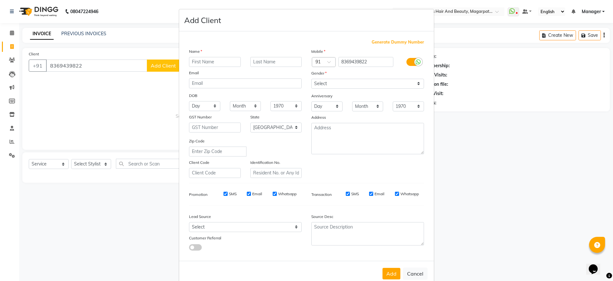
click at [199, 62] on input "text" at bounding box center [215, 62] width 52 height 10
click at [324, 84] on select "Select [DEMOGRAPHIC_DATA] [DEMOGRAPHIC_DATA] Other Prefer Not To Say" at bounding box center [368, 84] width 113 height 10
click at [312, 79] on select "Select [DEMOGRAPHIC_DATA] [DEMOGRAPHIC_DATA] Other Prefer Not To Say" at bounding box center [368, 84] width 113 height 10
click at [386, 275] on button "Add" at bounding box center [392, 273] width 18 height 12
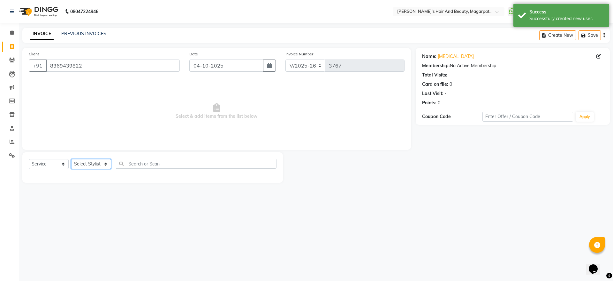
click at [84, 161] on select "Select Stylist [PERSON_NAME] [PERSON_NAME] Manager [PERSON_NAME] [PERSON_NAME] …" at bounding box center [91, 164] width 40 height 10
click at [71, 159] on select "Select Stylist [PERSON_NAME] [PERSON_NAME] Manager [PERSON_NAME] [PERSON_NAME] …" at bounding box center [91, 164] width 40 height 10
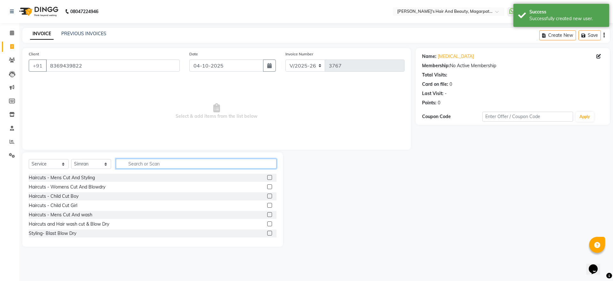
click at [148, 161] on input "text" at bounding box center [196, 163] width 161 height 10
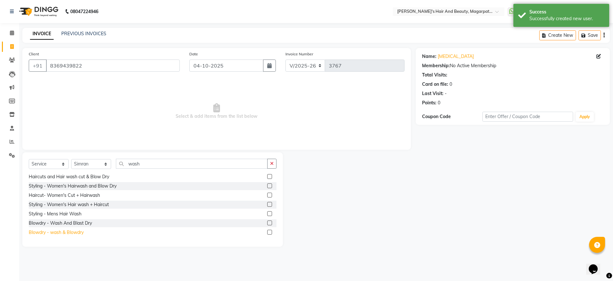
click at [75, 231] on div "Blowdry - wash & Blowdry" at bounding box center [56, 232] width 55 height 7
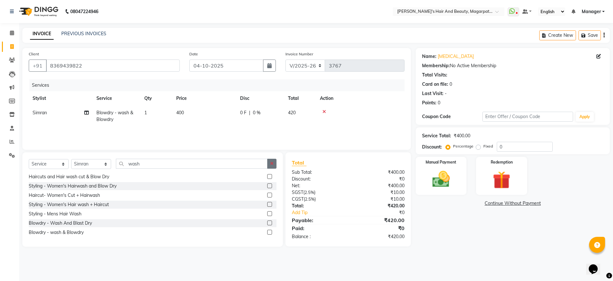
click at [273, 165] on icon "button" at bounding box center [272, 163] width 4 height 4
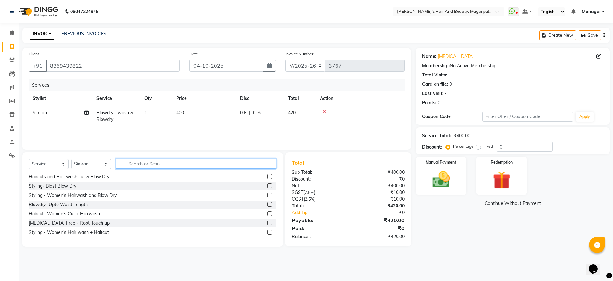
click at [197, 159] on input "text" at bounding box center [196, 163] width 161 height 10
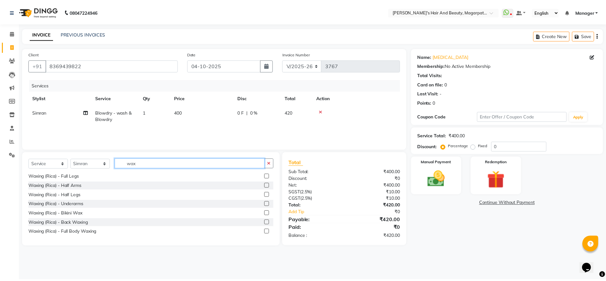
scroll to position [94, 0]
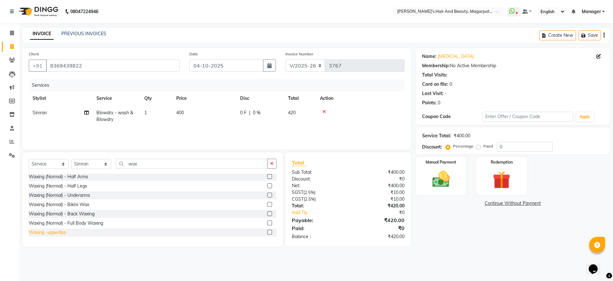
click at [55, 235] on div "Waxing (Rica) - Full Arms Waxing (Rica) - Full Legs Waxing (Rica) - Half Arms W…" at bounding box center [153, 205] width 248 height 64
click at [55, 234] on div "Waxing -upperlips" at bounding box center [47, 232] width 37 height 7
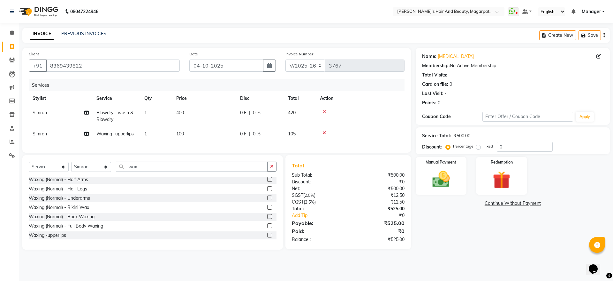
click at [181, 133] on span "100" at bounding box center [180, 134] width 8 height 6
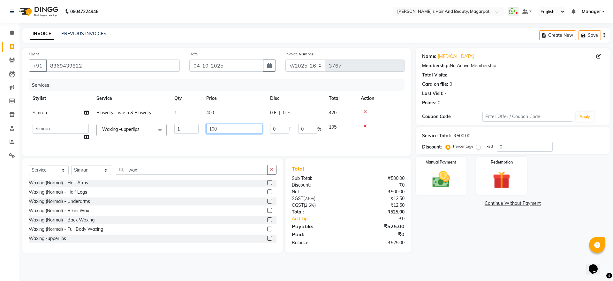
drag, startPoint x: 220, startPoint y: 129, endPoint x: 202, endPoint y: 128, distance: 18.2
click at [202, 128] on tr "[PERSON_NAME] [PERSON_NAME] Manager [PERSON_NAME] [PERSON_NAME] [PERSON_NAME] W…" at bounding box center [217, 132] width 376 height 24
click at [205, 141] on div "Services Stylist Service Qty Price Disc Total Action [PERSON_NAME] Blowdry - wa…" at bounding box center [217, 114] width 376 height 70
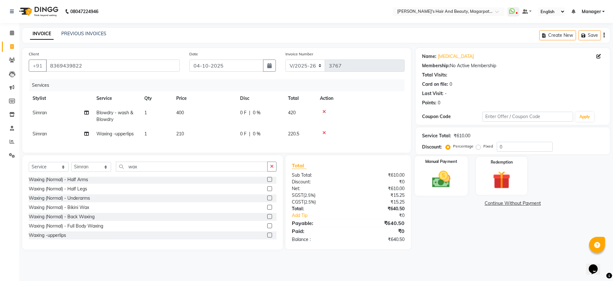
click at [434, 172] on img at bounding box center [442, 178] width 30 height 21
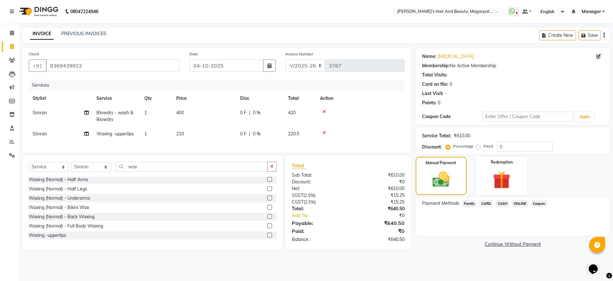
click at [522, 200] on span "ONLINE" at bounding box center [520, 203] width 17 height 7
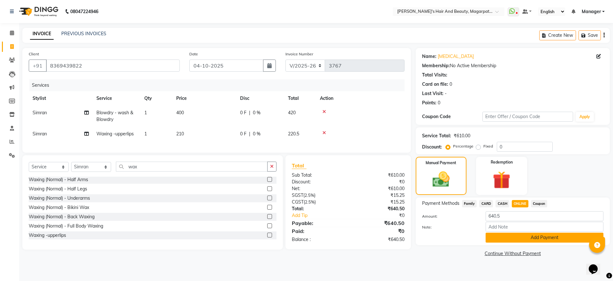
click at [525, 236] on button "Add Payment" at bounding box center [545, 237] width 118 height 10
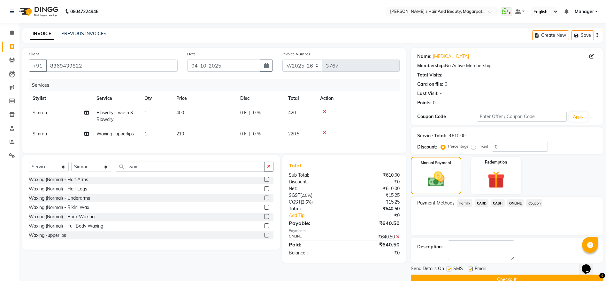
scroll to position [13, 0]
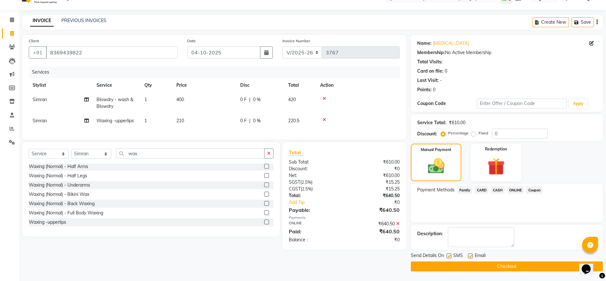
click at [511, 263] on button "Checkout" at bounding box center [507, 266] width 192 height 10
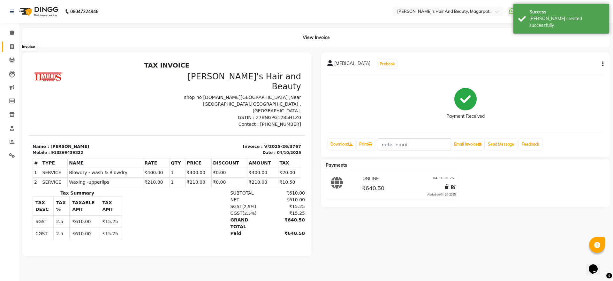
click at [10, 44] on span at bounding box center [11, 46] width 11 height 7
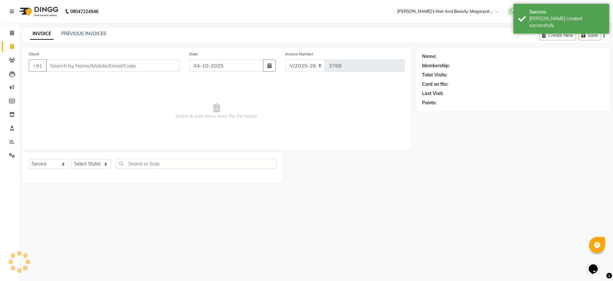
click at [62, 64] on input "Client" at bounding box center [113, 65] width 134 height 12
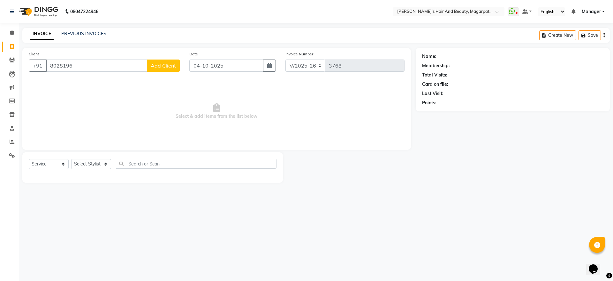
click at [52, 65] on input "8028196" at bounding box center [96, 65] width 101 height 12
click at [68, 78] on span "[PERSON_NAME]" at bounding box center [74, 80] width 41 height 6
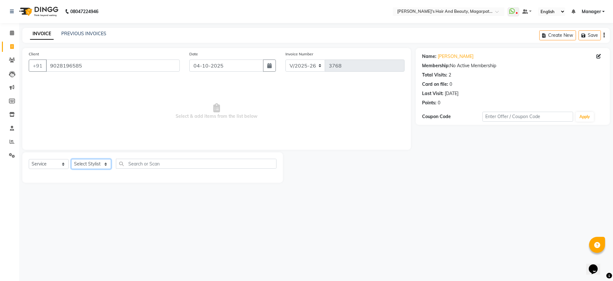
click at [98, 162] on select "Select Stylist [PERSON_NAME] [PERSON_NAME] Manager [PERSON_NAME] [PERSON_NAME] …" at bounding box center [91, 164] width 40 height 10
click at [71, 159] on select "Select Stylist [PERSON_NAME] [PERSON_NAME] Manager [PERSON_NAME] [PERSON_NAME] …" at bounding box center [91, 164] width 40 height 10
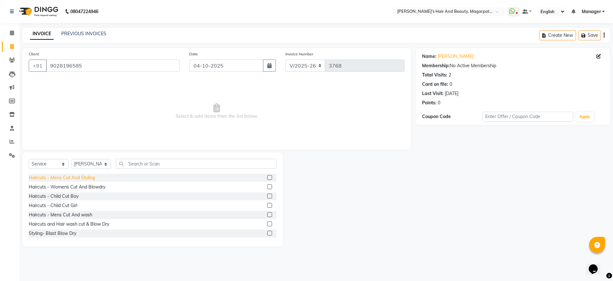
click at [92, 175] on div "Haircuts - Mens Cut And Styling" at bounding box center [62, 177] width 66 height 7
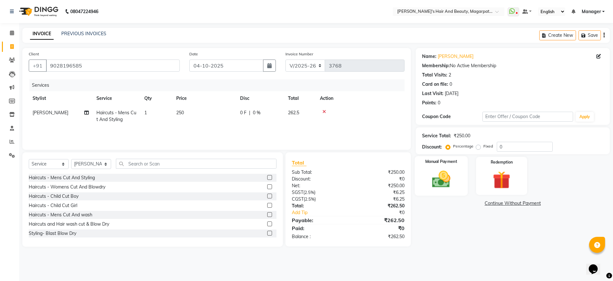
click at [435, 179] on img at bounding box center [442, 178] width 30 height 21
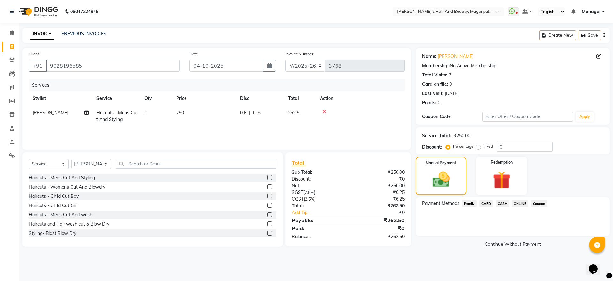
click at [517, 200] on span "ONLINE" at bounding box center [520, 203] width 17 height 7
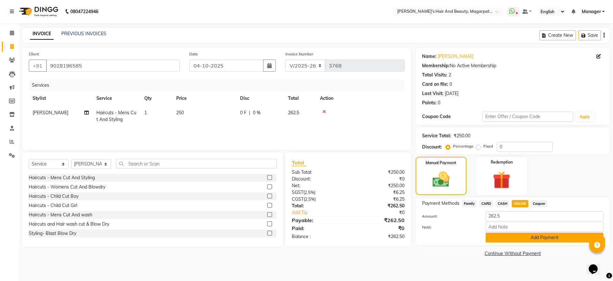
click at [528, 239] on button "Add Payment" at bounding box center [545, 237] width 118 height 10
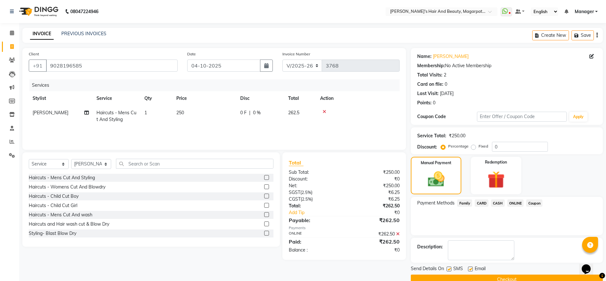
scroll to position [13, 0]
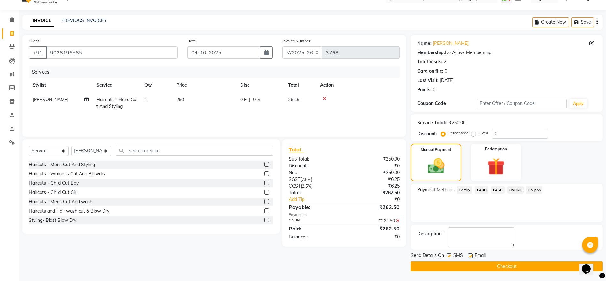
click at [502, 266] on button "Checkout" at bounding box center [507, 266] width 192 height 10
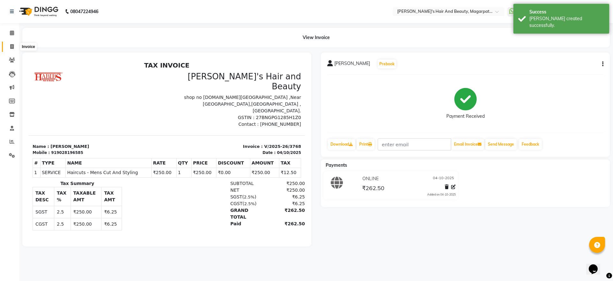
click at [15, 44] on span at bounding box center [11, 46] width 11 height 7
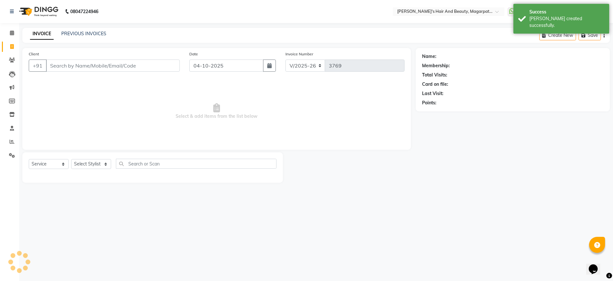
click at [60, 64] on input "Client" at bounding box center [113, 65] width 134 height 12
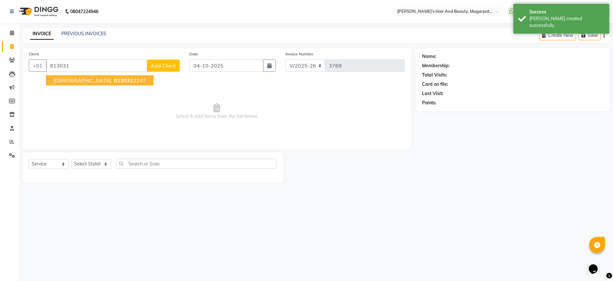
click at [64, 80] on span "[DEMOGRAPHIC_DATA]" at bounding box center [83, 80] width 58 height 6
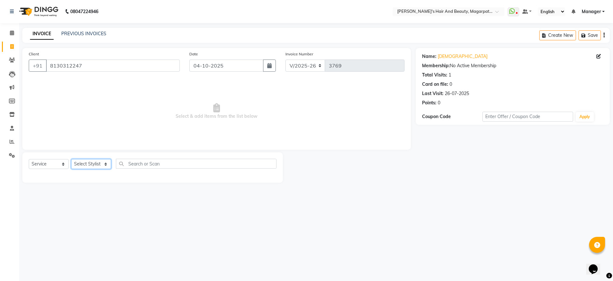
click at [83, 160] on select "Select Stylist [PERSON_NAME] [PERSON_NAME] Manager [PERSON_NAME] [PERSON_NAME] …" at bounding box center [91, 164] width 40 height 10
click at [71, 159] on select "Select Stylist [PERSON_NAME] [PERSON_NAME] Manager [PERSON_NAME] [PERSON_NAME] …" at bounding box center [91, 164] width 40 height 10
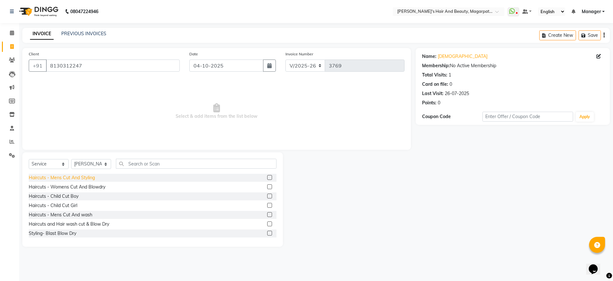
click at [88, 176] on div "Haircuts - Mens Cut And Styling" at bounding box center [62, 177] width 66 height 7
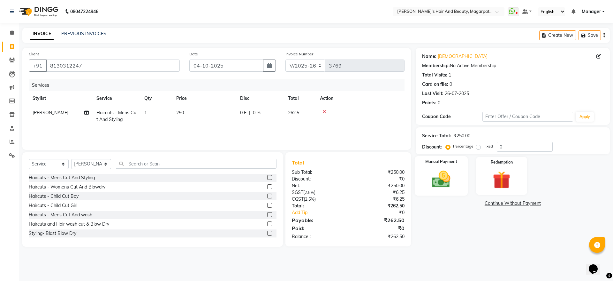
click at [437, 170] on img at bounding box center [442, 178] width 30 height 21
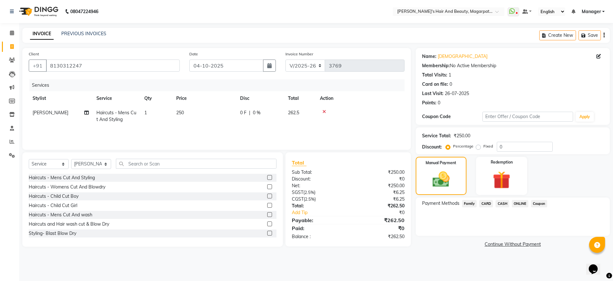
click at [520, 204] on span "ONLINE" at bounding box center [520, 203] width 17 height 7
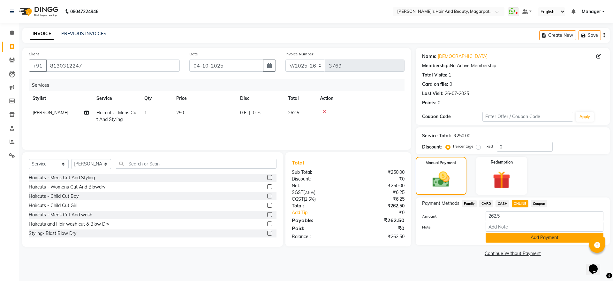
click at [529, 237] on button "Add Payment" at bounding box center [545, 237] width 118 height 10
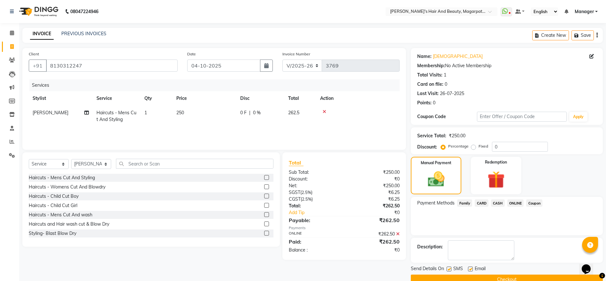
scroll to position [13, 0]
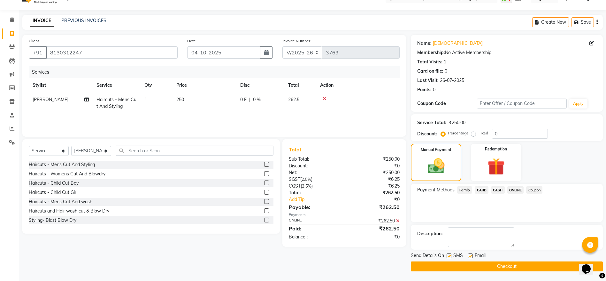
click at [513, 264] on button "Checkout" at bounding box center [507, 266] width 192 height 10
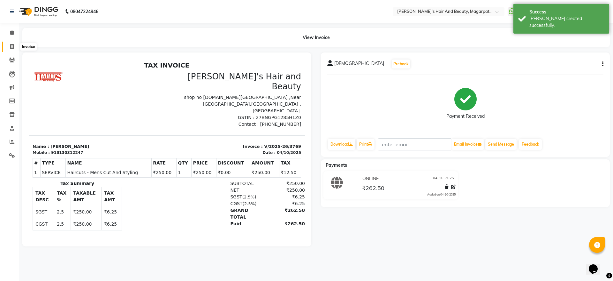
click at [12, 46] on icon at bounding box center [12, 46] width 4 height 5
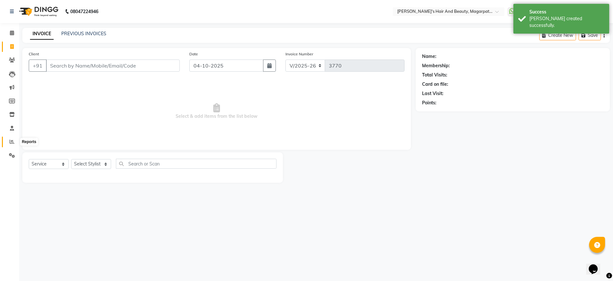
click at [9, 144] on span at bounding box center [11, 141] width 11 height 7
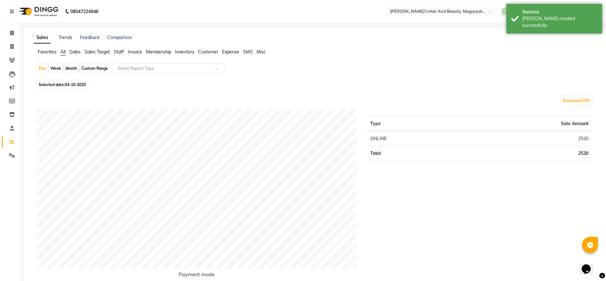
click at [121, 54] on span "Staff" at bounding box center [119, 52] width 10 height 6
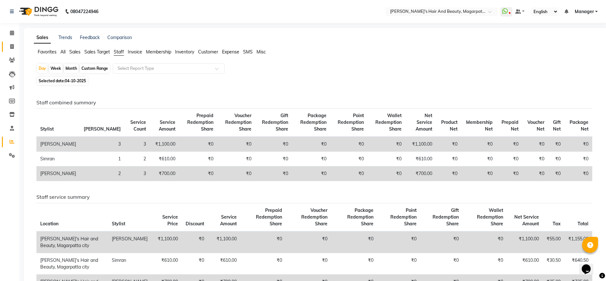
click at [8, 42] on link "Invoice" at bounding box center [9, 47] width 15 height 11
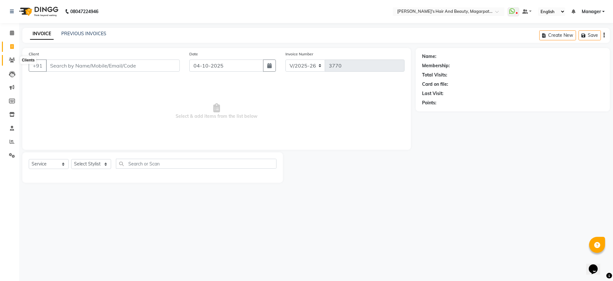
click at [15, 58] on icon at bounding box center [12, 60] width 6 height 5
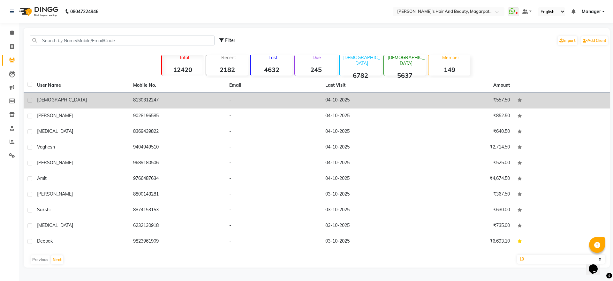
click at [98, 101] on div "[DEMOGRAPHIC_DATA]" at bounding box center [81, 99] width 89 height 7
click at [129, 101] on td "8130312247" at bounding box center [177, 101] width 96 height 16
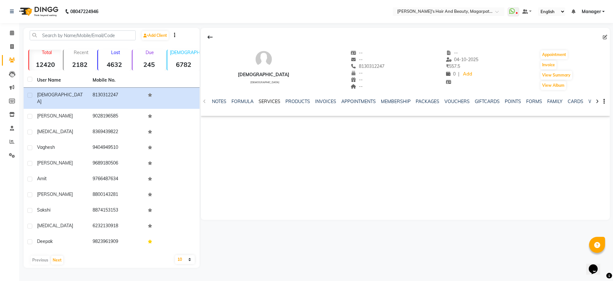
click at [274, 98] on link "SERVICES" at bounding box center [270, 101] width 22 height 6
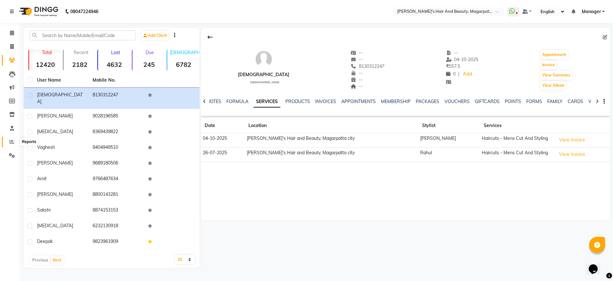
click at [13, 140] on icon at bounding box center [12, 141] width 5 height 5
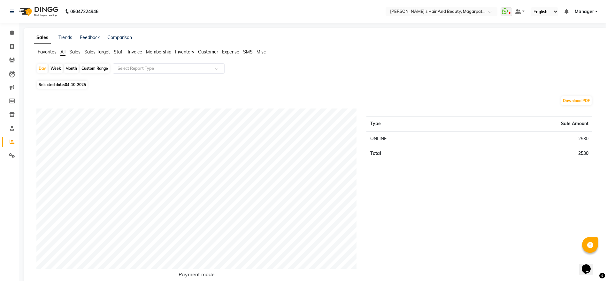
click at [118, 50] on span "Staff" at bounding box center [119, 52] width 10 height 6
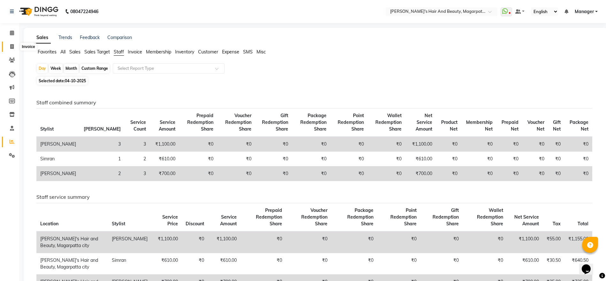
click at [15, 44] on span at bounding box center [11, 46] width 11 height 7
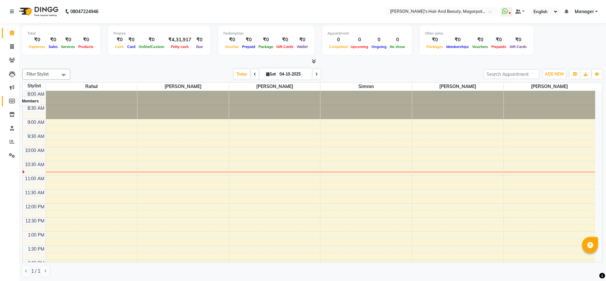
click at [9, 98] on icon at bounding box center [12, 100] width 6 height 5
select select
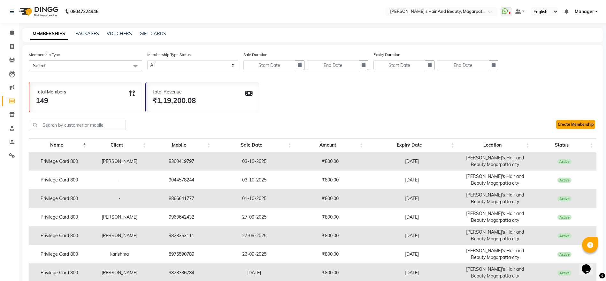
click at [563, 126] on link "Create Membership" at bounding box center [575, 124] width 39 height 9
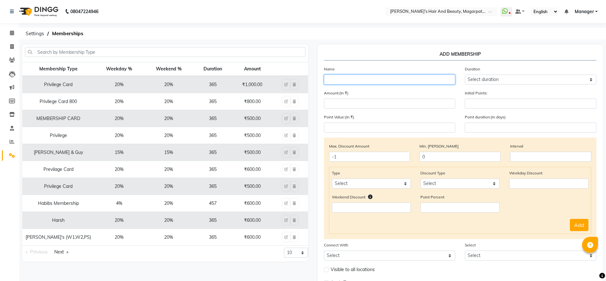
click at [330, 83] on input "text" at bounding box center [390, 79] width 132 height 10
paste input "Deepak"
type input "Deepak"
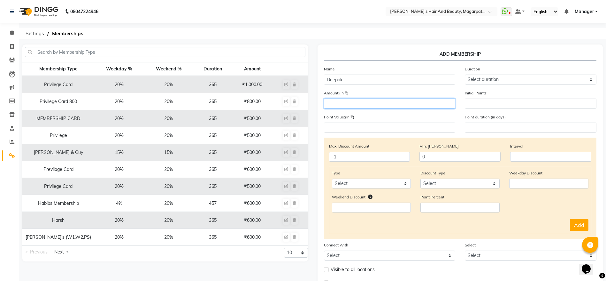
click at [349, 103] on input "number" at bounding box center [390, 103] width 132 height 10
type input "800"
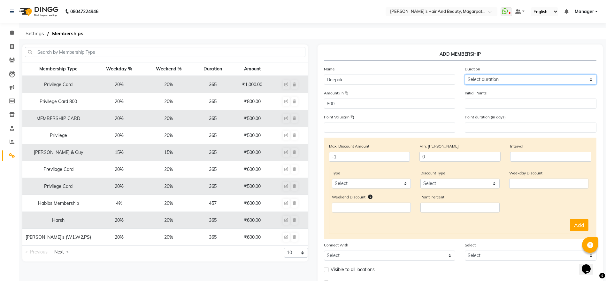
click at [508, 80] on select "Select duration Week Half-month Month Year Life Time 4 Months 8 Months 6 Months…" at bounding box center [531, 79] width 132 height 10
select select "4: 365"
click at [465, 74] on select "Select duration Week Half-month Month Year Life Time 4 Months 8 Months 6 Months…" at bounding box center [531, 79] width 132 height 10
type input "365"
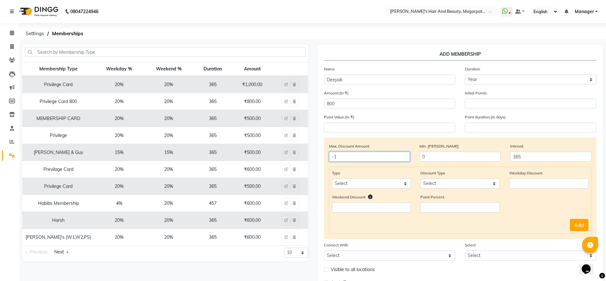
drag, startPoint x: 398, startPoint y: 156, endPoint x: 315, endPoint y: 158, distance: 82.5
click at [315, 158] on div "ADD MEMBERSHIP Name Deepak Duration Select duration Week Half-month Month Year …" at bounding box center [460, 179] width 295 height 271
drag, startPoint x: 502, startPoint y: 162, endPoint x: 482, endPoint y: 165, distance: 21.0
click at [482, 165] on div "Max. Discount Amount Min. Bill Amount 0 Interval 365" at bounding box center [460, 155] width 272 height 24
type input "0"
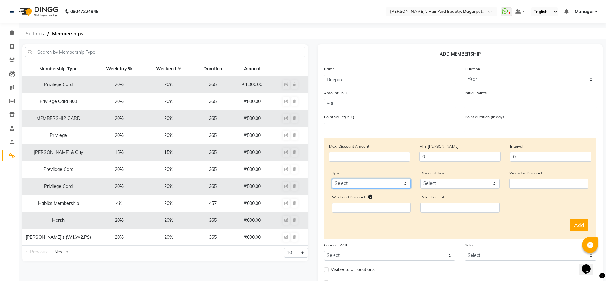
click at [392, 185] on select "Select Service Product Package Prepaid Voucher" at bounding box center [371, 183] width 79 height 10
select select "service"
click at [332, 178] on select "Select Service Product Package Prepaid Voucher" at bounding box center [371, 183] width 79 height 10
click at [432, 184] on select "Select Percent Flat" at bounding box center [459, 183] width 79 height 10
select select "Percent"
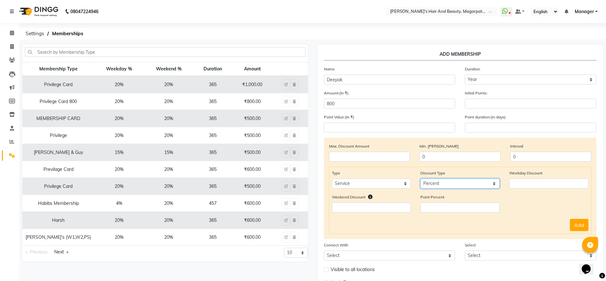
click at [420, 178] on select "Select Percent Flat" at bounding box center [459, 183] width 79 height 10
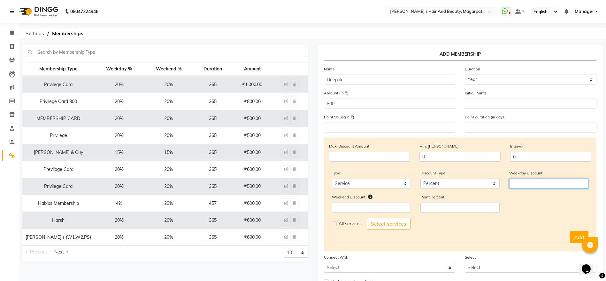
click at [520, 182] on input "number" at bounding box center [548, 183] width 79 height 10
type input "0"
click at [386, 200] on div "Weekend Discount" at bounding box center [371, 202] width 89 height 19
click at [384, 205] on input "number" at bounding box center [371, 207] width 79 height 10
type input "0"
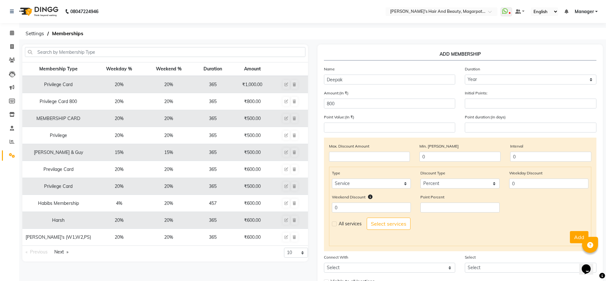
click at [334, 225] on label at bounding box center [334, 223] width 5 height 5
click at [334, 225] on input "checkbox" at bounding box center [334, 223] width 4 height 4
checkbox input "true"
click at [578, 236] on button "Add" at bounding box center [579, 237] width 19 height 12
select select
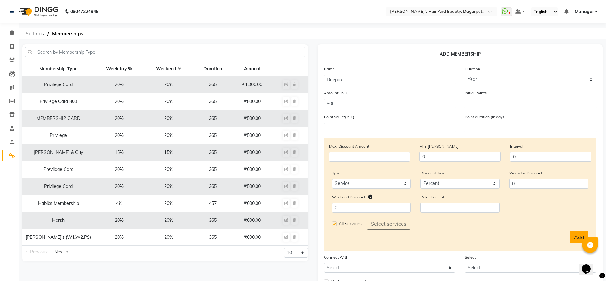
select select
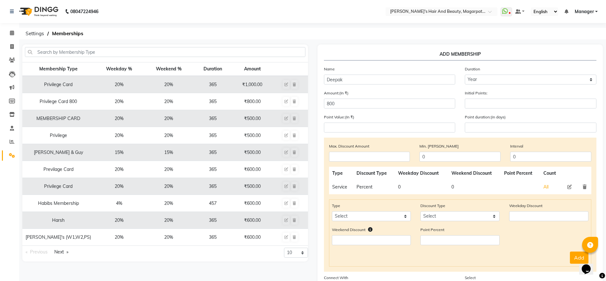
scroll to position [77, 0]
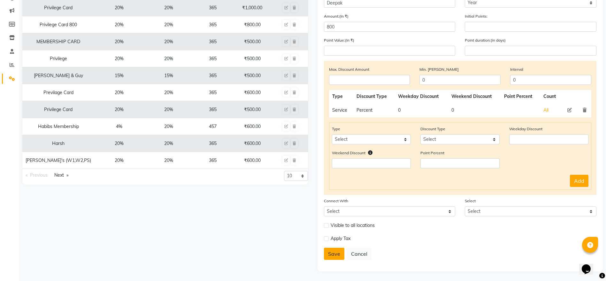
click at [339, 252] on button "Save" at bounding box center [334, 253] width 20 height 12
select select
type input "0"
select select
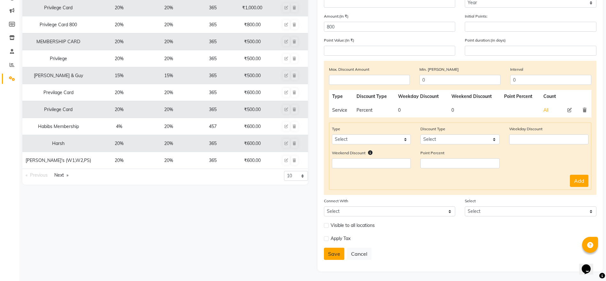
checkbox input "false"
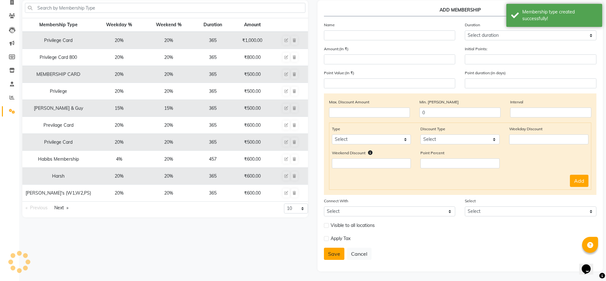
scroll to position [44, 0]
